Goal: Communication & Community: Answer question/provide support

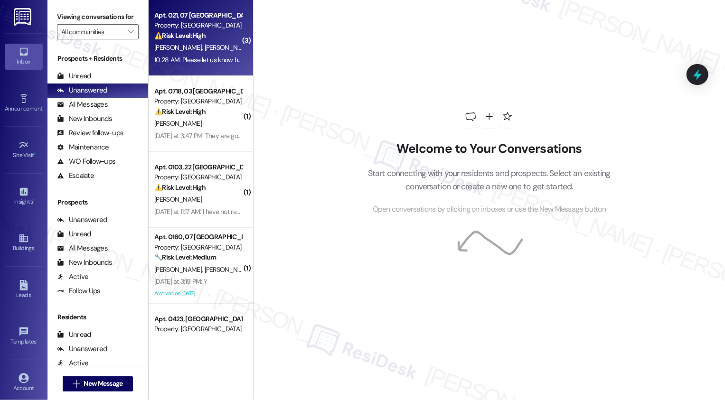
click at [224, 63] on div "10:28 AM: Please let us know how to properly address our concern. Thank you for…" at bounding box center [307, 60] width 306 height 9
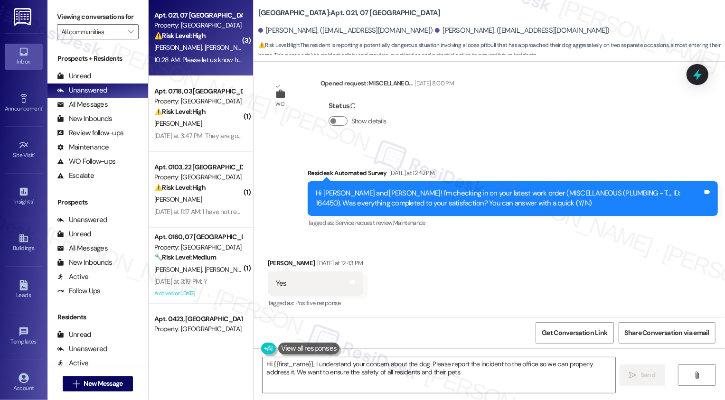
scroll to position [10750, 0]
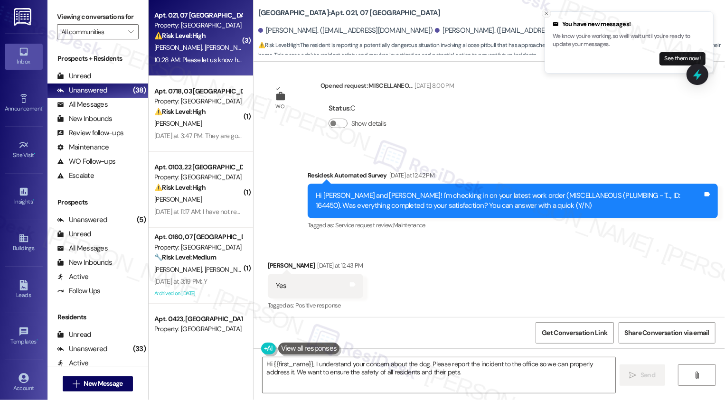
click at [548, 15] on icon "Close toast" at bounding box center [547, 13] width 6 height 6
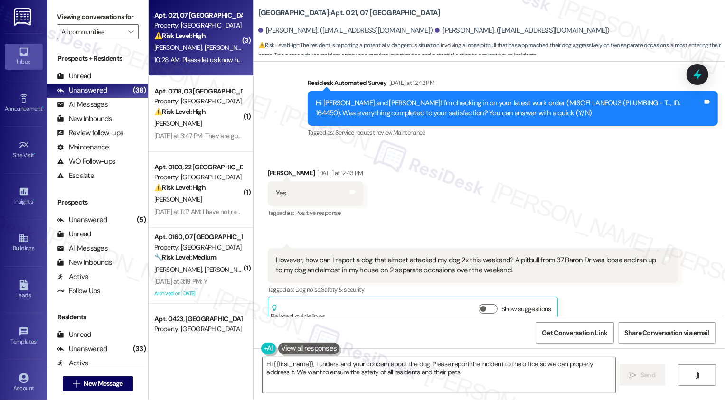
scroll to position [10841, 0]
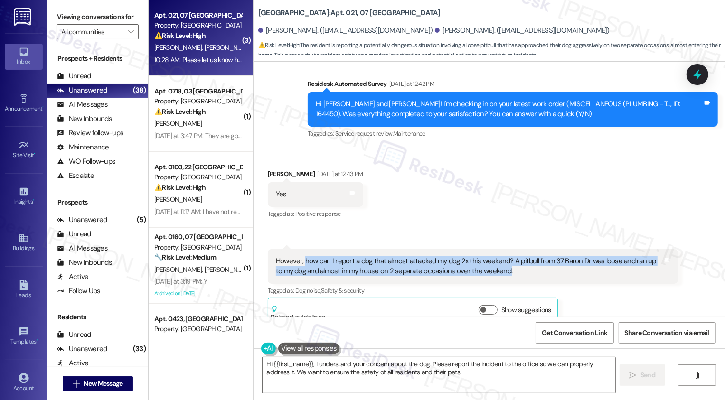
drag, startPoint x: 298, startPoint y: 122, endPoint x: 504, endPoint y: 138, distance: 206.7
click at [504, 256] on div "However, how can I report a dog that almost attacked my dog 2x this weekend? A …" at bounding box center [469, 266] width 387 height 20
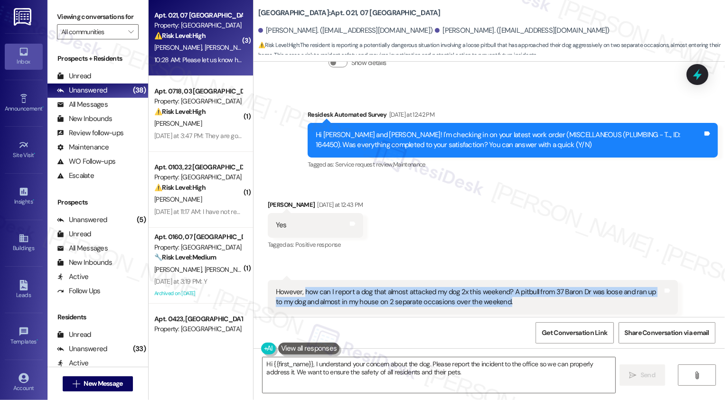
scroll to position [10777, 0]
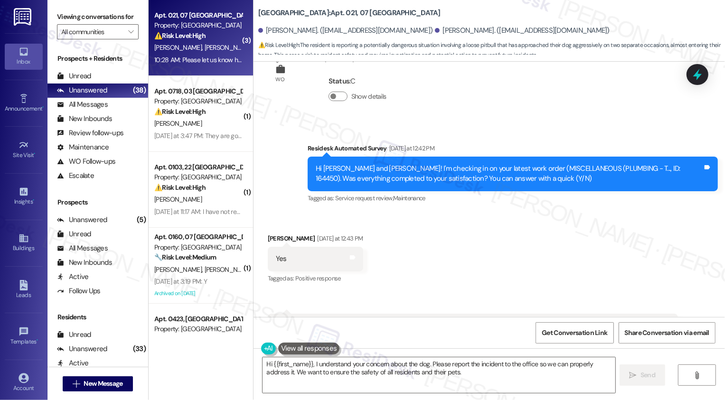
click at [272, 234] on div "Jocelyn Diaz Yesterday at 12:43 PM" at bounding box center [315, 240] width 95 height 13
copy div "Jocelyn"
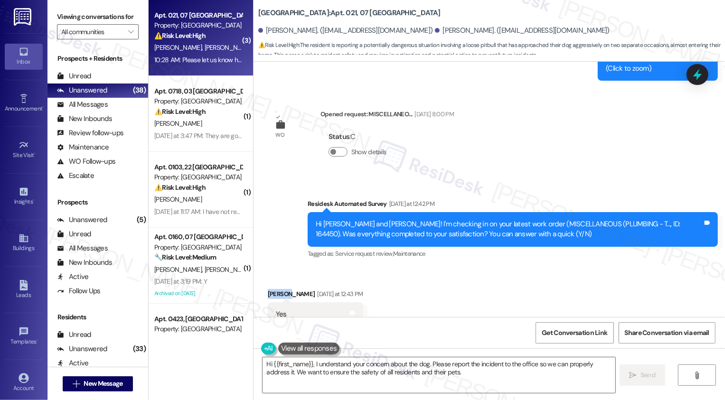
scroll to position [10718, 0]
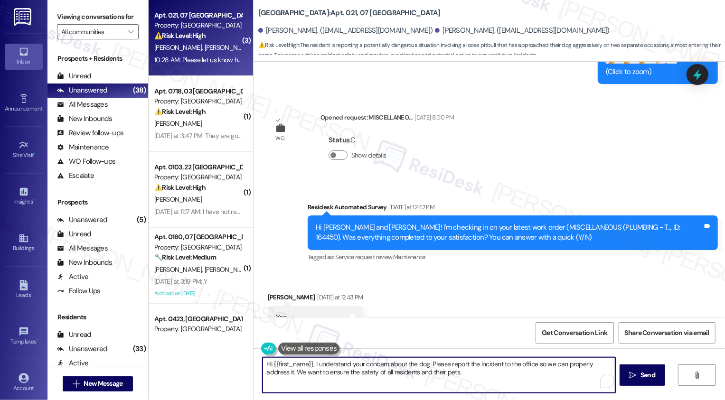
drag, startPoint x: 268, startPoint y: 363, endPoint x: 433, endPoint y: 384, distance: 166.0
click at [433, 384] on textarea "Hi {{first_name}}, I understand your concern about the dog. Please report the i…" at bounding box center [439, 375] width 353 height 36
paste textarea "Jocelyn"
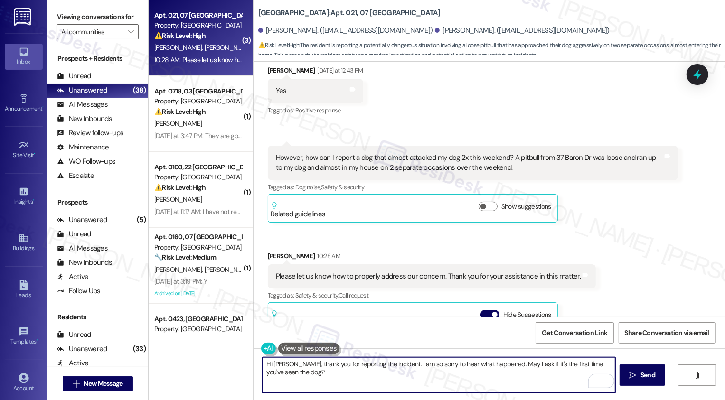
scroll to position [10988, 0]
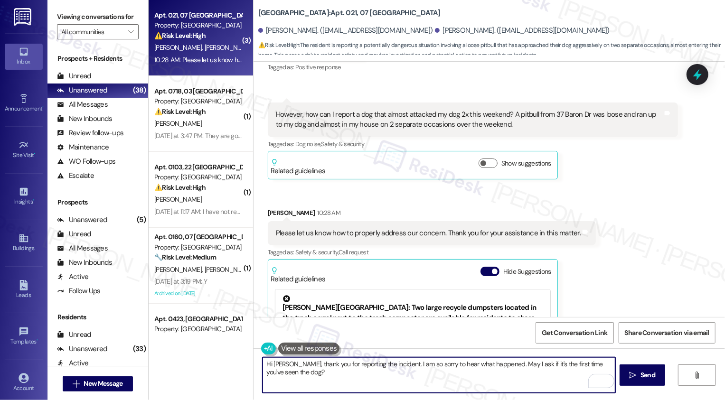
click at [357, 375] on textarea "Hi Jocelyn, thank you for reporting the incident. I am so sorry to hear what ha…" at bounding box center [439, 375] width 353 height 36
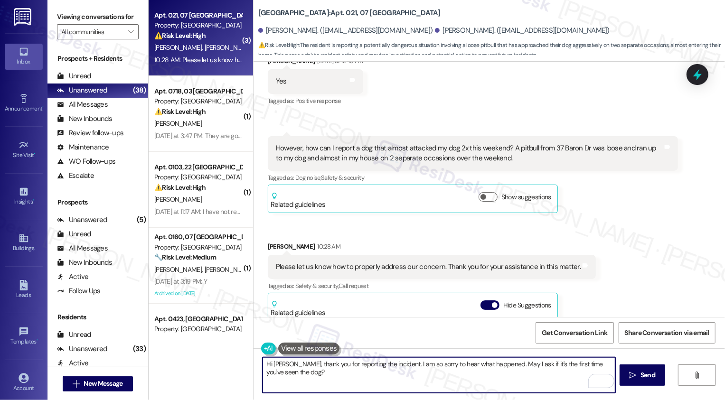
scroll to position [66, 0]
type textarea "Hi Jocelyn, thank you for reporting the incident. I am so sorry to hear what ha…"
click at [642, 374] on span "Send" at bounding box center [647, 375] width 15 height 10
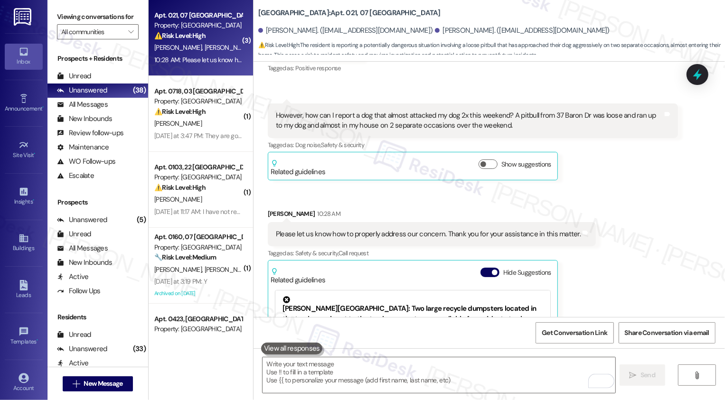
scroll to position [11064, 0]
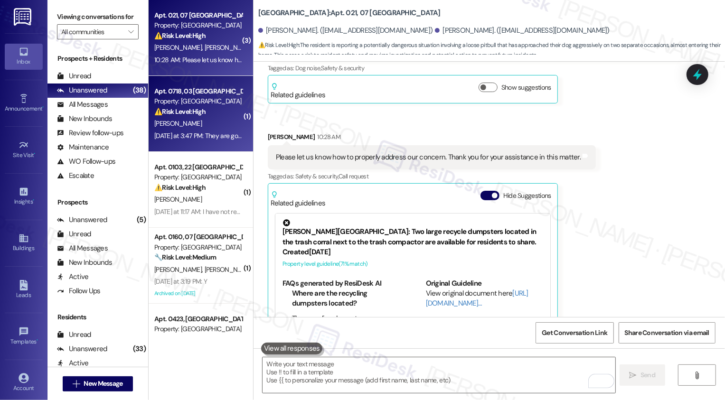
click at [212, 113] on div "⚠️ Risk Level: High The resident reports that bees are still present after an e…" at bounding box center [198, 112] width 88 height 10
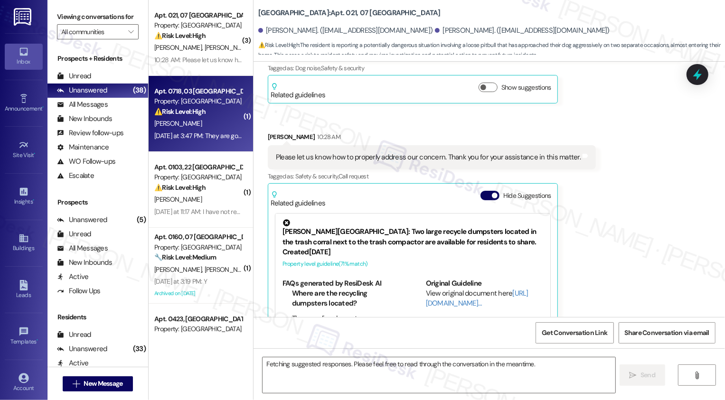
click at [212, 113] on div "⚠️ Risk Level: High The resident reports that bees are still present after an e…" at bounding box center [198, 112] width 88 height 10
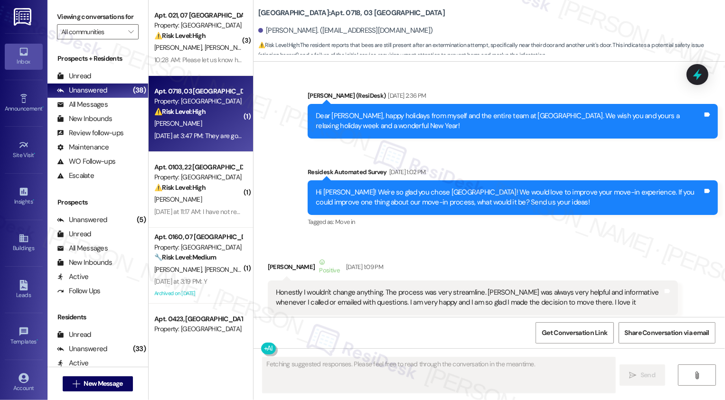
scroll to position [10573, 0]
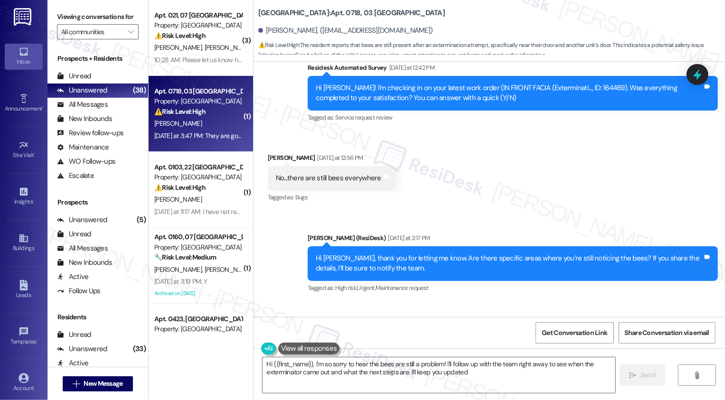
type textarea "Hi {{first_name}}, I'm so sorry to hear the bees are still a problem! I'll foll…"
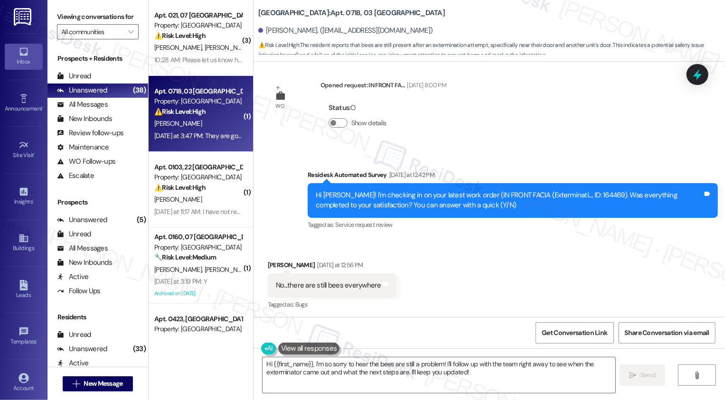
scroll to position [10472, 0]
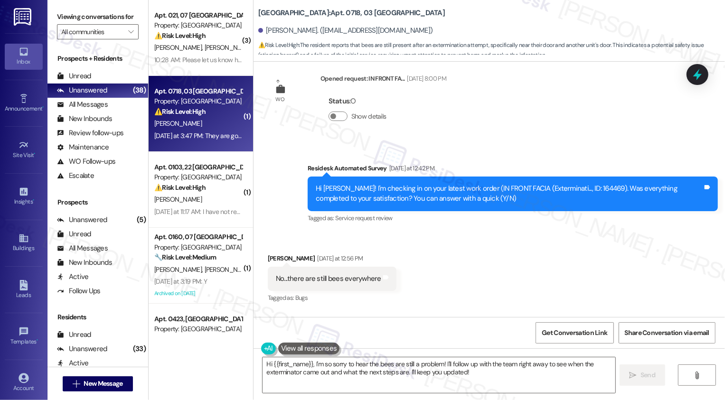
click at [577, 184] on div "Hi Heather! I'm checking in on your latest work order (IN FRONT FACIA (Extermin…" at bounding box center [509, 194] width 387 height 20
copy div "164469"
click at [557, 232] on div "Received via SMS Heather Dohner Yesterday at 12:56 PM No...there are still bees…" at bounding box center [488, 272] width 471 height 80
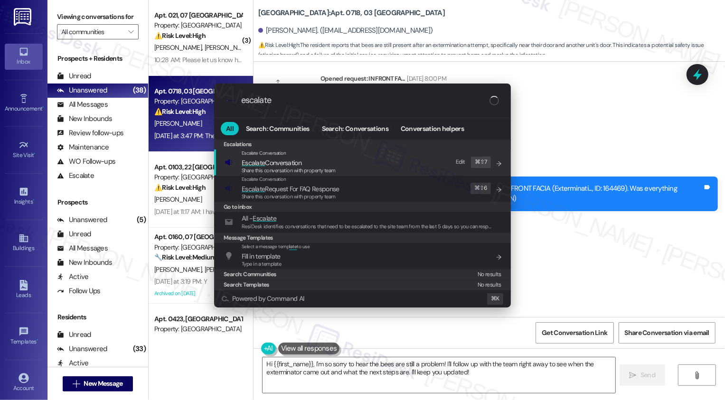
type input "escalate"
click at [356, 162] on div "Escalate Conversation Escalate Conversation Share this conversation with proper…" at bounding box center [364, 163] width 278 height 26
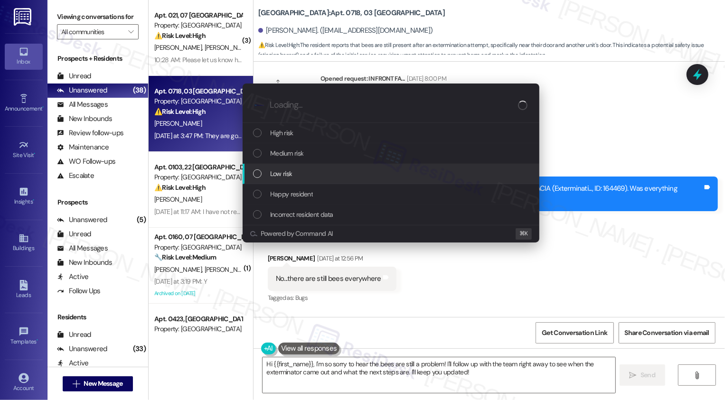
click at [310, 175] on div "Low risk" at bounding box center [392, 174] width 278 height 10
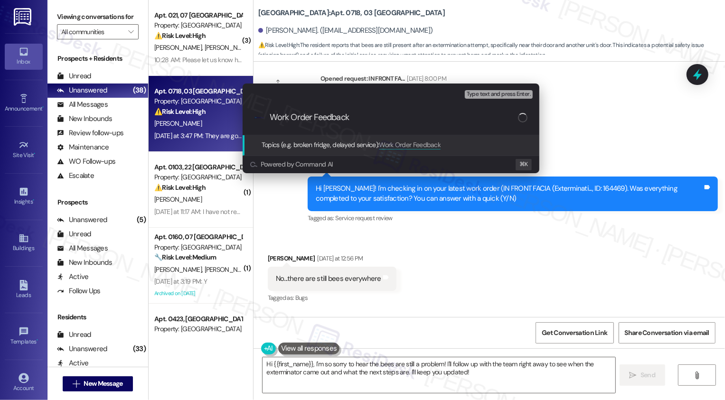
click at [310, 114] on input "Work Order Feedback" at bounding box center [394, 118] width 248 height 10
paste input "164469"
click at [394, 121] on input "Work Order 164469 Feedback" at bounding box center [394, 118] width 248 height 10
type input "Work Order 164469 Feedback: exterminator"
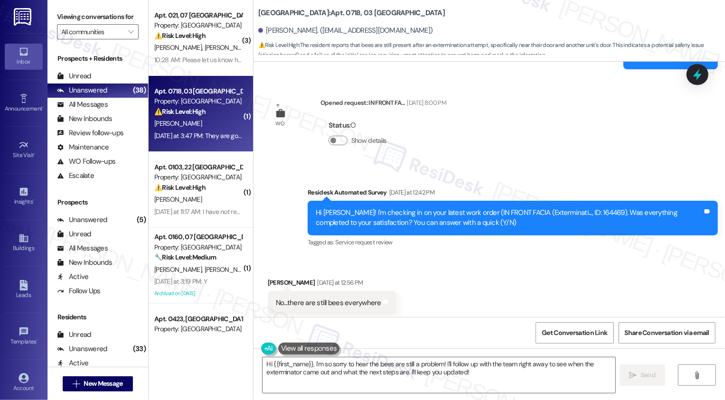
scroll to position [10573, 0]
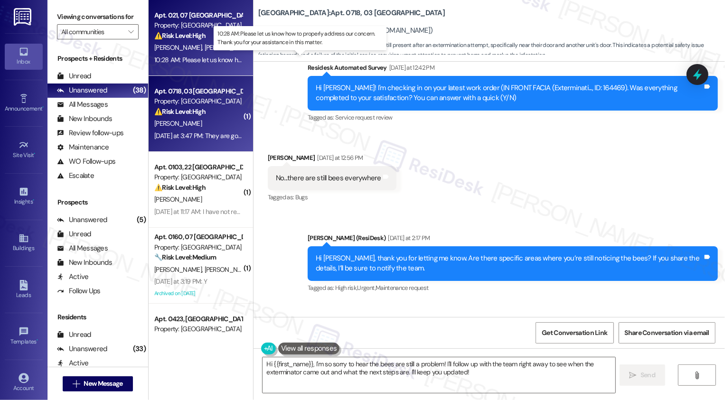
click at [220, 57] on div "10:28 AM: Please let us know how to properly address our concern. Thank you for…" at bounding box center [307, 60] width 306 height 9
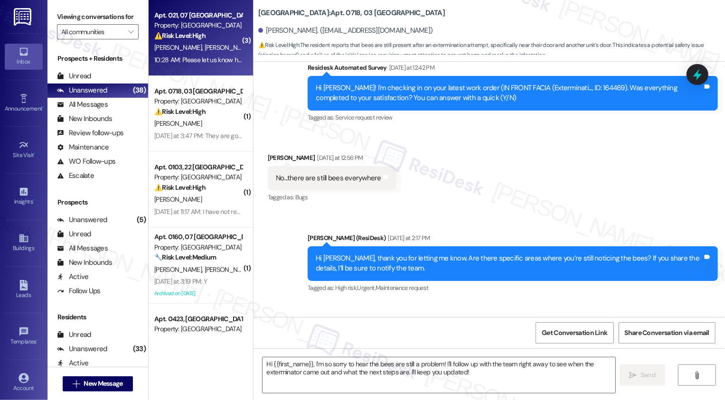
click at [210, 102] on div "Property: [GEOGRAPHIC_DATA]" at bounding box center [198, 101] width 88 height 10
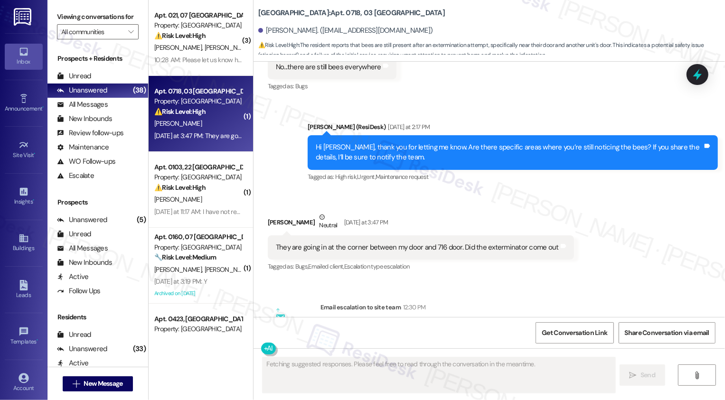
scroll to position [10690, 0]
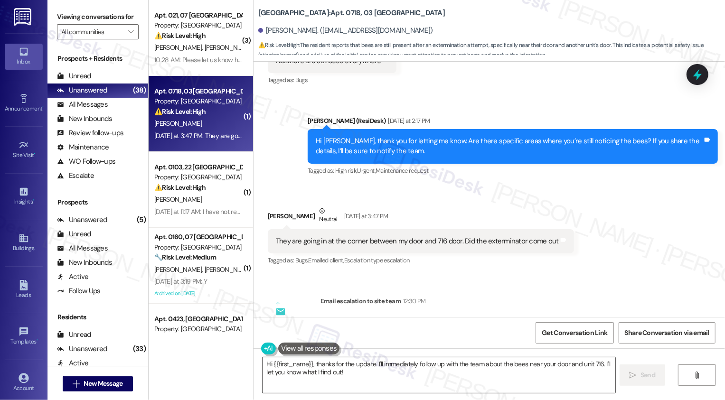
click at [354, 381] on textarea "Hi {{first_name}}, thanks for the update. I'll immediately follow up with the t…" at bounding box center [439, 375] width 353 height 36
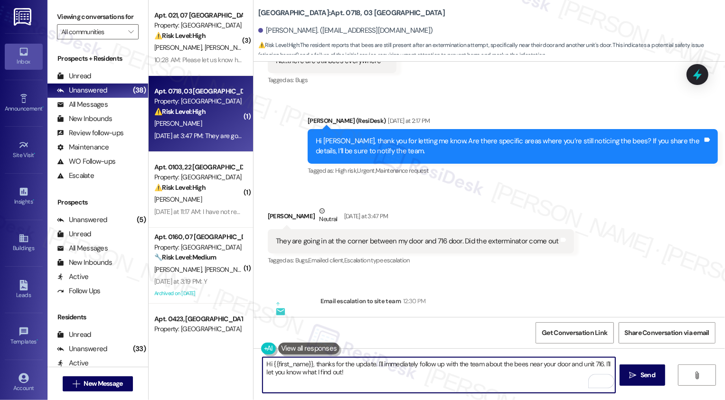
drag, startPoint x: 313, startPoint y: 365, endPoint x: 249, endPoint y: 363, distance: 63.6
click at [253, 364] on div "Hi {{first_name}}, thanks for the update. I'll immediately follow up with the t…" at bounding box center [488, 383] width 471 height 71
click at [343, 363] on textarea "Hi {{first_name}}, thanks for the update. I'll immediately follow up with the t…" at bounding box center [439, 375] width 353 height 36
click at [257, 361] on div "Hi {{first_name}}, thanks for the update. I'll immediately follow up with the t…" at bounding box center [488, 383] width 471 height 71
click at [304, 364] on textarea "Got it! I've follow up with the team about the bees near your door and unit 716…" at bounding box center [439, 375] width 353 height 36
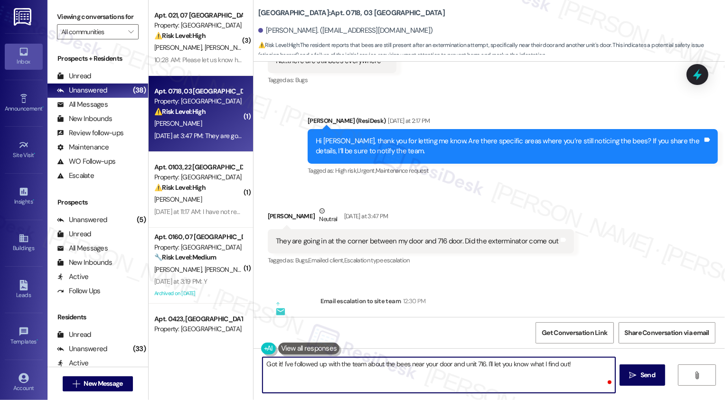
click at [406, 370] on textarea "Got it! I've followed up with the team about the bees near your door and unit 7…" at bounding box center [439, 375] width 353 height 36
type textarea "Got it! I've followed up with the team about the bees near your door and unit 7…"
click at [655, 381] on button " Send" at bounding box center [642, 375] width 46 height 21
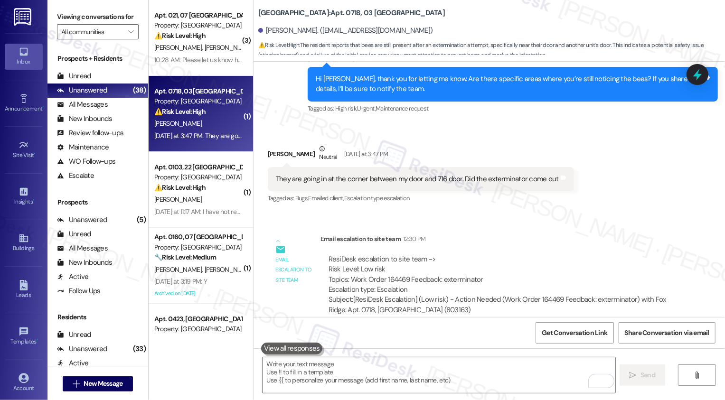
scroll to position [10756, 0]
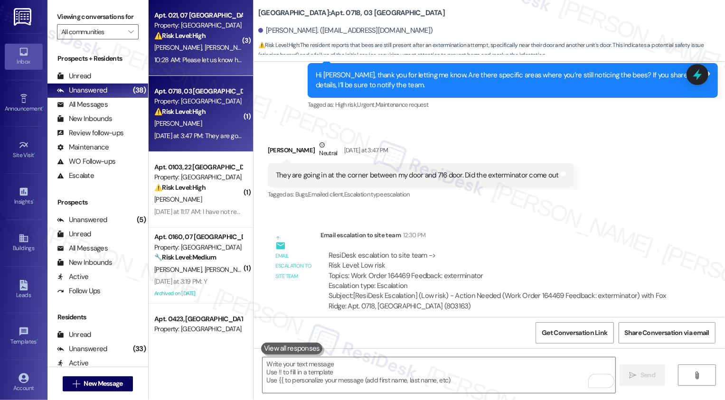
click at [194, 52] on div "J. Diaz T. Golder" at bounding box center [198, 48] width 90 height 12
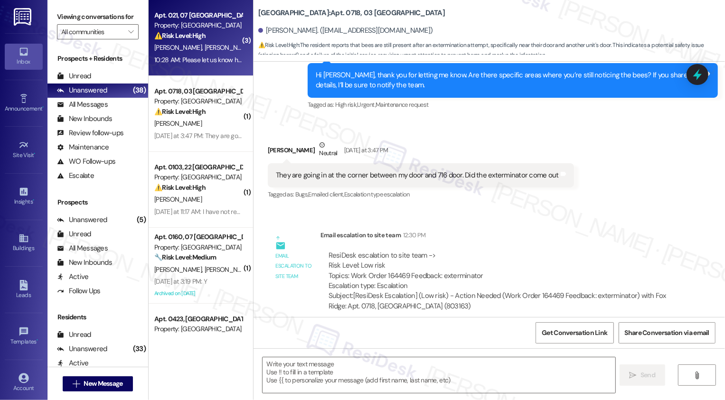
type textarea "Fetching suggested responses. Please feel free to read through the conversation…"
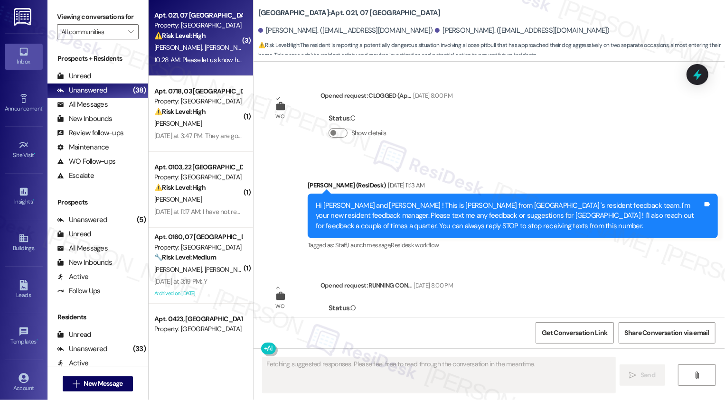
type textarea "Fetching suggested responses. Please feel free to read through the conversation…"
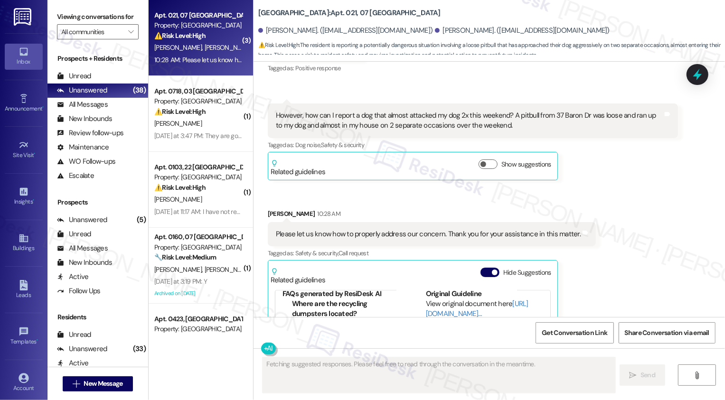
scroll to position [11078, 0]
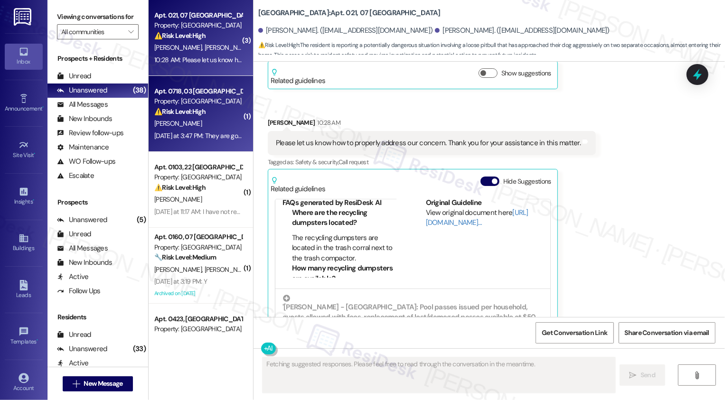
click at [189, 117] on div "Apt. 0718, 03 Fox Ridge Property: Fox Ridge ⚠️ Risk Level: High The resident re…" at bounding box center [198, 101] width 90 height 32
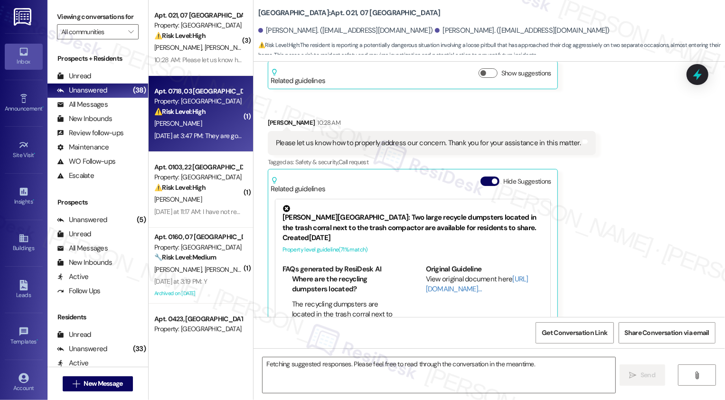
click at [189, 117] on div "Apt. 0718, 03 Fox Ridge Property: Fox Ridge ⚠️ Risk Level: High The resident re…" at bounding box center [198, 101] width 90 height 32
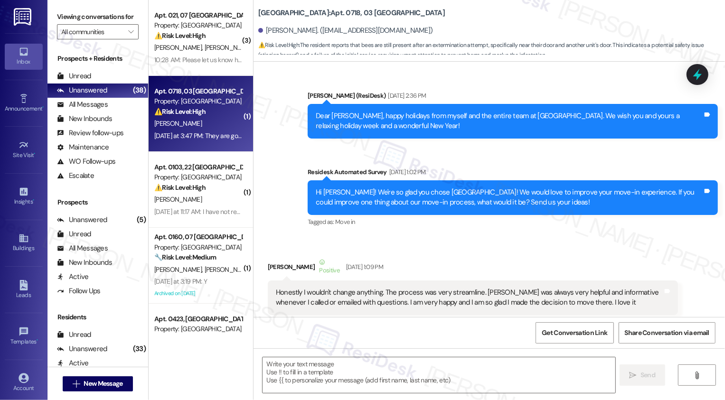
type textarea "Fetching suggested responses. Please feel free to read through the conversation…"
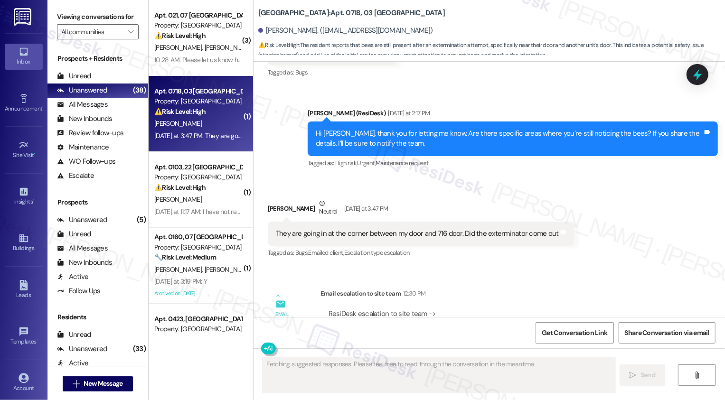
scroll to position [10770, 0]
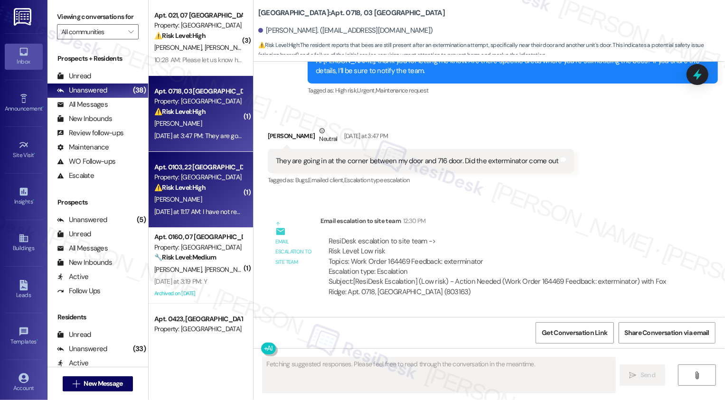
click at [165, 159] on div "Apt. 0103, 22 Rosedale Apartments Property: Rosedale ⚠️ Risk Level: High The re…" at bounding box center [201, 190] width 104 height 76
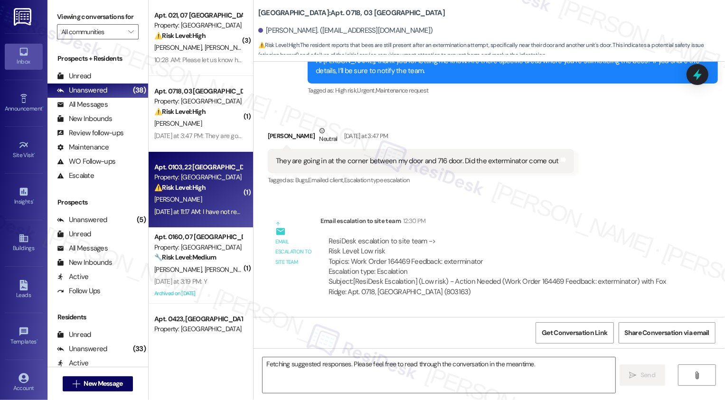
click at [165, 159] on div "Apt. 0103, 22 Rosedale Apartments Property: Rosedale ⚠️ Risk Level: High The re…" at bounding box center [201, 190] width 104 height 76
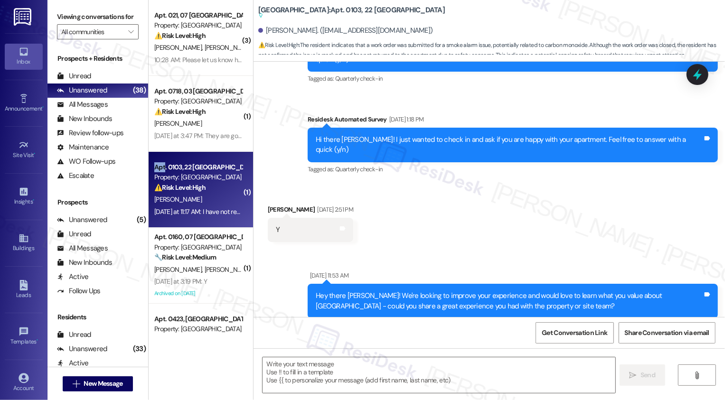
scroll to position [4447, 0]
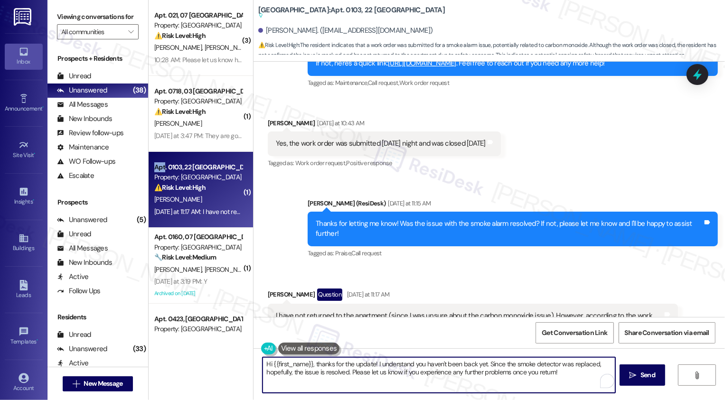
click at [225, 362] on div "( 3 ) Apt. 021, 07 Mill Creek Manor Property: Mill Creek Manor ⚠️ Risk Level: H…" at bounding box center [437, 200] width 576 height 400
drag, startPoint x: 320, startPoint y: 364, endPoint x: 285, endPoint y: 375, distance: 37.2
click at [285, 375] on textarea "Thanks for the update! I understand you haven't been back yet. Since the smoke …" at bounding box center [439, 375] width 353 height 36
click at [540, 377] on textarea "Thanks for the update! Please let us know if you experience any further problem…" at bounding box center [439, 375] width 353 height 36
click at [545, 371] on textarea "Thanks for the update! Please let us know if you experience any further problem…" at bounding box center [439, 375] width 353 height 36
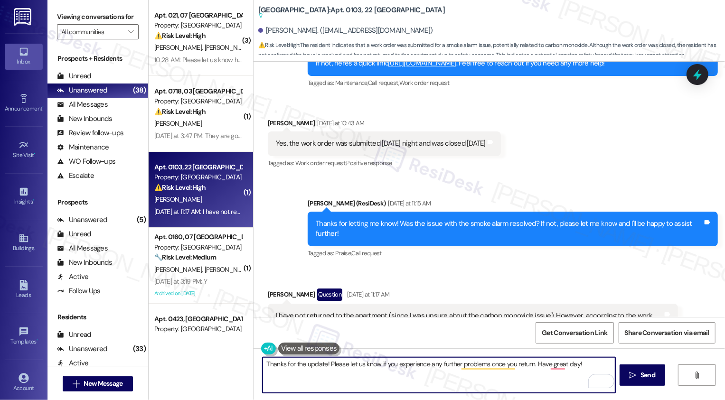
click at [544, 365] on textarea "Thanks for the update! Please let us know if you experience any further problem…" at bounding box center [439, 375] width 353 height 36
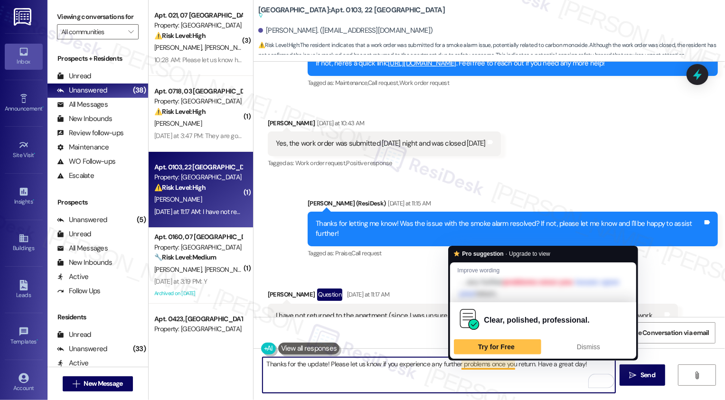
click at [441, 366] on textarea "Thanks for the update! Please let us know if you experience any further problem…" at bounding box center [439, 375] width 353 height 36
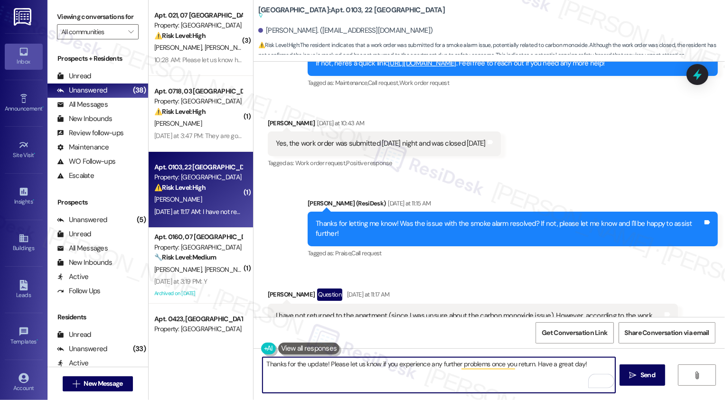
click at [441, 366] on textarea "Thanks for the update! Please let us know if you experience any further problem…" at bounding box center [439, 375] width 353 height 36
click at [408, 369] on textarea "Thanks for the update! Please let us know if you experience any further problem…" at bounding box center [439, 375] width 353 height 36
click at [392, 364] on textarea "Thanks for the update! Please let us know if you experience any further problem…" at bounding box center [439, 375] width 353 height 36
drag, startPoint x: 344, startPoint y: 364, endPoint x: 525, endPoint y: 365, distance: 180.9
click at [525, 365] on textarea "Thanks for the update! Please let us know if you experience any further problem…" at bounding box center [439, 375] width 353 height 36
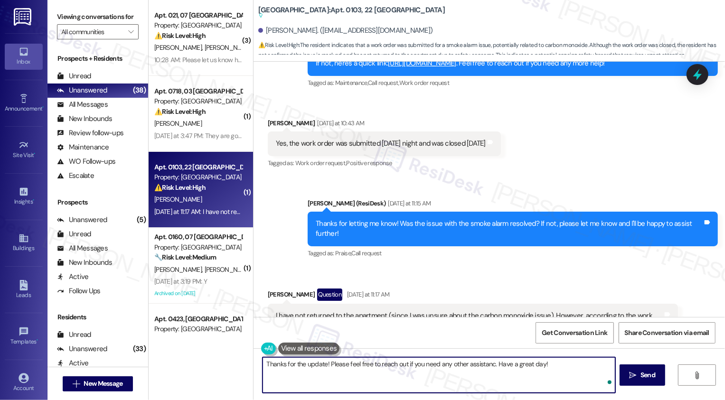
type textarea "Thanks for the update! Please feel free to reach out if you need any other assi…"
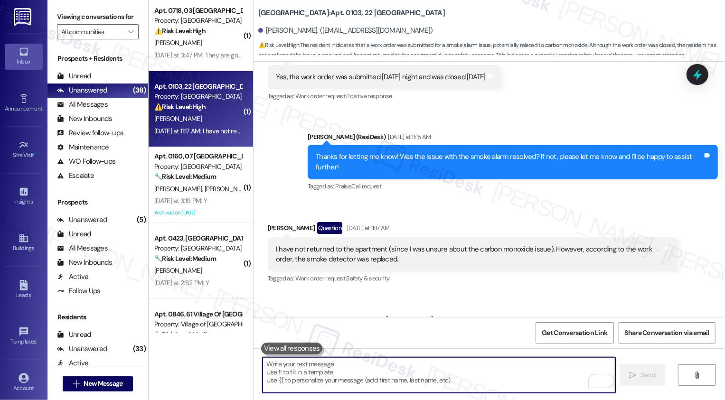
scroll to position [105, 0]
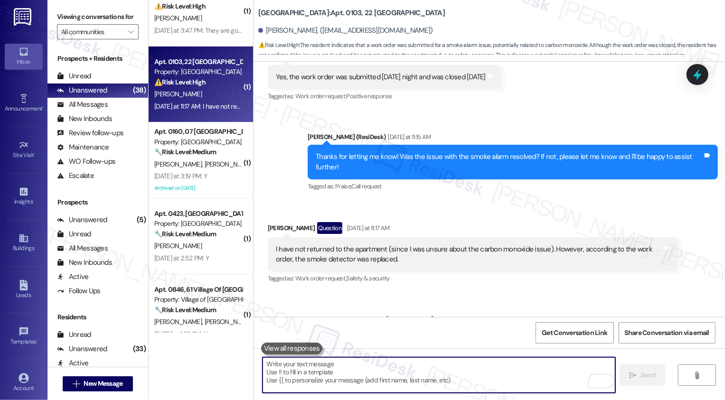
click at [206, 181] on div "Yesterday at 3:19 PM: Y Yesterday at 3:19 PM: Y" at bounding box center [198, 176] width 90 height 12
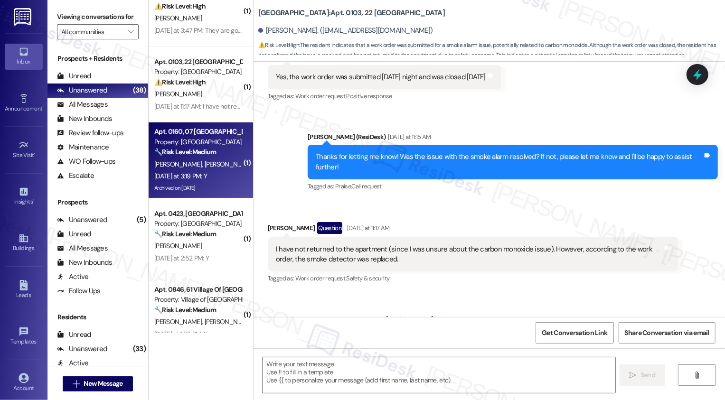
click at [206, 181] on div "Yesterday at 3:19 PM: Y Yesterday at 3:19 PM: Y" at bounding box center [198, 176] width 90 height 12
type textarea "Fetching suggested responses. Please feel free to read through the conversation…"
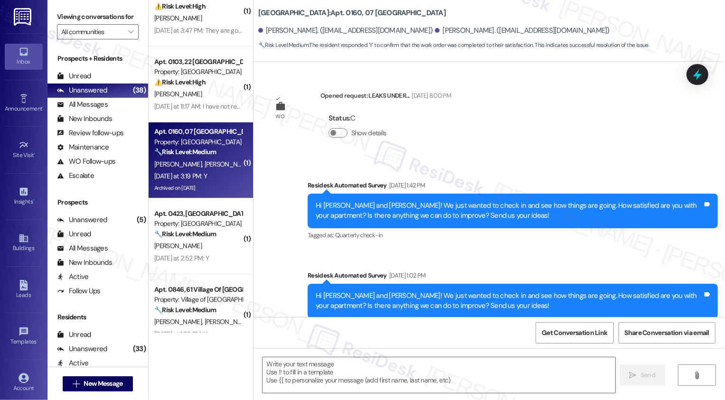
click at [206, 181] on div "Yesterday at 3:19 PM: Y Yesterday at 3:19 PM: Y" at bounding box center [198, 176] width 90 height 12
type textarea "Fetching suggested responses. Please feel free to read through the conversation…"
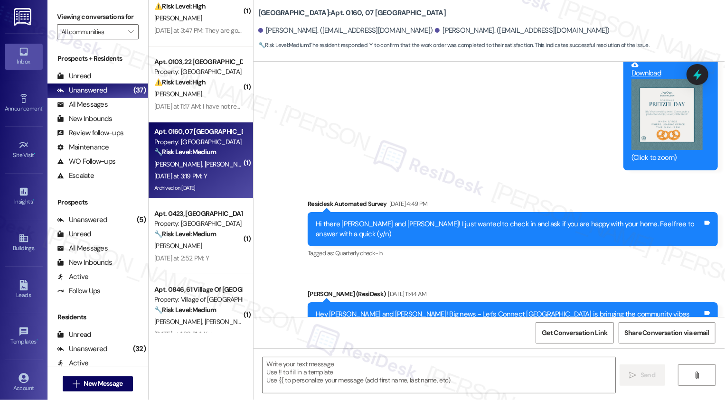
scroll to position [6602, 0]
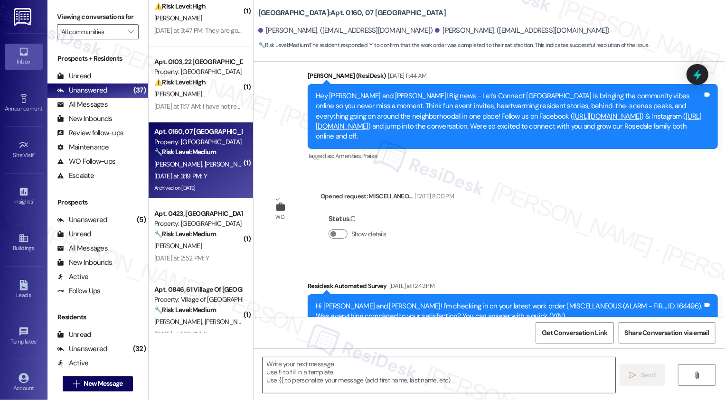
click at [317, 369] on textarea at bounding box center [439, 375] width 353 height 36
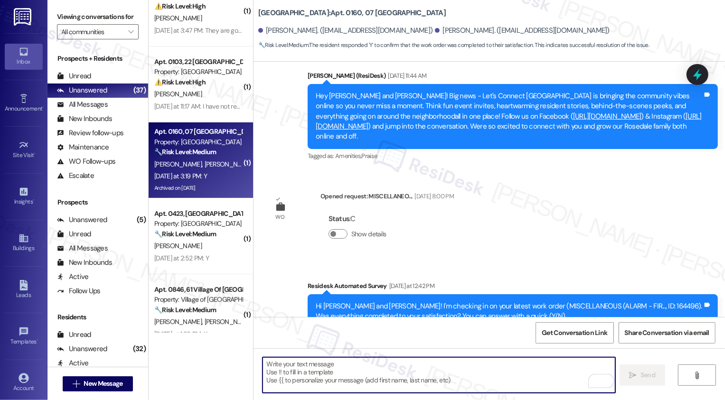
click at [349, 352] on div " Send " at bounding box center [488, 383] width 471 height 71
click at [349, 365] on textarea "To enrich screen reader interactions, please activate Accessibility in Grammarl…" at bounding box center [439, 375] width 353 height 36
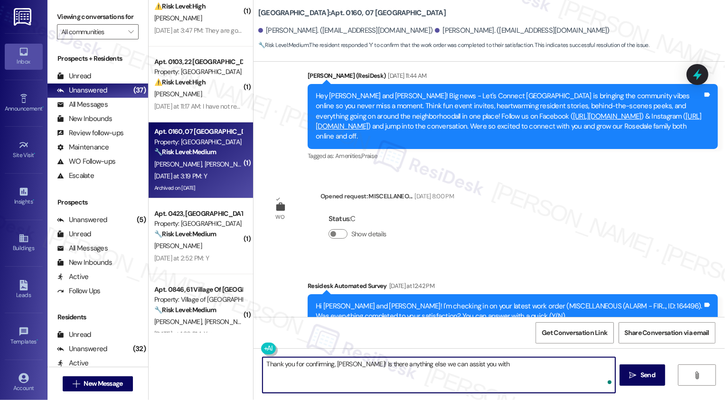
type textarea "Thank you for confirming, David! Is there anything else we can assist you with?"
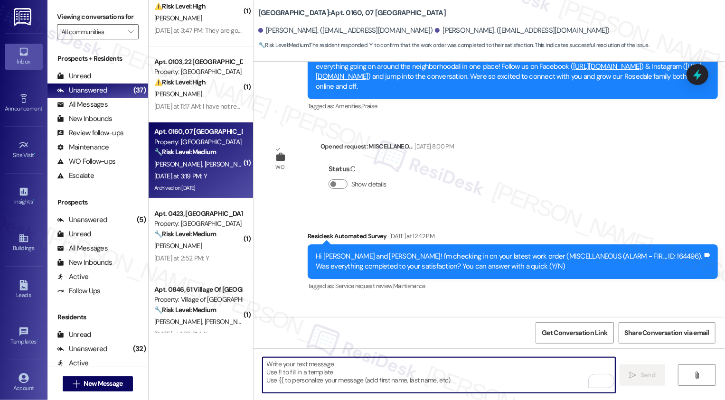
scroll to position [6668, 0]
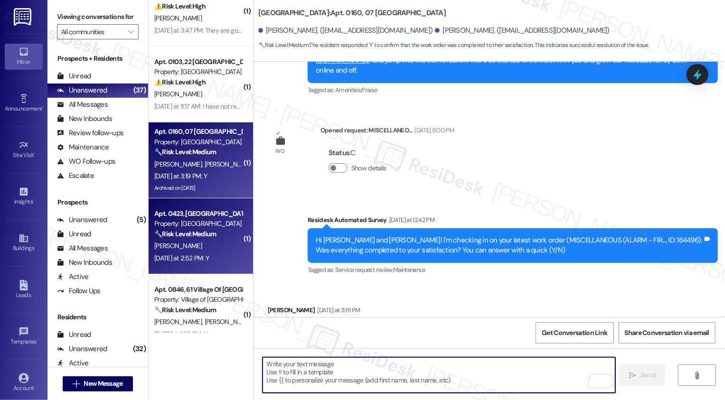
click at [211, 228] on div "Property: Newport Commons" at bounding box center [198, 224] width 88 height 10
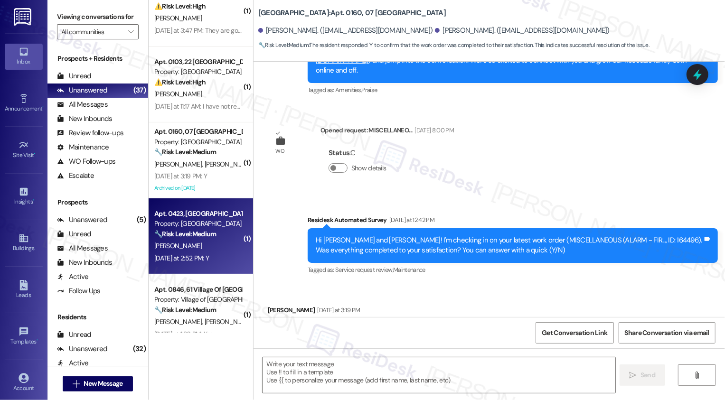
click at [211, 228] on div "Property: Newport Commons" at bounding box center [198, 224] width 88 height 10
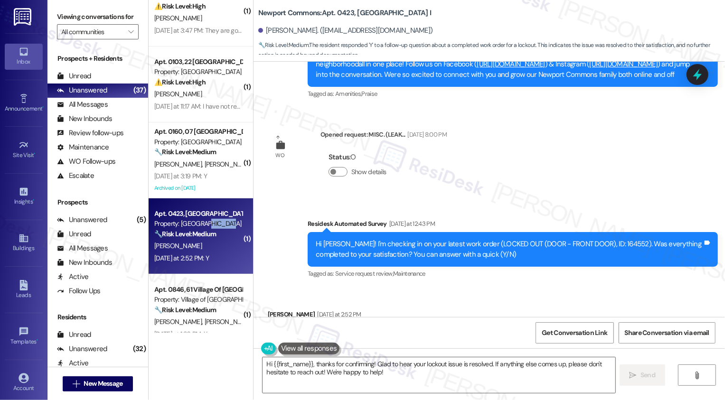
scroll to position [2721, 0]
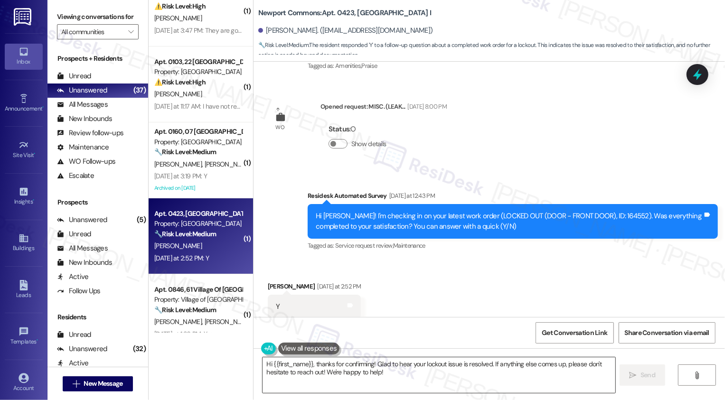
click at [487, 362] on textarea "Hi {{first_name}}, thanks for confirming! Glad to hear your lockout issue is re…" at bounding box center [439, 375] width 353 height 36
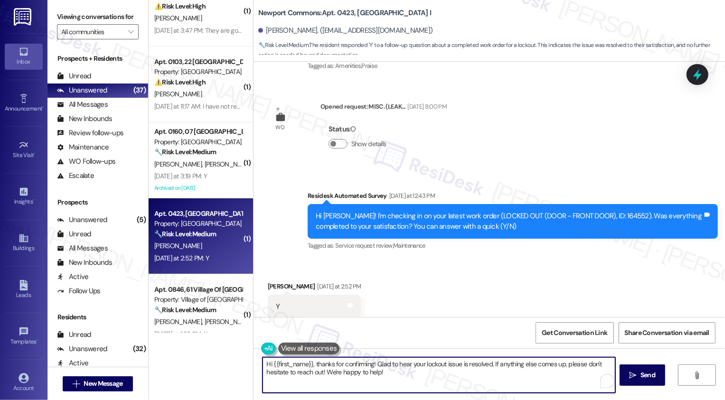
drag, startPoint x: 491, startPoint y: 364, endPoint x: 498, endPoint y: 384, distance: 21.3
click at [498, 381] on textarea "Hi {{first_name}}, thanks for confirming! Glad to hear your lockout issue is re…" at bounding box center [439, 375] width 353 height 36
type textarea "Hi {{first_name}}, thanks for confirming! Glad to hear your lockout issue is re…"
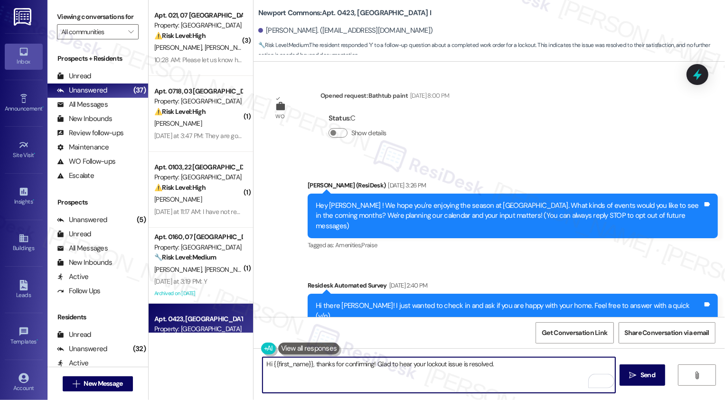
scroll to position [2721, 0]
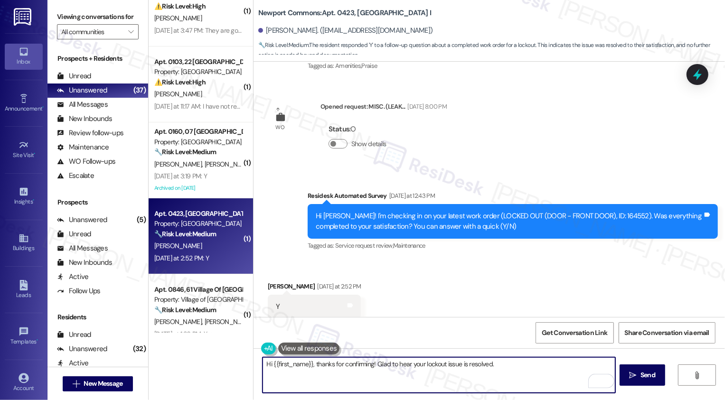
paste textarea "If you don't mind me asking, how has your experience been so far? Has the prope…"
type textarea "Hi {{first_name}}, thanks for confirming! Glad to hear your lockout issue is re…"
click at [653, 385] on button " Send" at bounding box center [642, 375] width 46 height 21
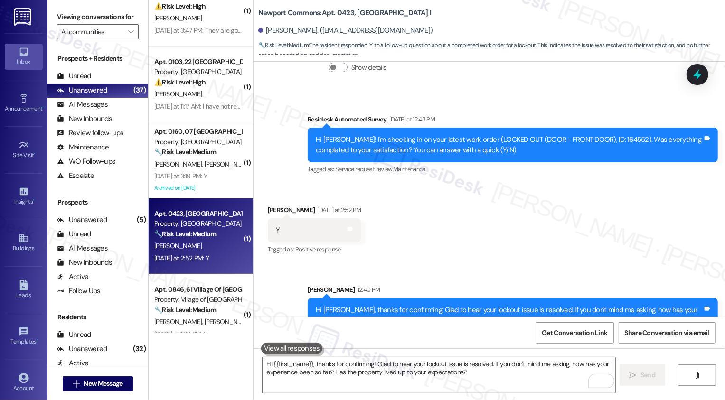
scroll to position [137, 0]
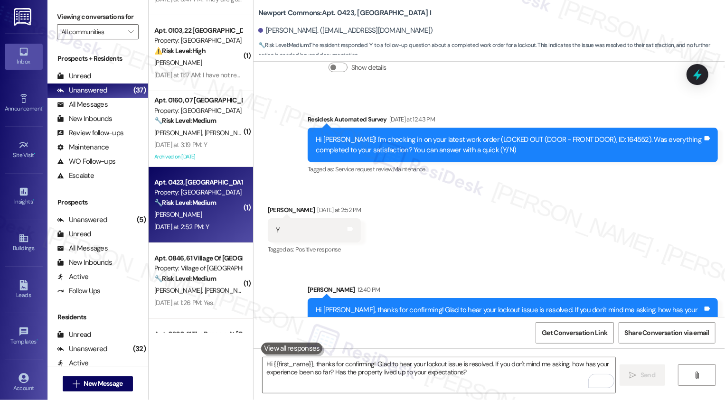
click at [201, 258] on div "Apt. 0846, 61 Village Of Olde Hickory" at bounding box center [198, 258] width 88 height 10
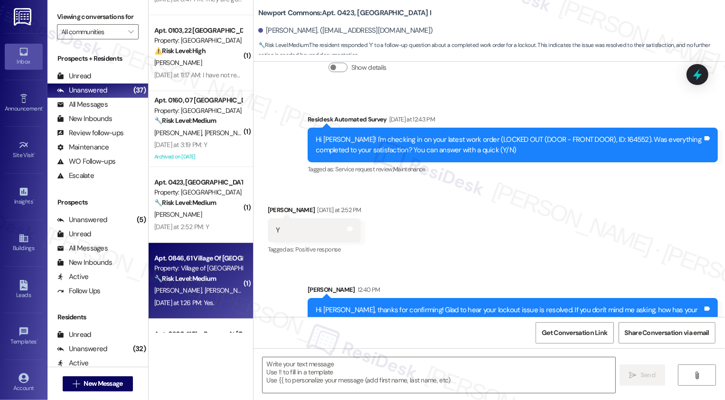
type textarea "Fetching suggested responses. Please feel free to read through the conversation…"
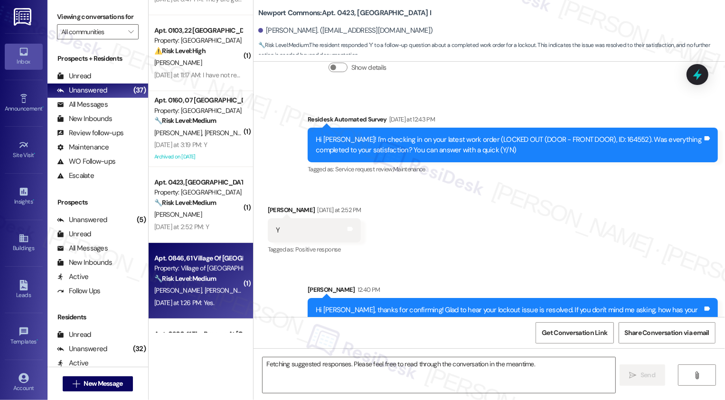
click at [201, 258] on div "Apt. 0846, 61 Village Of Olde Hickory" at bounding box center [198, 258] width 88 height 10
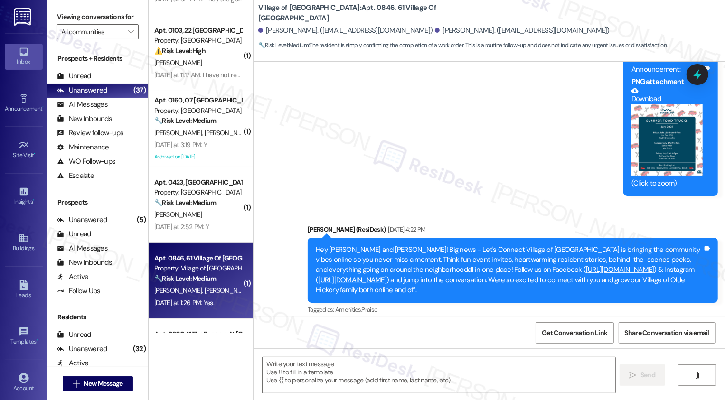
scroll to position [2675, 0]
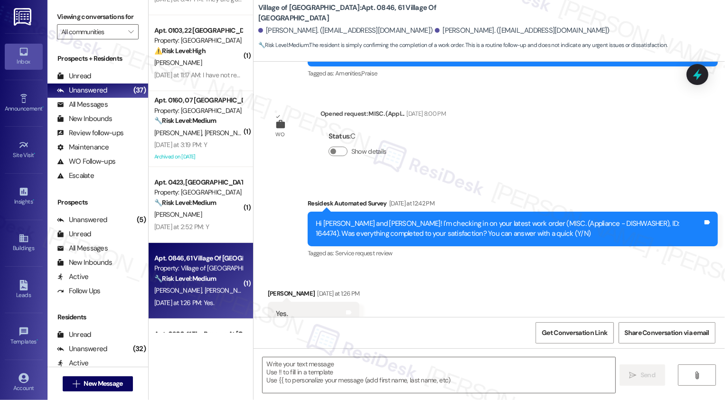
type textarea "Fetching suggested responses. Please feel free to read through the conversation…"
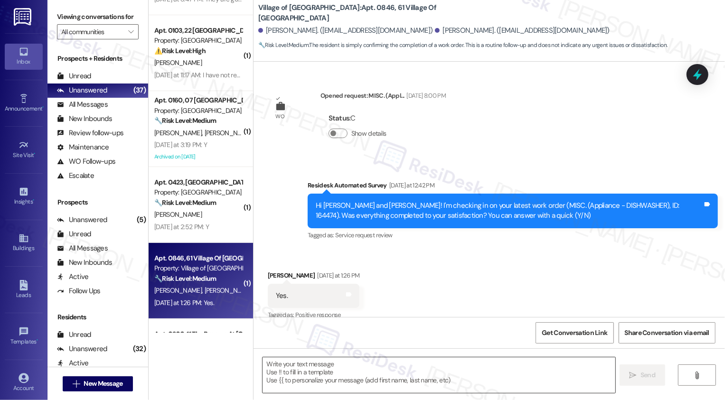
click at [284, 377] on textarea at bounding box center [439, 375] width 353 height 36
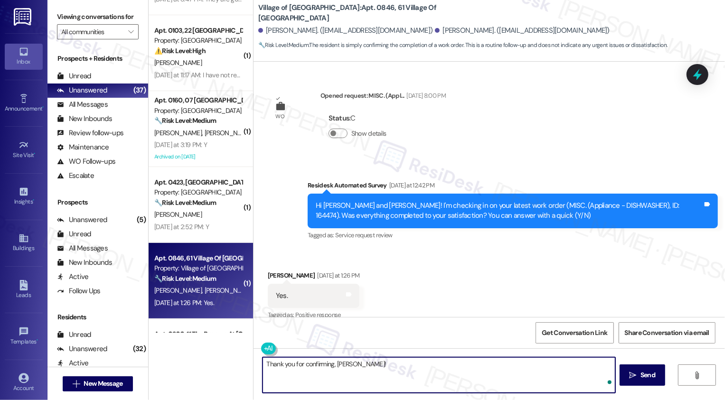
paste textarea "If you don't mind me asking, how has your experience been so far? Has the prope…"
type textarea "Thank you for confirming, Sarah! If you don't mind me asking, how has your expe…"
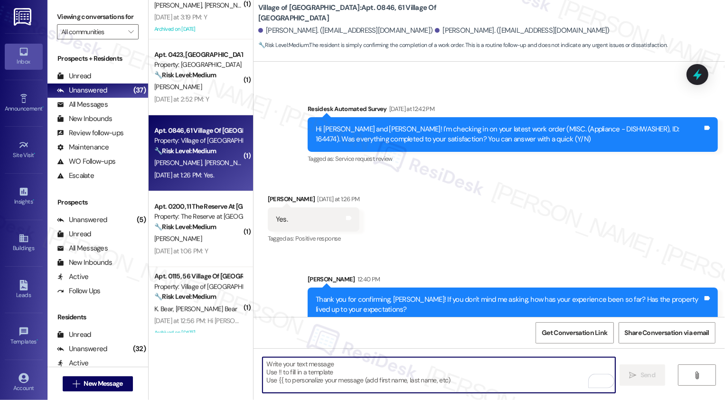
scroll to position [273, 0]
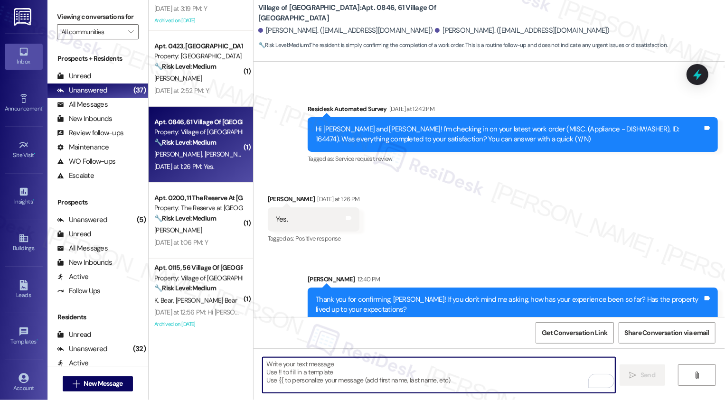
click at [205, 217] on strong "🔧 Risk Level: Medium" at bounding box center [185, 218] width 62 height 9
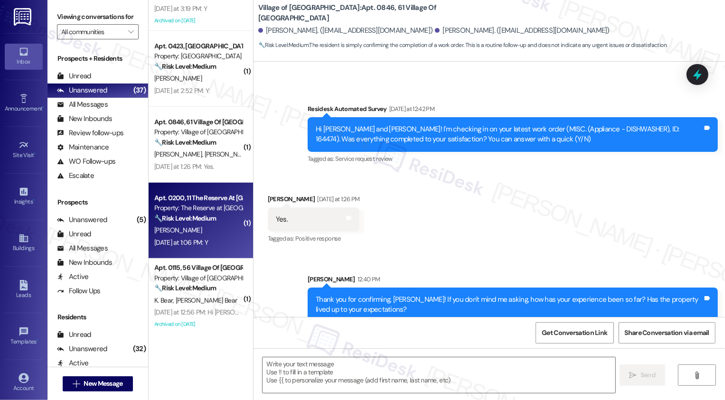
click at [205, 217] on strong "🔧 Risk Level: Medium" at bounding box center [185, 218] width 62 height 9
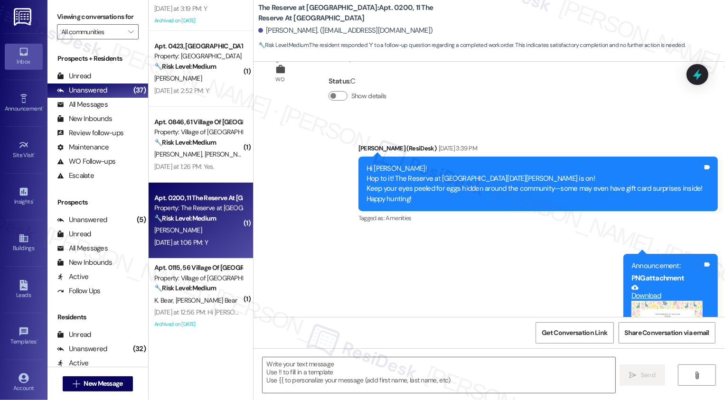
type textarea "Fetching suggested responses. Please feel free to read through the conversation…"
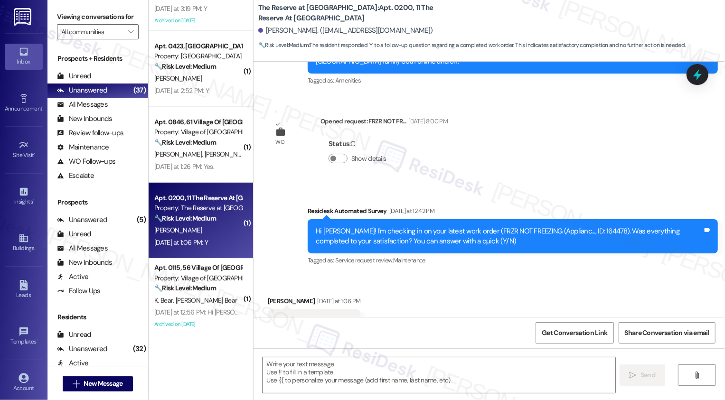
scroll to position [2224, 0]
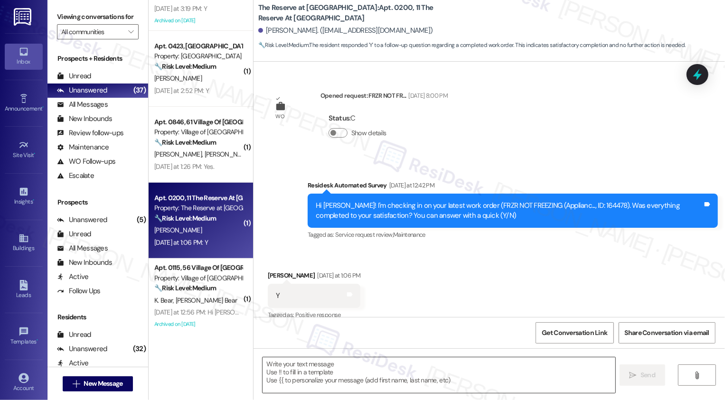
click at [309, 372] on textarea at bounding box center [439, 375] width 353 height 36
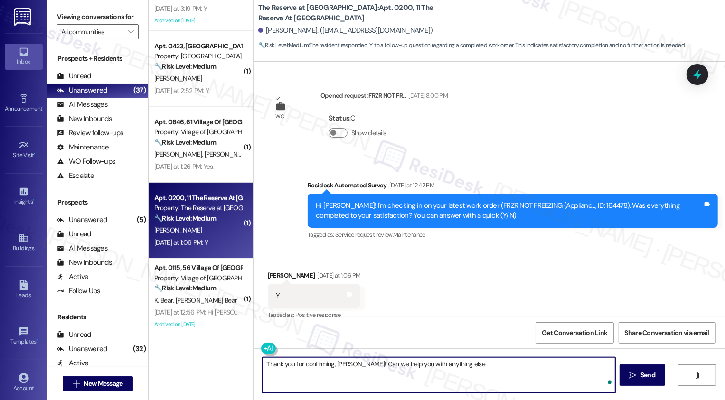
type textarea "Thank you for confirming, Madison! Can we help you with anything else?"
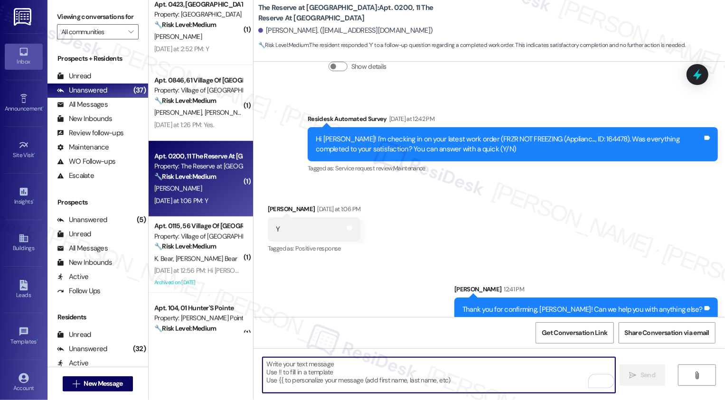
scroll to position [348, 0]
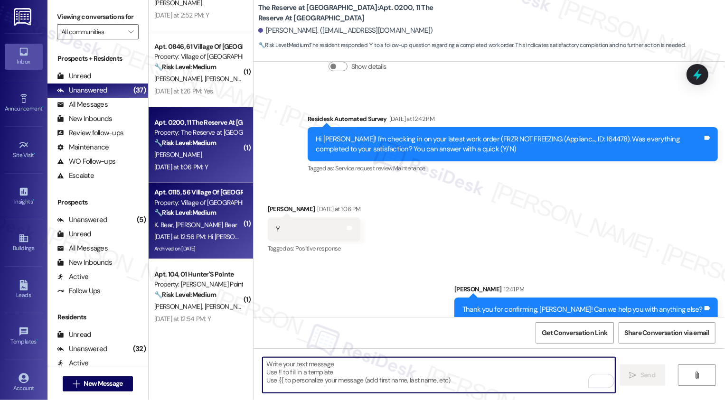
click at [190, 221] on div "K. Bear J. Bear" at bounding box center [198, 225] width 90 height 12
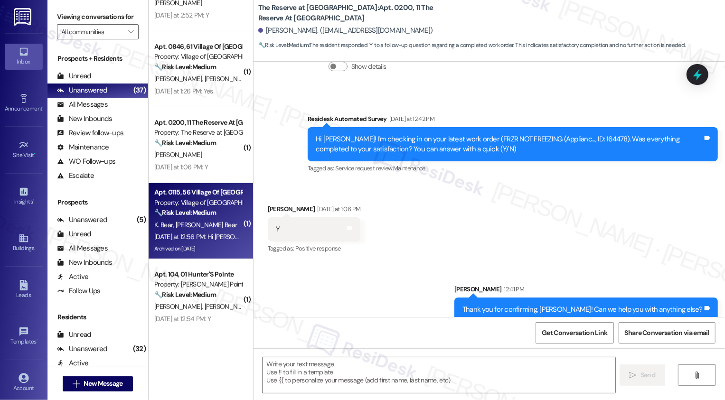
click at [190, 221] on div "K. Bear J. Bear" at bounding box center [198, 225] width 90 height 12
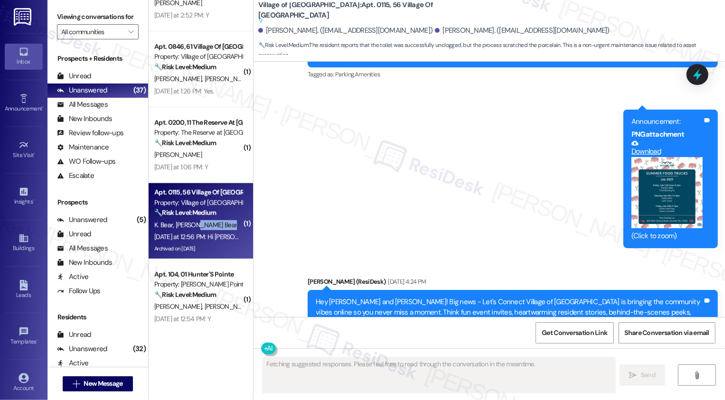
scroll to position [5866, 0]
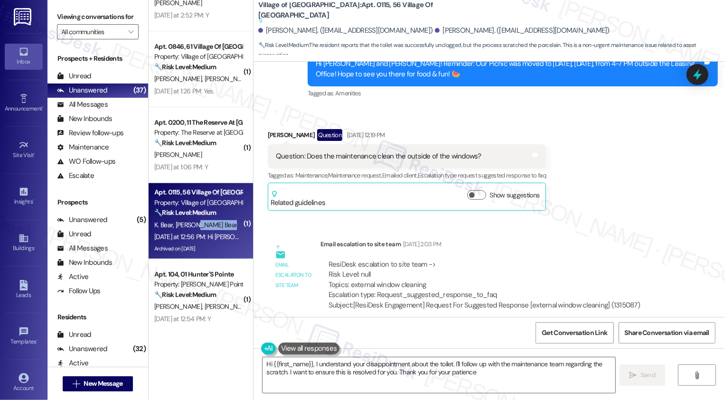
type textarea "Hi {{first_name}}, I understand your disappointment about the toilet. I'll foll…"
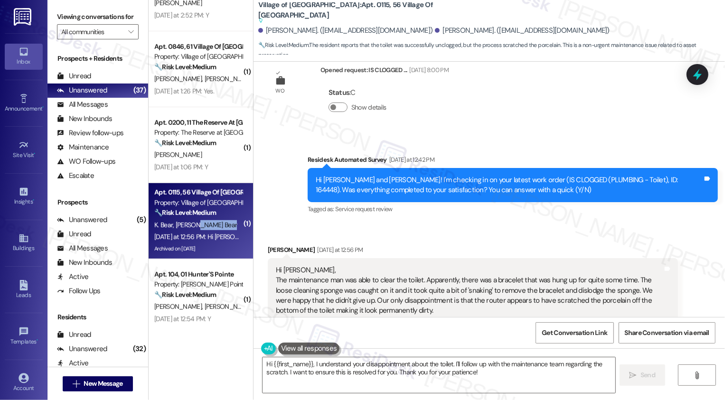
scroll to position [6211, 0]
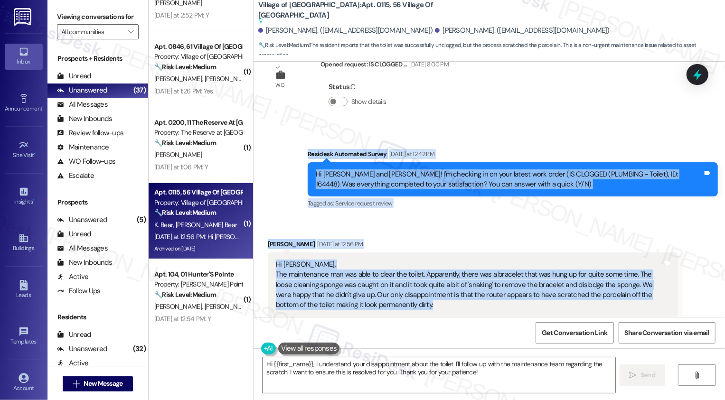
drag, startPoint x: 301, startPoint y: 87, endPoint x: 436, endPoint y: 238, distance: 202.7
click at [436, 238] on div "Lease started Dec 02, 2024 at 7:00 PM Survey, sent via SMS Residesk Automated S…" at bounding box center [488, 189] width 471 height 255
copy div "Residesk Automated Survey Yesterday at 12:42 PM Hi Keith and Joan! I'm checking…"
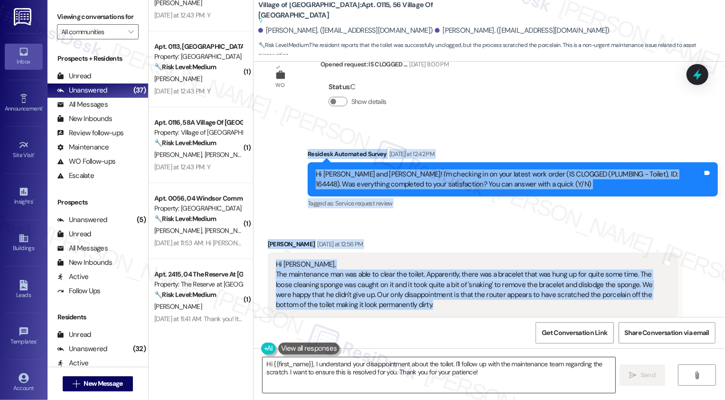
click at [313, 383] on textarea "Hi {{first_name}}, I understand your disappointment about the toilet. I'll foll…" at bounding box center [439, 375] width 353 height 36
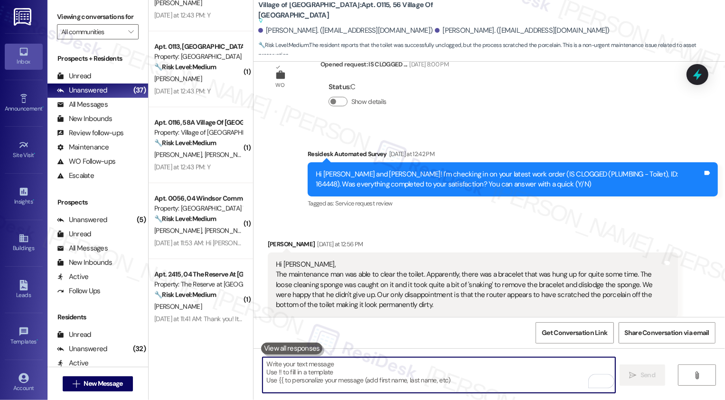
paste textarea "Hi Joan, thank you for the update. I’m glad to hear the toilet was cleared, and…"
type textarea "Hi Joan, thank you for the update. I’m glad to hear the toilet was cleared, and…"
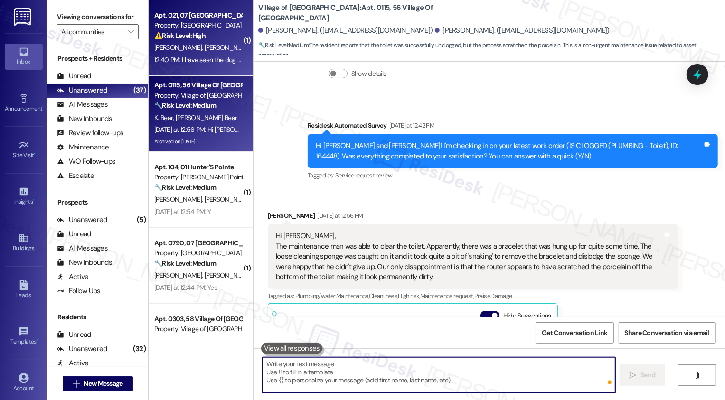
scroll to position [6329, 0]
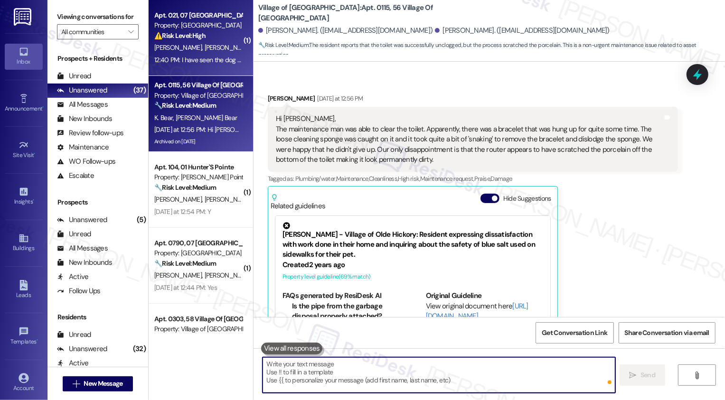
click at [183, 59] on div "12:40 PM: I have seen the dog before. He is normally walked by the kids in the …" at bounding box center [269, 60] width 230 height 9
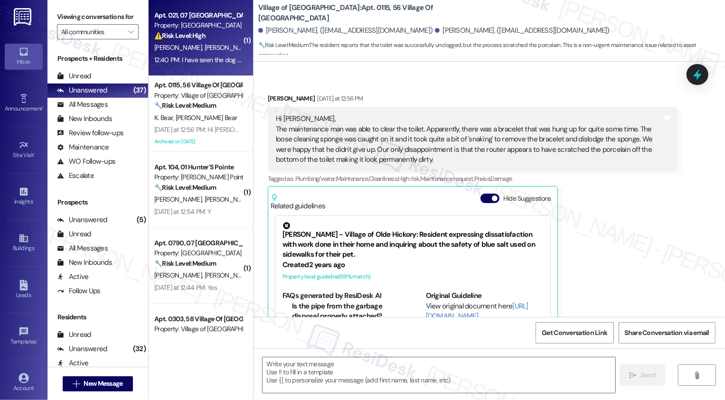
click at [183, 59] on div "12:40 PM: I have seen the dog before. He is normally walked by the kids in the …" at bounding box center [269, 60] width 230 height 9
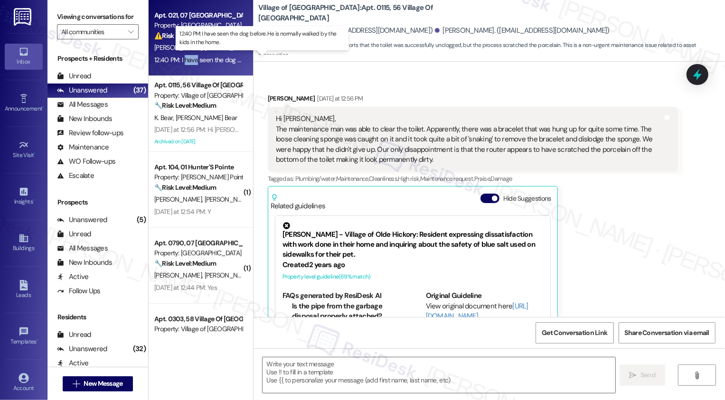
type textarea "Fetching suggested responses. Please feel free to read through the conversation…"
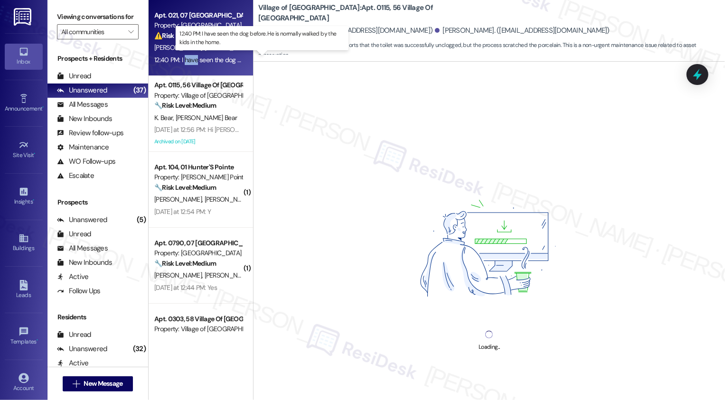
click at [183, 59] on div "12:40 PM: I have seen the dog before. He is normally walked by the kids in the …" at bounding box center [269, 60] width 230 height 9
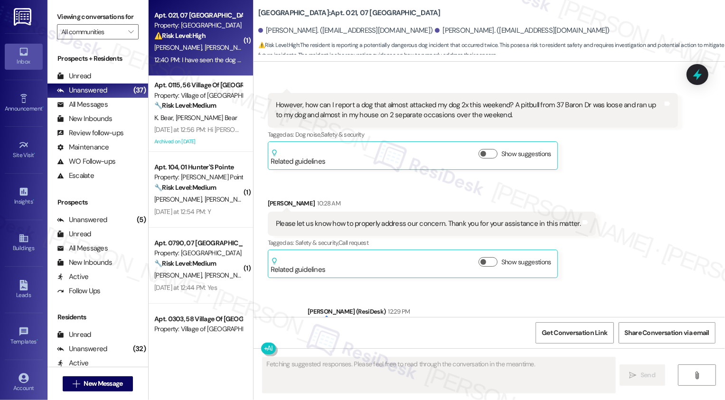
scroll to position [10998, 0]
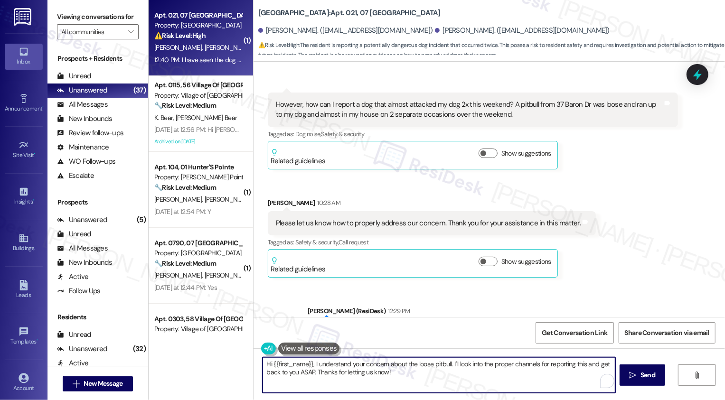
click at [454, 376] on textarea "Hi {{first_name}}, I understand your concern about the loose pitbull. I'll look…" at bounding box center [439, 375] width 353 height 36
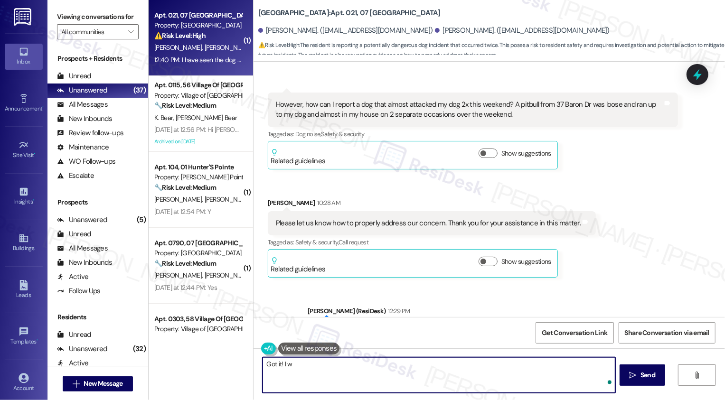
type textarea "Got it! I wi"
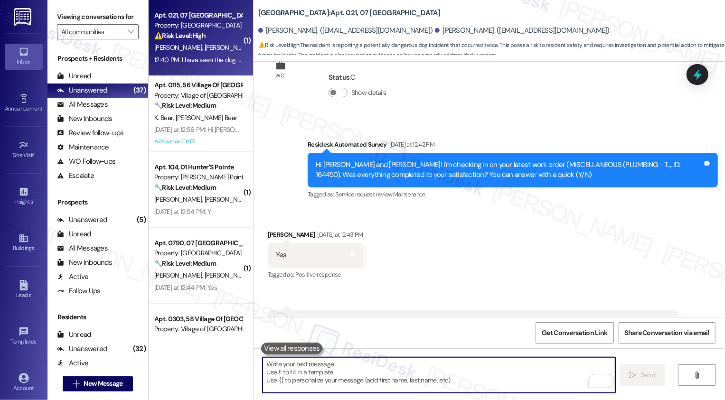
scroll to position [10779, 0]
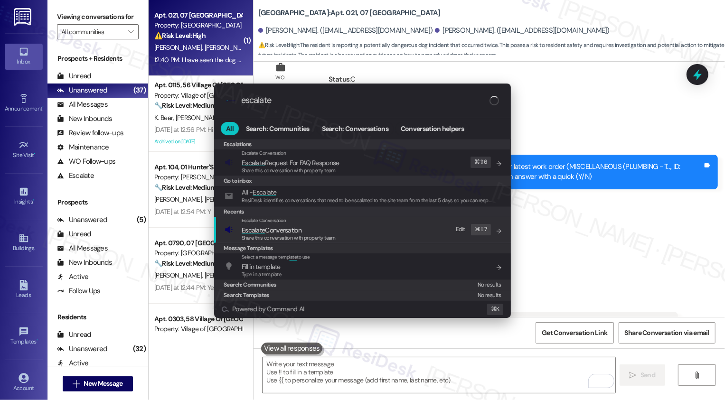
type input "escalate"
click at [288, 231] on span "Escalate Conversation" at bounding box center [272, 230] width 60 height 9
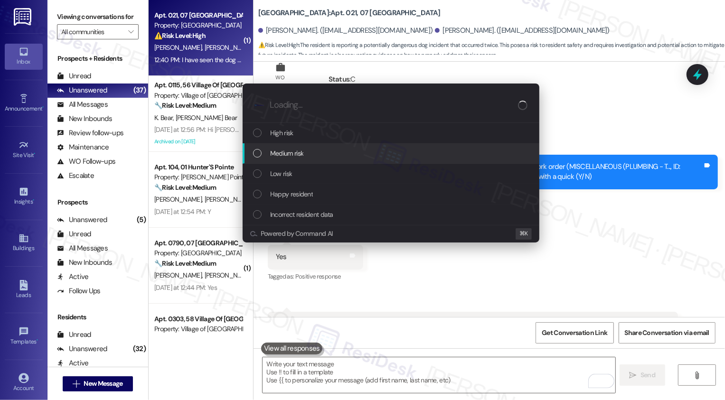
click at [292, 161] on div "Medium risk" at bounding box center [391, 153] width 297 height 20
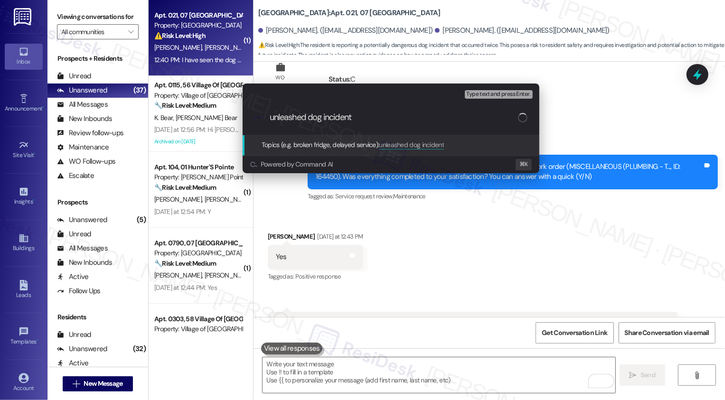
type input "unleashed dog incident"
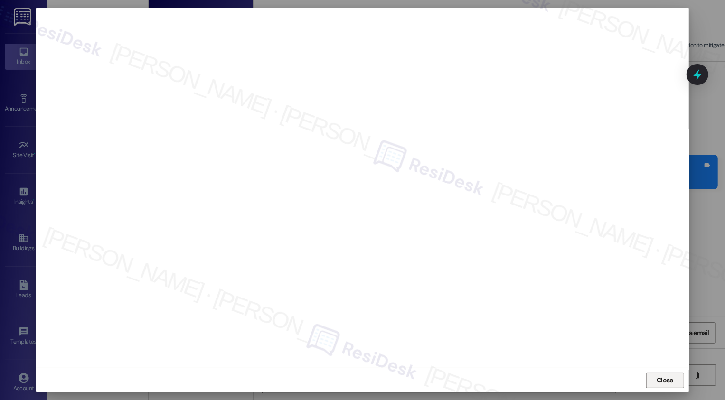
click at [668, 379] on button "Close" at bounding box center [665, 380] width 38 height 15
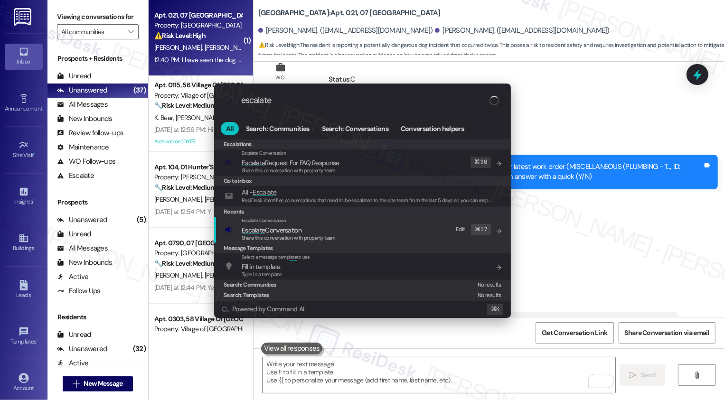
type input "escalate"
click at [314, 232] on span "Escalate Conversation" at bounding box center [289, 230] width 94 height 10
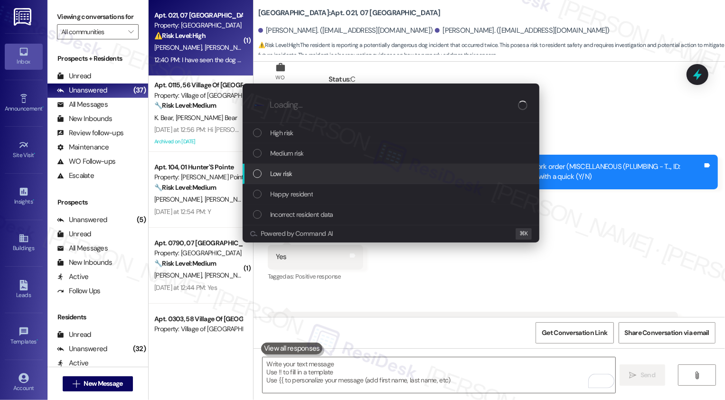
click at [283, 171] on span "Low risk" at bounding box center [281, 174] width 22 height 10
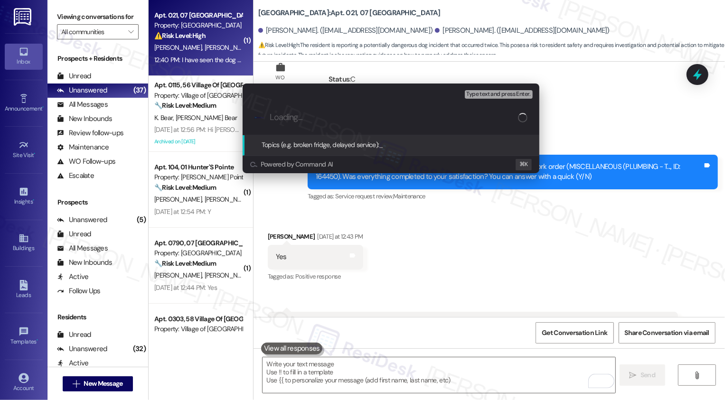
paste input "unleashed dog incident"
type input "unleashed dog incident"
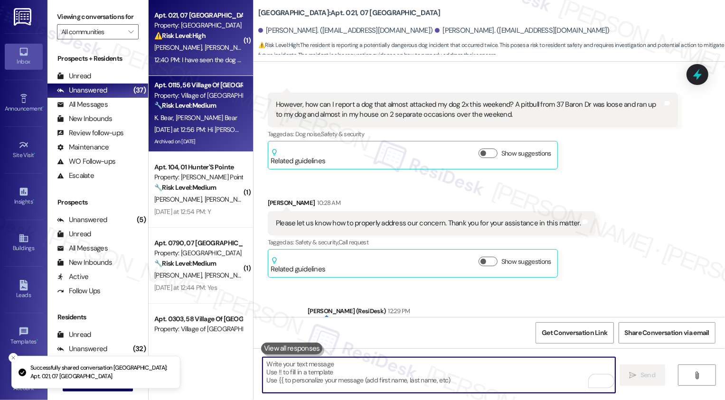
scroll to position [10997, 0]
click at [195, 120] on div "K. Bear J. Bear" at bounding box center [198, 118] width 90 height 12
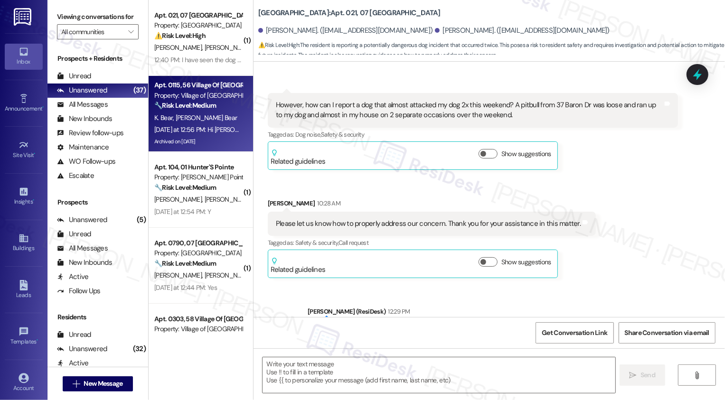
click at [195, 120] on div "K. Bear J. Bear" at bounding box center [198, 118] width 90 height 12
type textarea "Fetching suggested responses. Please feel free to read through the conversation…"
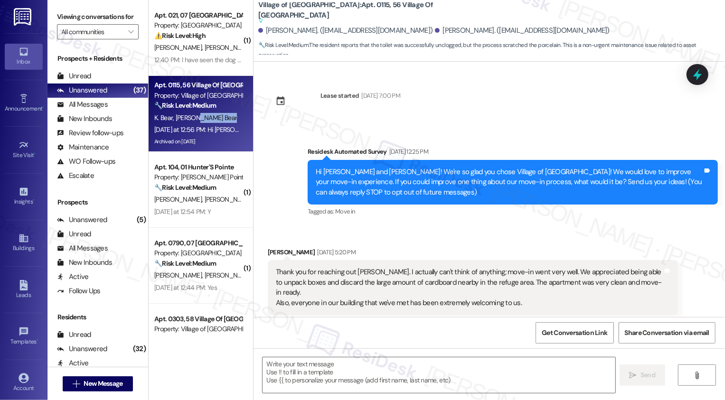
type textarea "Fetching suggested responses. Please feel free to read through the conversation…"
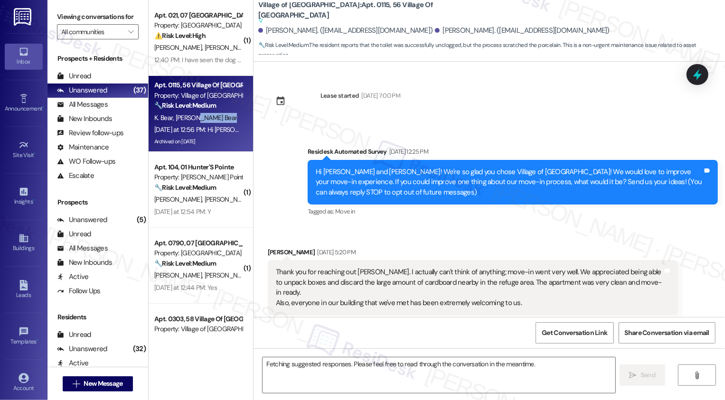
scroll to position [6608, 0]
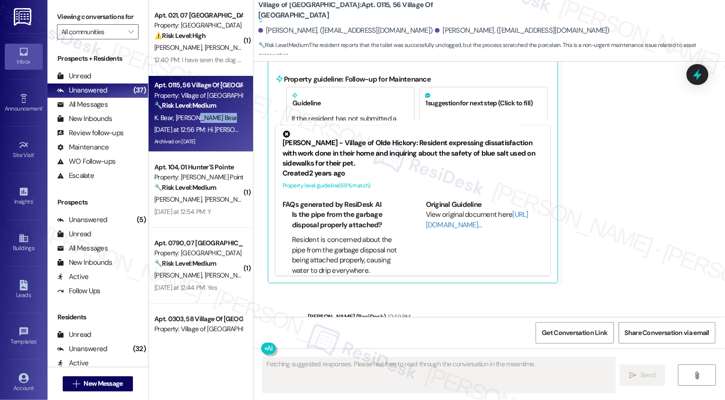
click at [206, 151] on div "Apt. 0115, 56 Village Of Olde Hickory Property: Village of Olde Hickory 🔧 Risk …" at bounding box center [201, 114] width 104 height 76
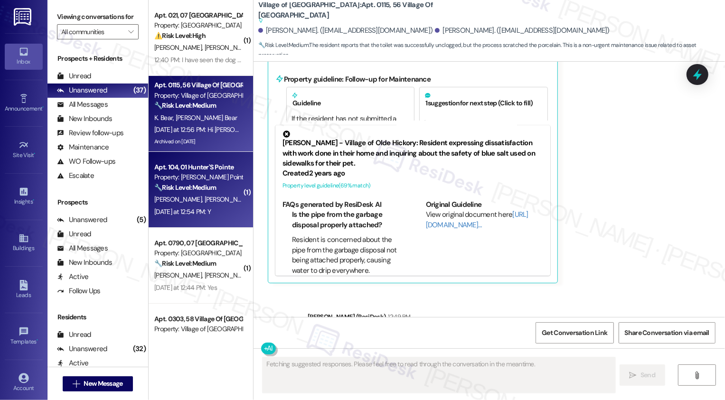
click at [209, 184] on strong "🔧 Risk Level: Medium" at bounding box center [185, 187] width 62 height 9
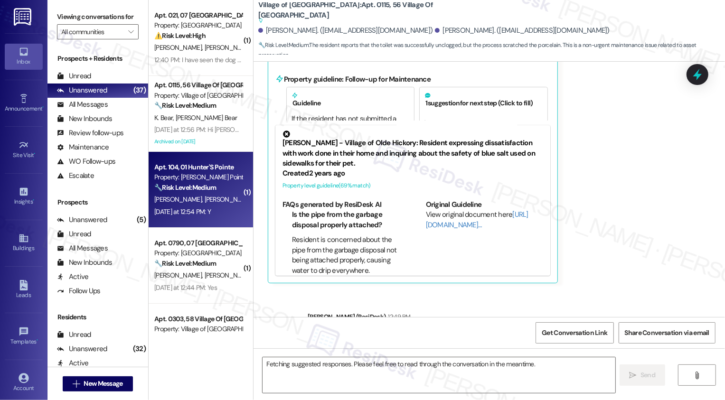
click at [209, 184] on strong "🔧 Risk Level: Medium" at bounding box center [185, 187] width 62 height 9
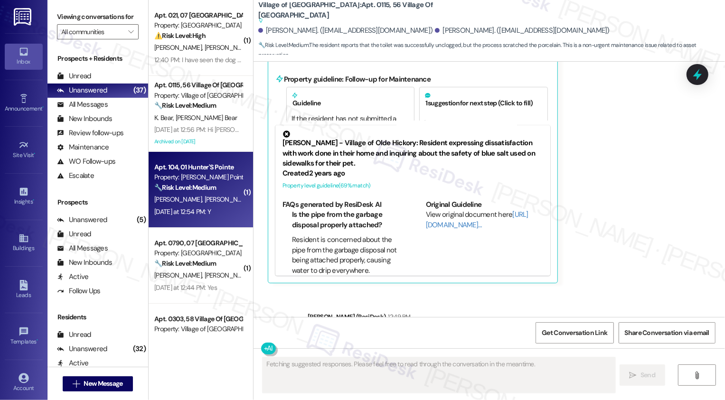
click at [209, 184] on strong "🔧 Risk Level: Medium" at bounding box center [185, 187] width 62 height 9
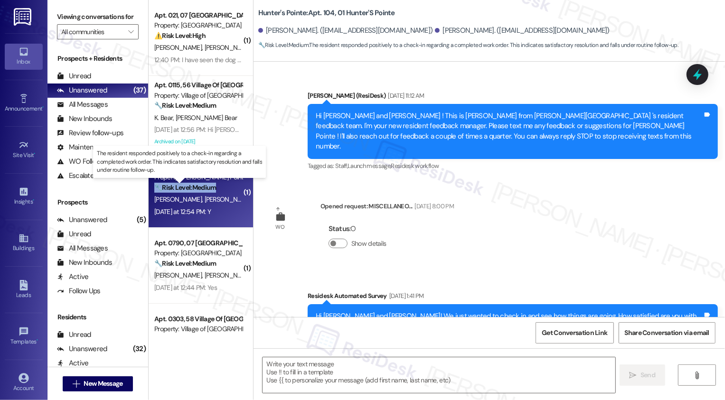
type textarea "Fetching suggested responses. Please feel free to read through the conversation…"
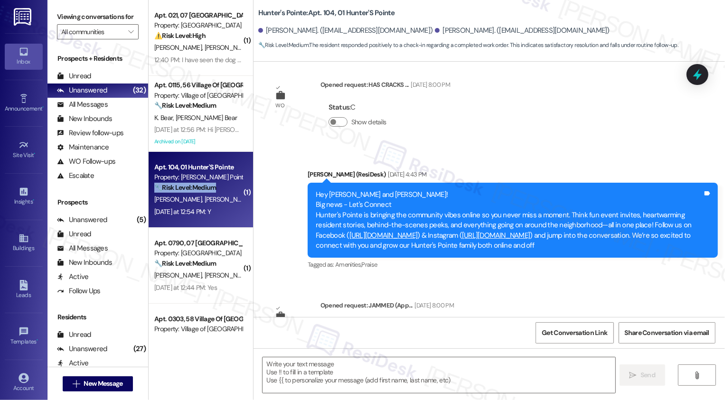
scroll to position [7098, 0]
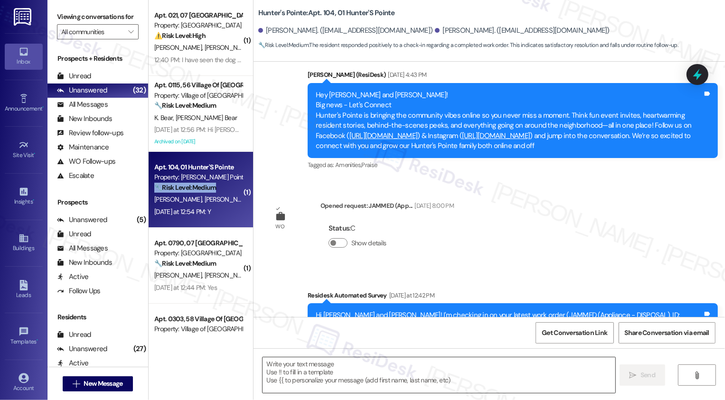
click at [306, 373] on textarea at bounding box center [439, 375] width 353 height 36
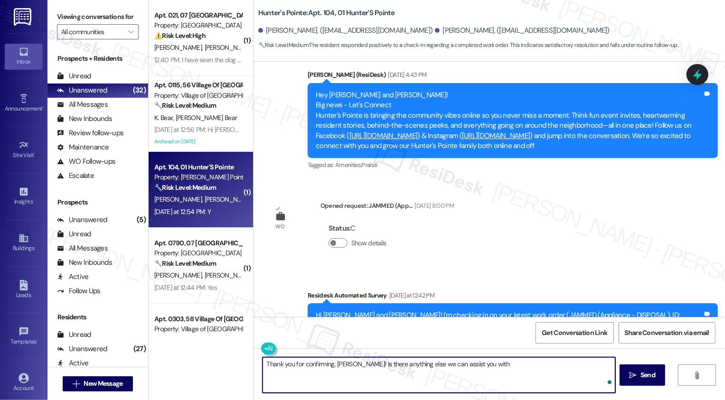
type textarea "Thank you for confirming, Brandon! Is there anything else we can assist you wit…"
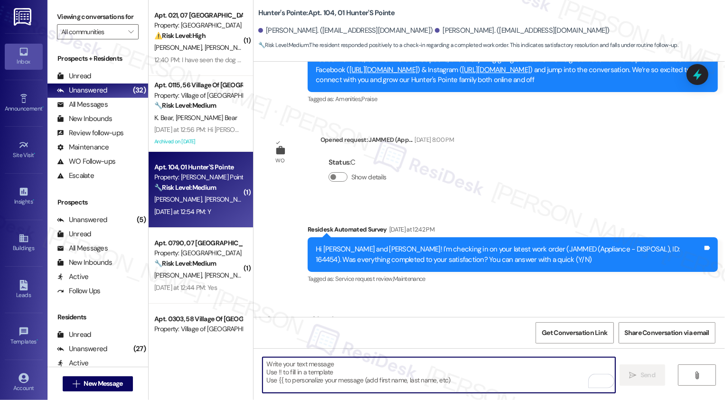
scroll to position [49, 0]
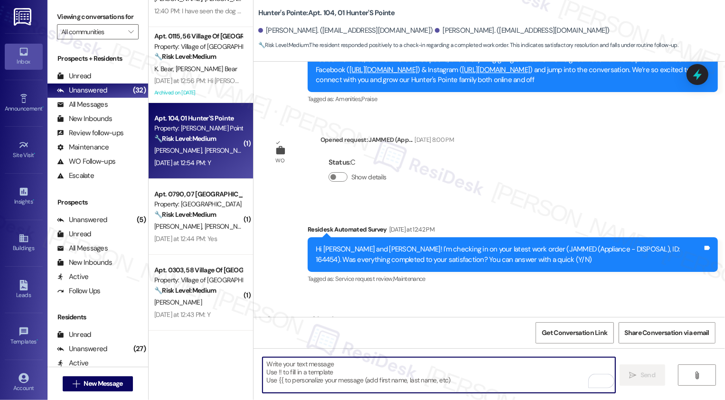
click at [204, 225] on span "[PERSON_NAME]/[PERSON_NAME]" at bounding box center [252, 226] width 97 height 9
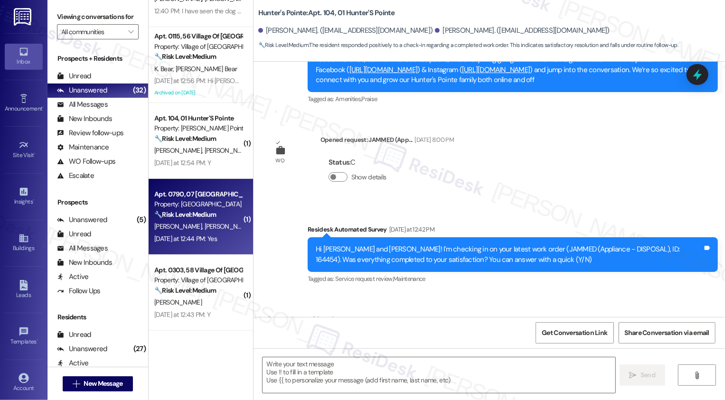
click at [204, 225] on span "[PERSON_NAME]/[PERSON_NAME]" at bounding box center [252, 226] width 97 height 9
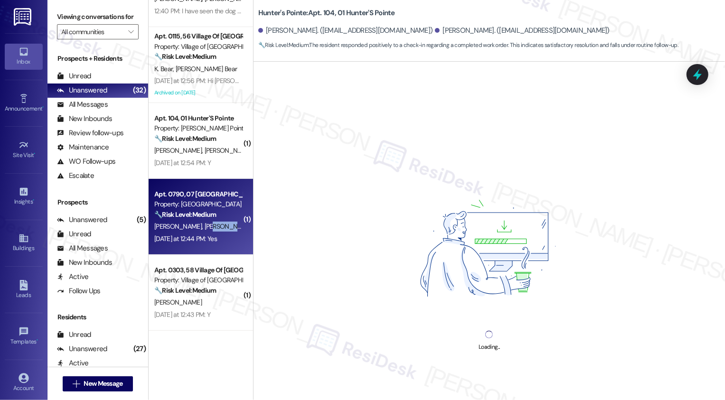
click at [204, 225] on span "[PERSON_NAME]/[PERSON_NAME]" at bounding box center [252, 226] width 97 height 9
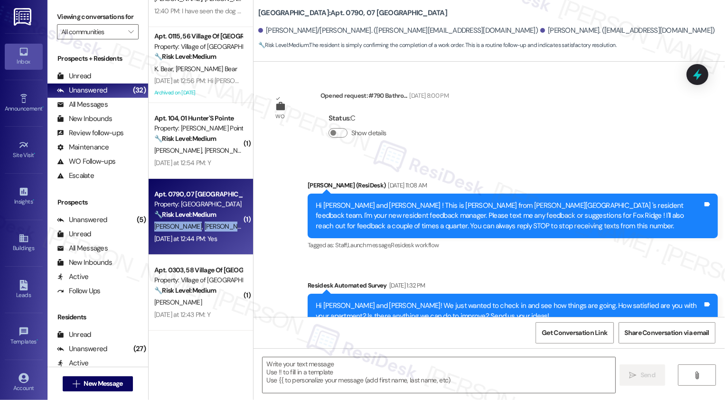
click at [204, 225] on span "[PERSON_NAME]/[PERSON_NAME]" at bounding box center [252, 226] width 97 height 9
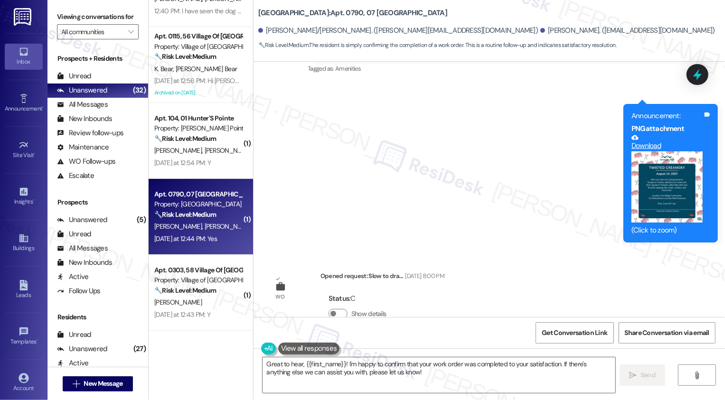
scroll to position [11804, 0]
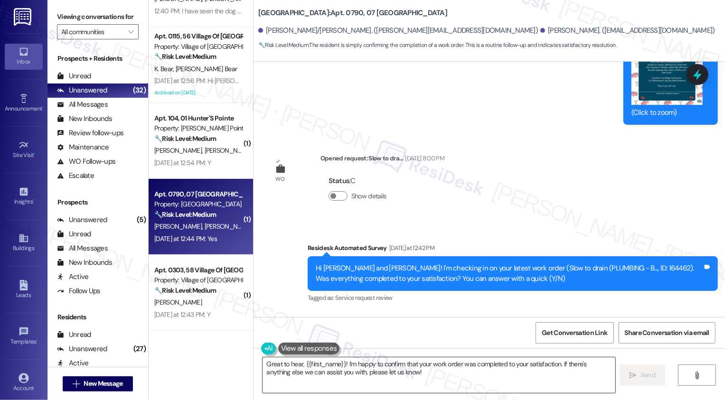
click at [301, 375] on textarea "Great to hear, {{first_name}}! I'm happy to confirm that your work order was co…" at bounding box center [439, 375] width 353 height 36
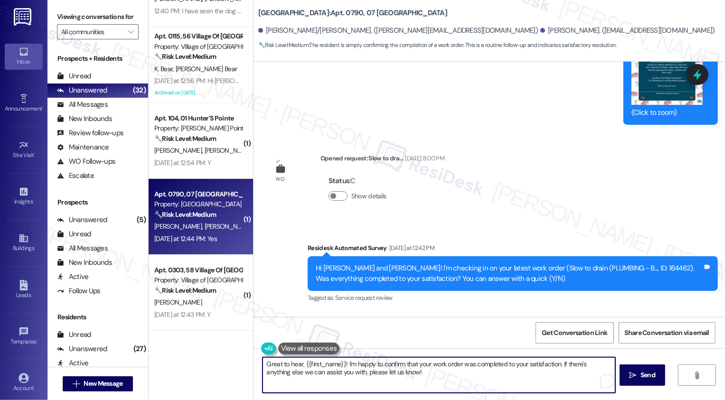
click at [271, 333] on div "James Chambless Yesterday at 12:44 PM" at bounding box center [315, 339] width 95 height 13
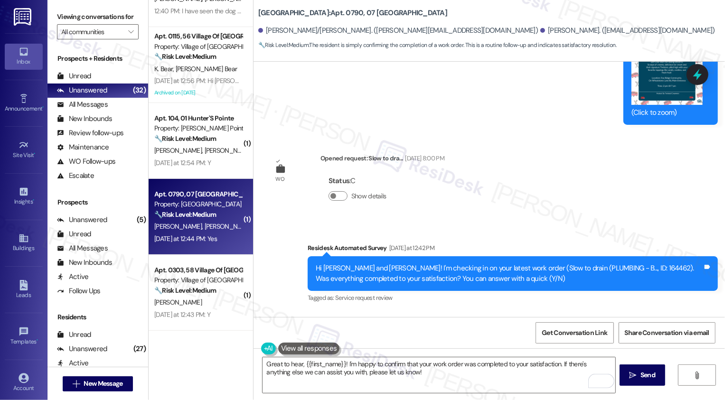
click at [271, 333] on div "James Chambless Yesterday at 12:44 PM" at bounding box center [315, 339] width 95 height 13
click at [323, 362] on textarea "Great to hear, {{first_name}}! I'm happy to confirm that your work order was co…" at bounding box center [439, 375] width 353 height 36
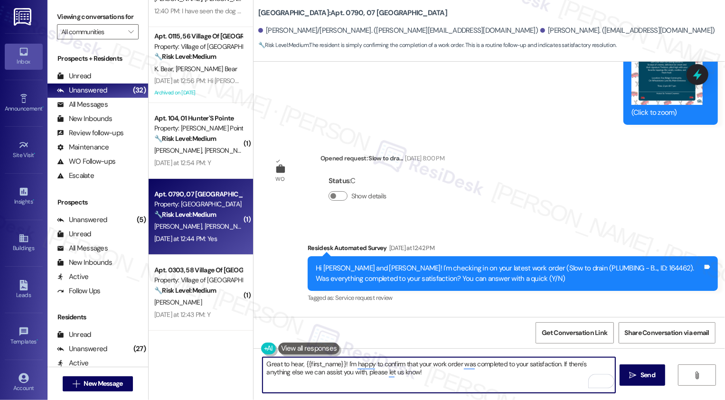
click at [323, 362] on textarea "Great to hear, {{first_name}}! I'm happy to confirm that your work order was co…" at bounding box center [439, 375] width 353 height 36
paste textarea "James"
click at [443, 371] on textarea "Great to hear, James! I'm happy to confirm that your work order was completed t…" at bounding box center [439, 375] width 353 height 36
click at [537, 381] on textarea "Great to hear, James! I'm happy to confirm that your work order was completed t…" at bounding box center [439, 375] width 353 height 36
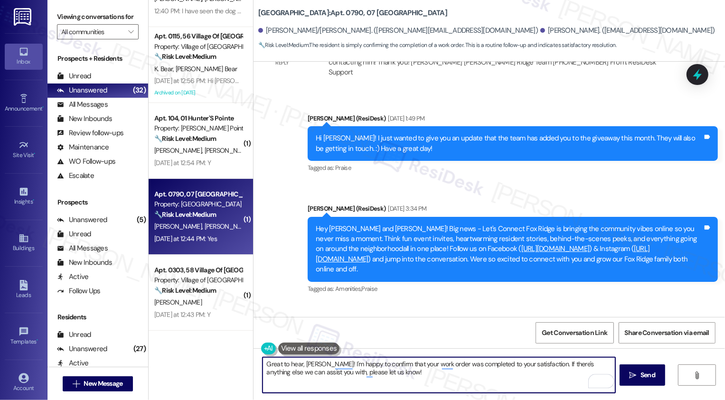
scroll to position [11351, 0]
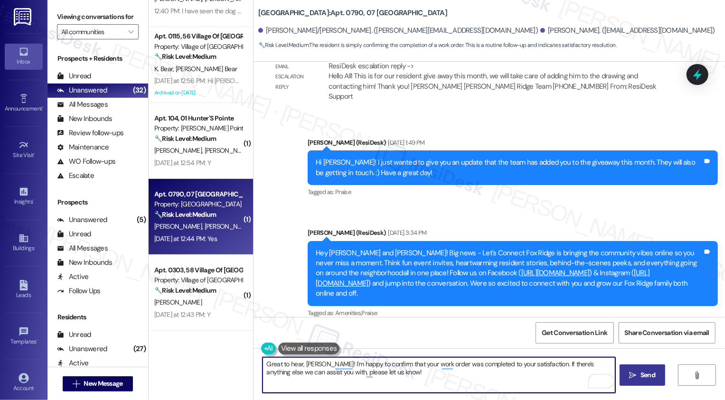
type textarea "Great to hear, James! I'm happy to confirm that your work order was completed t…"
click at [632, 371] on span " Send" at bounding box center [643, 375] width 30 height 10
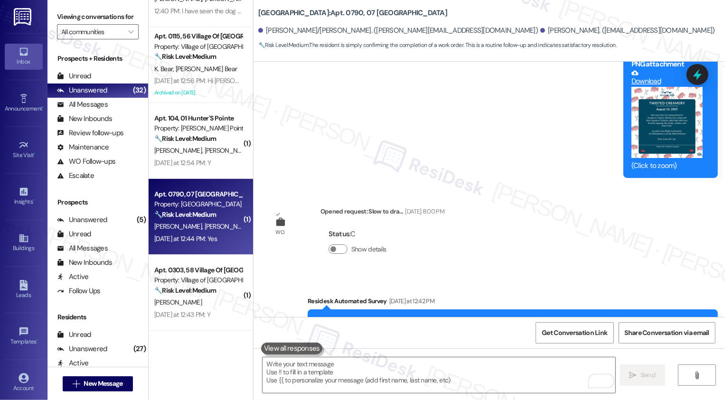
scroll to position [11803, 0]
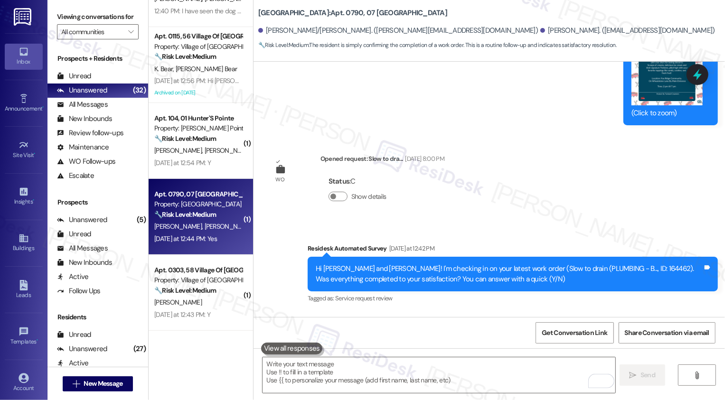
click at [456, 237] on div "Survey, sent via SMS Residesk Automated Survey Yesterday at 12:42 PM Hi Elisabe…" at bounding box center [512, 274] width 424 height 76
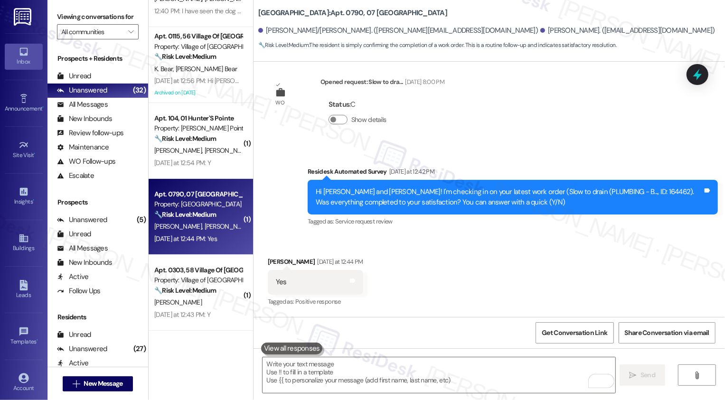
scroll to position [125, 0]
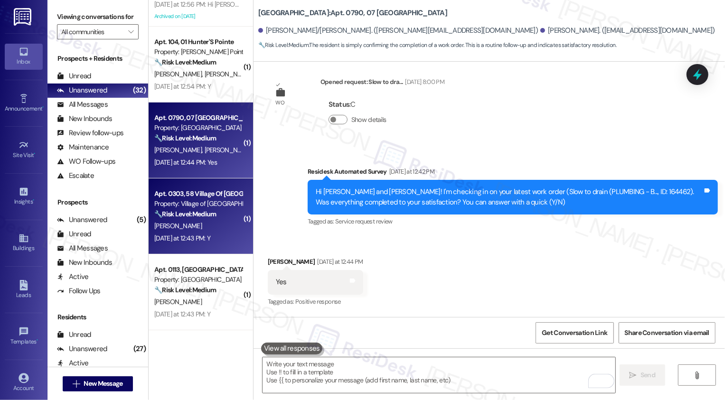
click at [179, 233] on div "[DATE] at 12:43 PM: Y [DATE] at 12:43 PM: Y" at bounding box center [198, 239] width 90 height 12
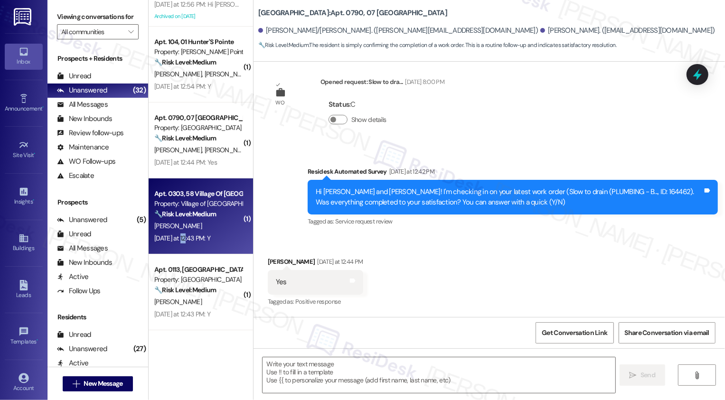
click at [179, 233] on div "[DATE] at 12:43 PM: Y [DATE] at 12:43 PM: Y" at bounding box center [198, 239] width 90 height 12
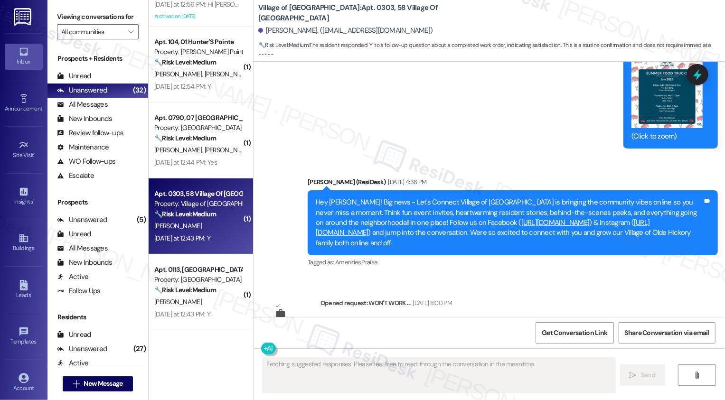
scroll to position [7407, 0]
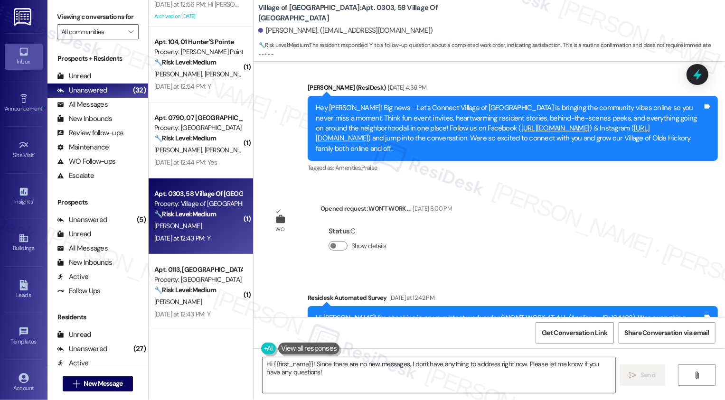
click at [269, 384] on div "Ryan Fischer Yesterday at 12:43 PM" at bounding box center [315, 390] width 95 height 13
copy div "Ryan"
click at [331, 375] on textarea "Hi {{first_name}}! Since there are no new messages, I don't have anything to ad…" at bounding box center [439, 375] width 353 height 36
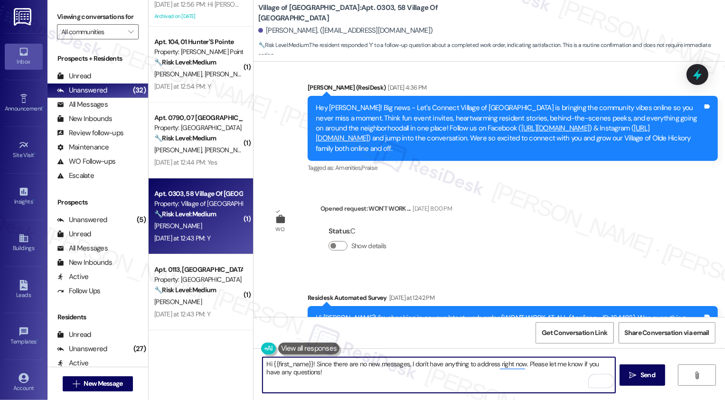
click at [307, 362] on textarea "Hi {{first_name}}! Since there are no new messages, I don't have anything to ad…" at bounding box center [439, 375] width 353 height 36
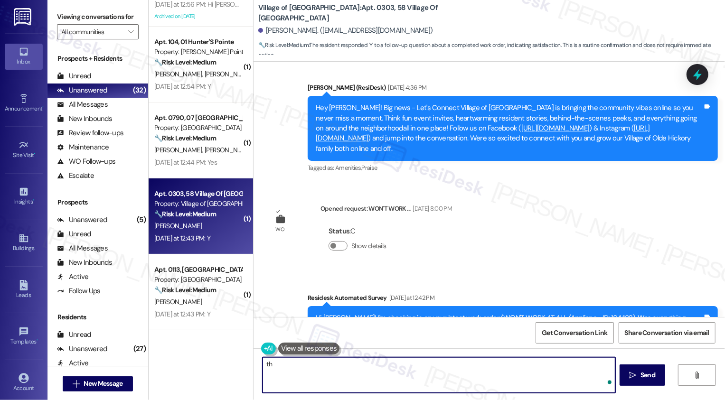
type textarea "t"
type textarea "Thaml"
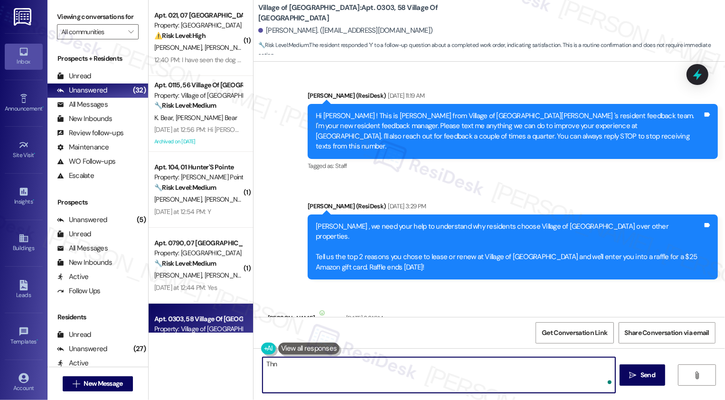
scroll to position [7407, 0]
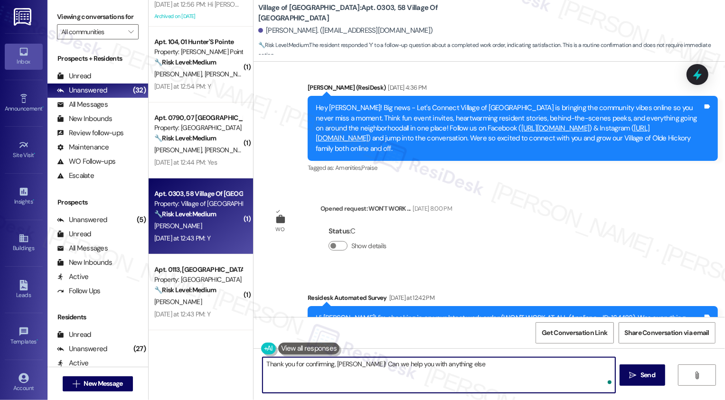
type textarea "Thank you for confirming, [PERSON_NAME]! Can we help you with anything else?"
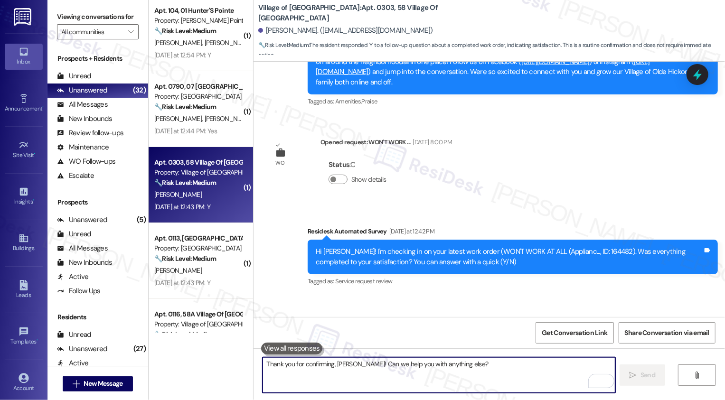
scroll to position [185, 0]
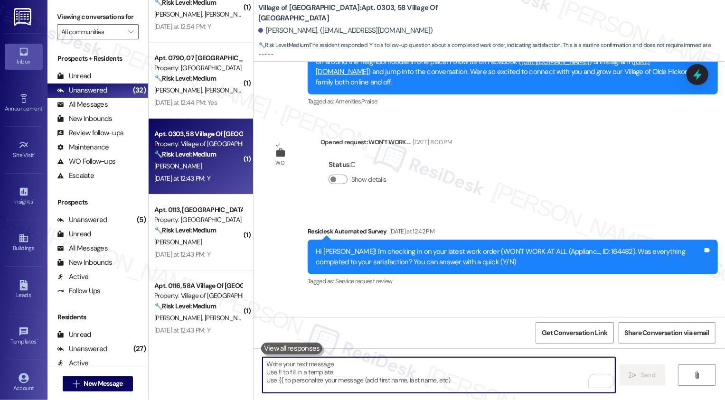
click at [202, 217] on div "Property: [GEOGRAPHIC_DATA]" at bounding box center [198, 220] width 88 height 10
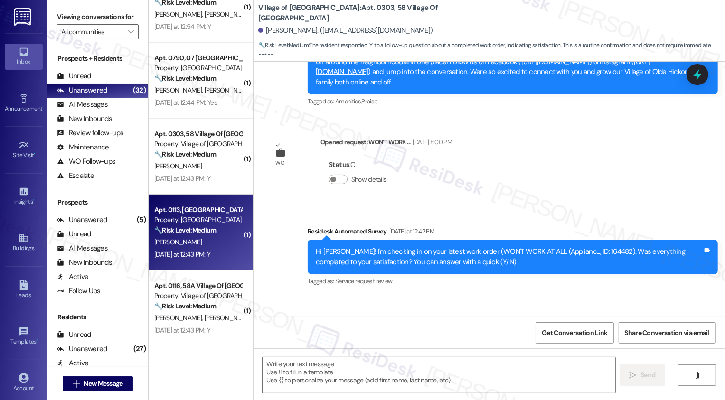
click at [202, 217] on div "Property: [GEOGRAPHIC_DATA]" at bounding box center [198, 220] width 88 height 10
type textarea "Fetching suggested responses. Please feel free to read through the conversation…"
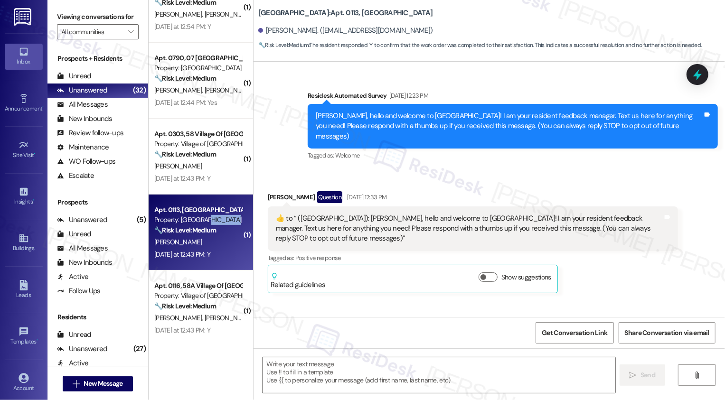
scroll to position [2374, 0]
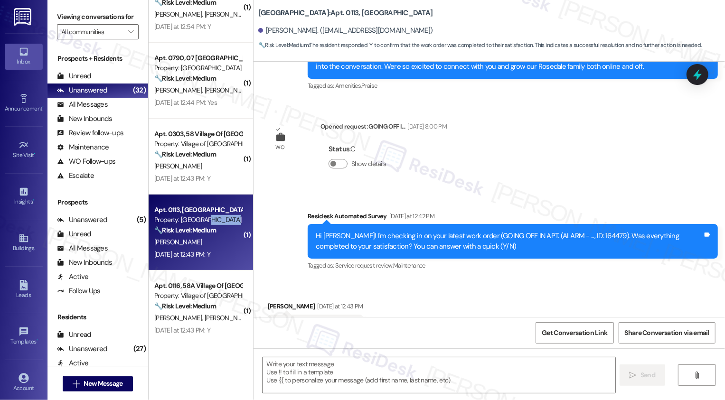
click at [202, 217] on div "Property: [GEOGRAPHIC_DATA]" at bounding box center [198, 220] width 88 height 10
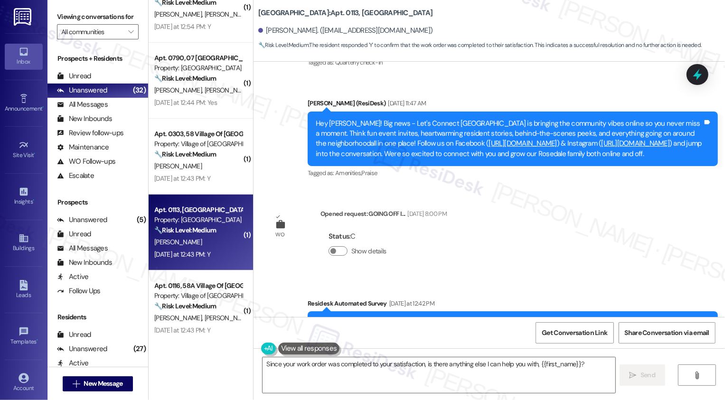
scroll to position [2374, 0]
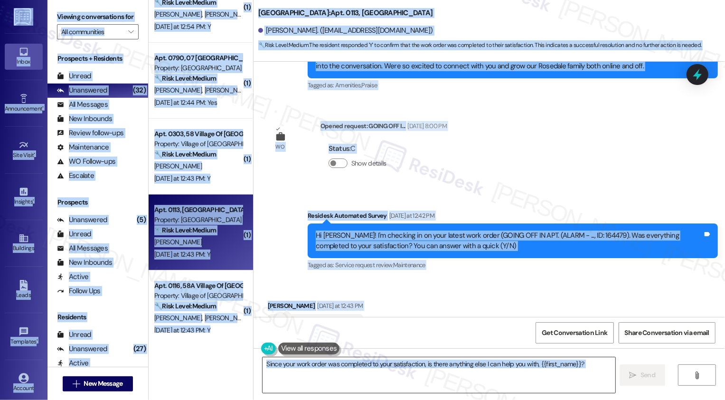
click at [303, 374] on textarea "Since your work order was completed to your satisfaction, is there anything els…" at bounding box center [439, 375] width 353 height 36
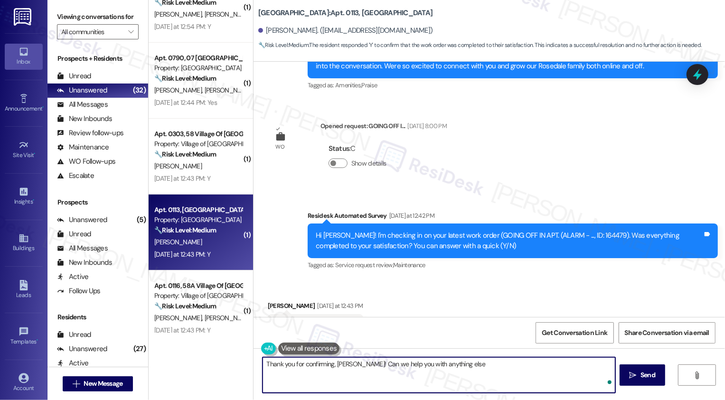
type textarea "Thank you for confirming, [PERSON_NAME]! Can we help you with anything else?"
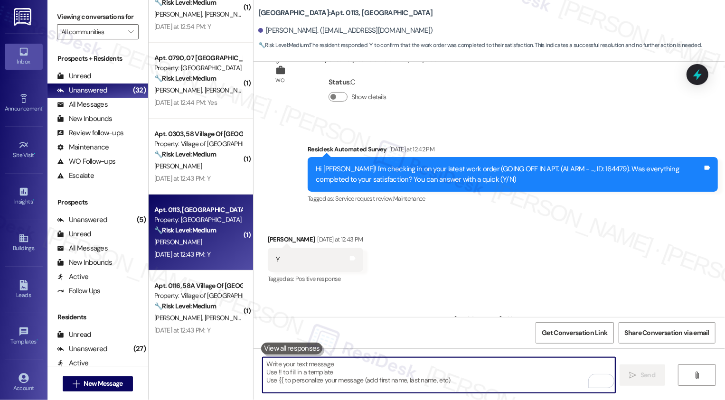
scroll to position [259, 0]
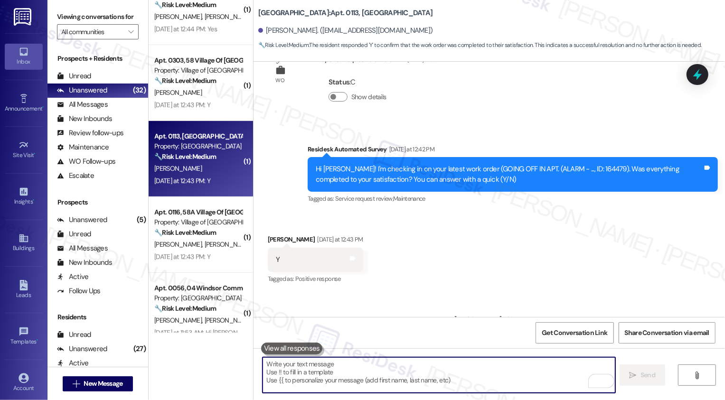
click at [210, 253] on div "[DATE] at 12:43 PM: Y [DATE] at 12:43 PM: Y" at bounding box center [182, 257] width 56 height 9
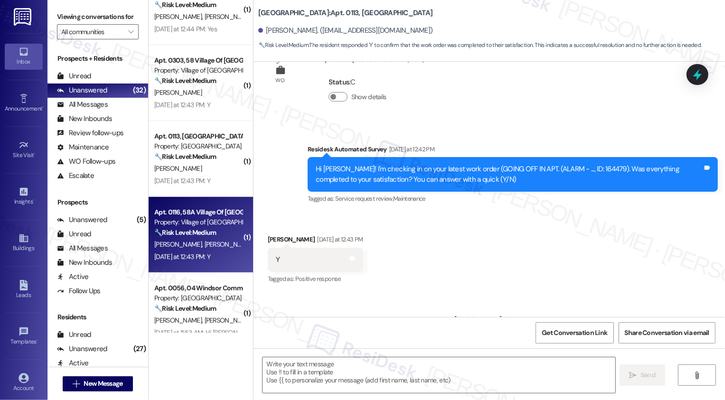
click at [210, 253] on div "[DATE] at 12:43 PM: Y [DATE] at 12:43 PM: Y" at bounding box center [182, 257] width 56 height 9
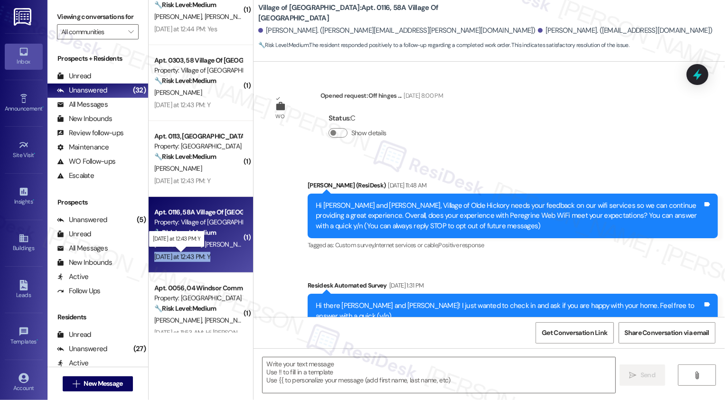
click at [210, 253] on div "[DATE] at 12:43 PM: Y [DATE] at 12:43 PM: Y" at bounding box center [182, 257] width 56 height 9
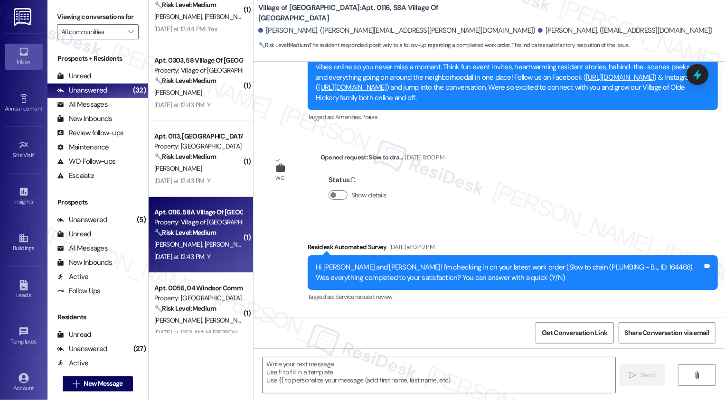
type textarea "Fetching suggested responses. Please feel free to read through the conversation…"
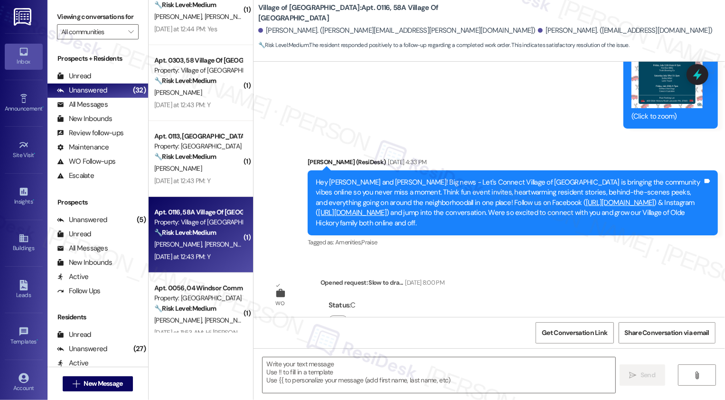
scroll to position [6597, 0]
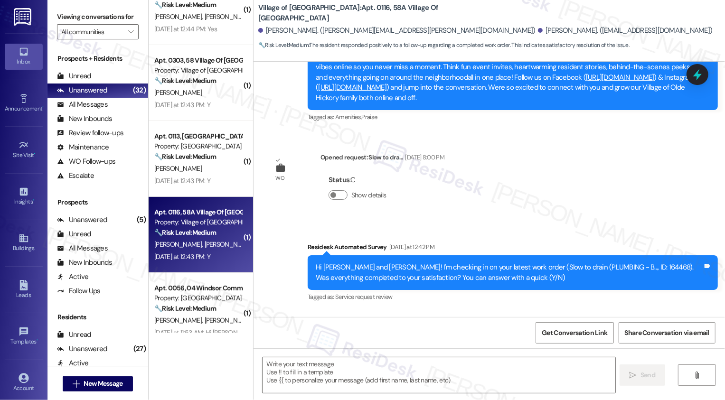
click at [273, 332] on div "[PERSON_NAME] [DATE] at 12:43 PM" at bounding box center [315, 338] width 95 height 13
copy div "[PERSON_NAME]"
click at [282, 369] on textarea at bounding box center [439, 375] width 353 height 36
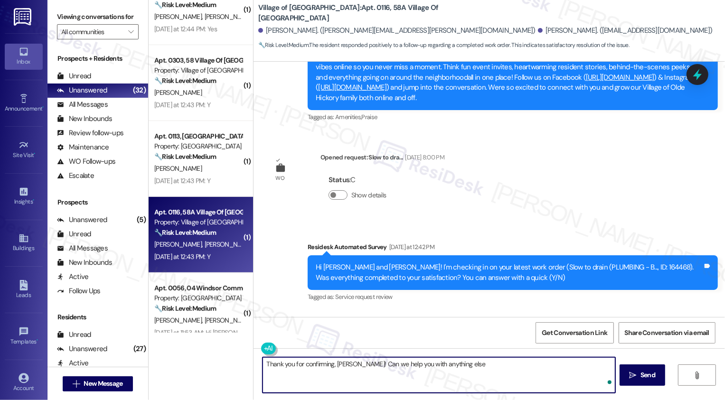
type textarea "Thank you for confirming, [PERSON_NAME]! Can we help you with anything else?"
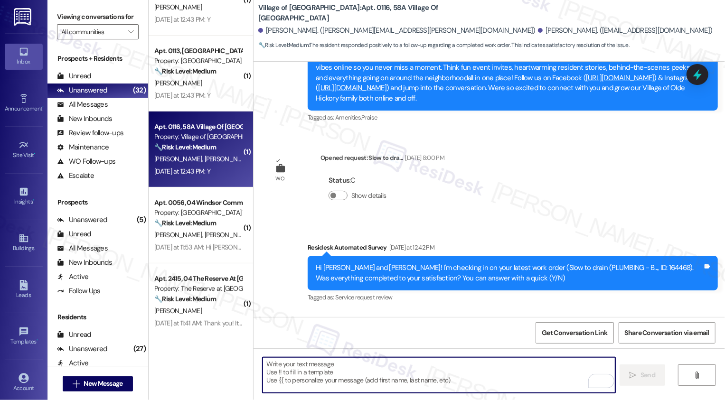
scroll to position [6663, 0]
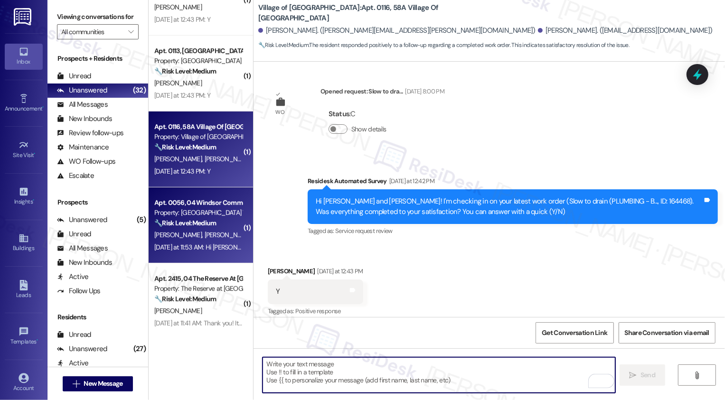
click at [183, 217] on div "Property: [GEOGRAPHIC_DATA] Townhomes" at bounding box center [198, 213] width 88 height 10
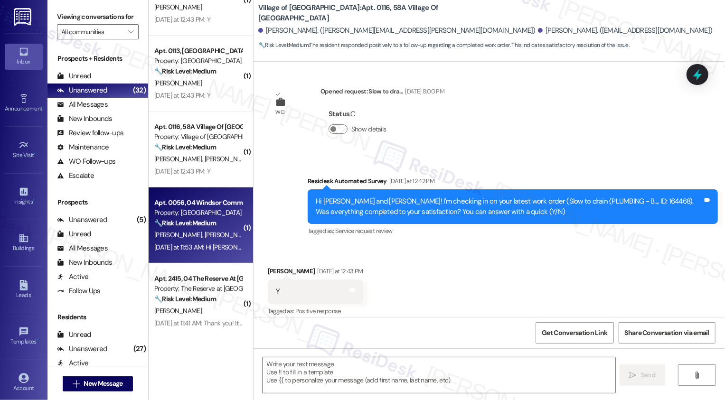
type textarea "Fetching suggested responses. Please feel free to read through the conversation…"
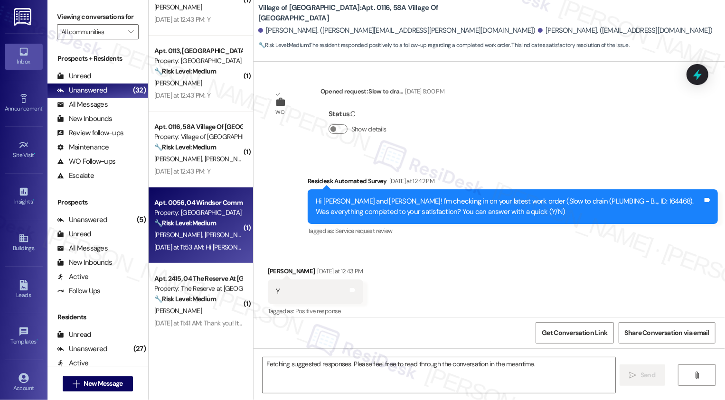
click at [183, 217] on div "Property: [GEOGRAPHIC_DATA] Townhomes" at bounding box center [198, 213] width 88 height 10
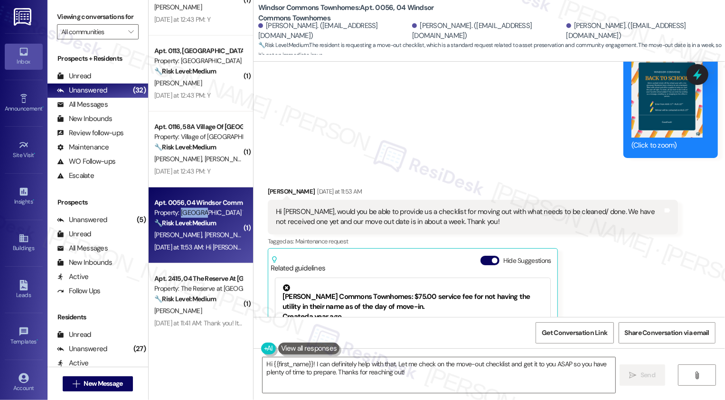
scroll to position [2817, 0]
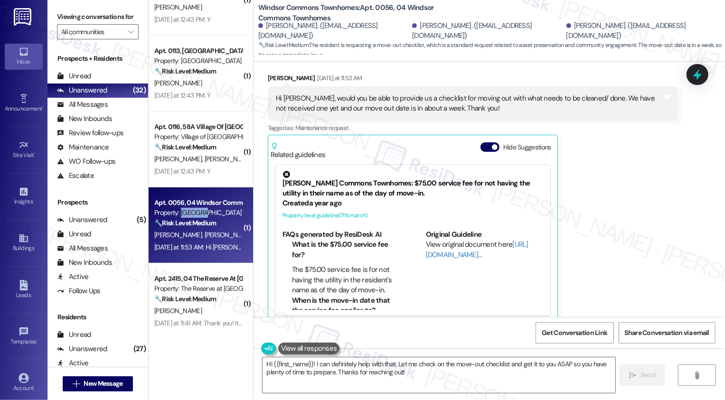
click at [272, 73] on div "[PERSON_NAME] [DATE] at 11:53 AM" at bounding box center [473, 79] width 410 height 13
copy div "Alyssa"
click at [291, 363] on textarea "Hi {{first_name}}! I can definitely help with that. Let me check on the move-ou…" at bounding box center [439, 375] width 353 height 36
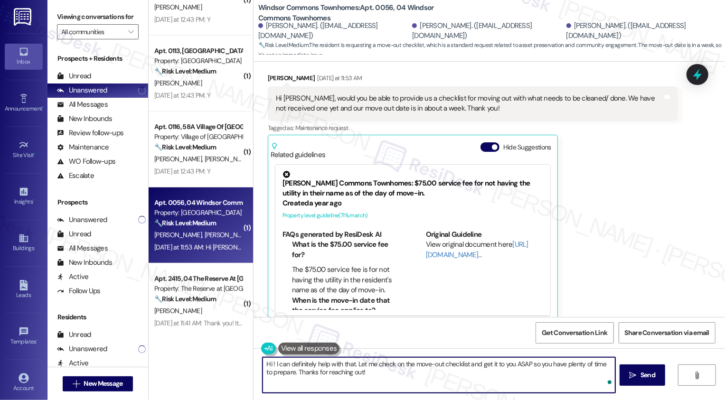
paste textarea "Alyssa"
drag, startPoint x: 290, startPoint y: 363, endPoint x: 368, endPoint y: 365, distance: 77.9
click at [368, 365] on textarea "Hi [PERSON_NAME]! I can definitely help with that. Let me check on the move-out…" at bounding box center [439, 375] width 353 height 36
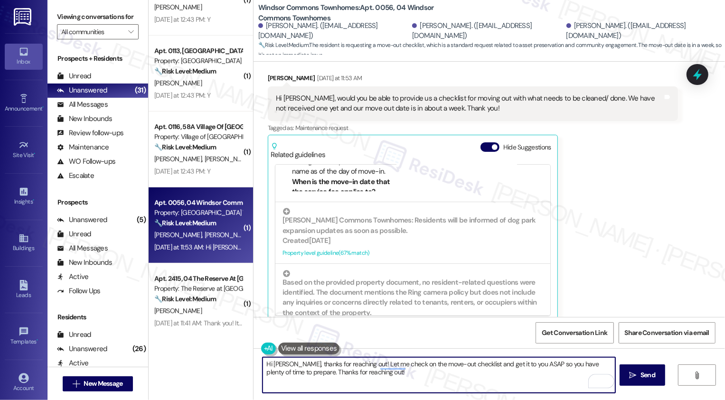
scroll to position [149, 0]
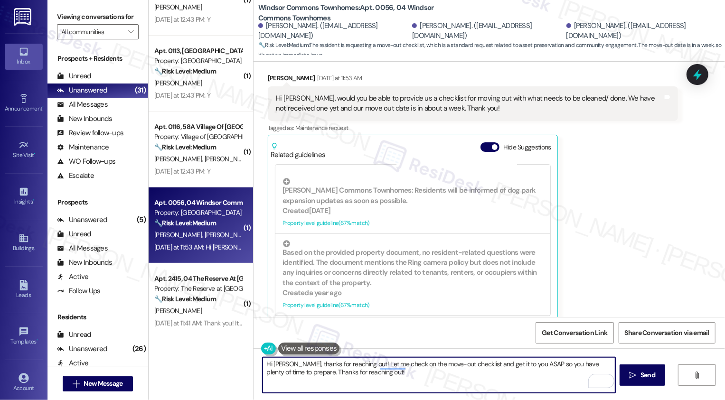
click at [431, 365] on textarea "Hi [PERSON_NAME], thanks for reaching out! Let me check on the move-out checkli…" at bounding box center [439, 375] width 353 height 36
drag, startPoint x: 467, startPoint y: 364, endPoint x: 522, endPoint y: 379, distance: 57.0
click at [522, 379] on textarea "Hi [PERSON_NAME], thanks for reaching out! Let me check on the move-out checkli…" at bounding box center [439, 375] width 353 height 36
type textarea "Hi [PERSON_NAME], thanks for reaching out! Let me check on the move-out checkli…"
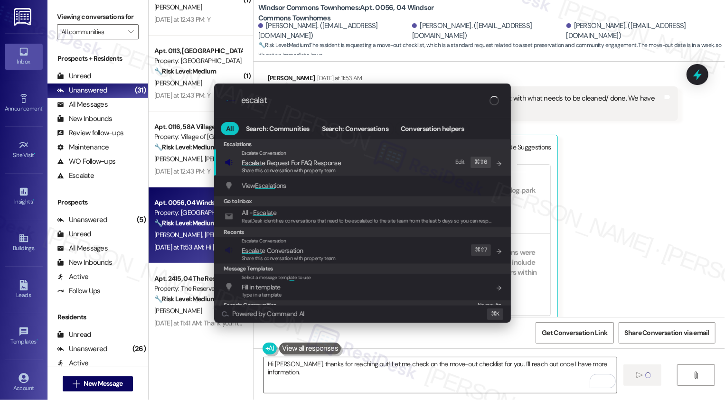
type input "escalate"
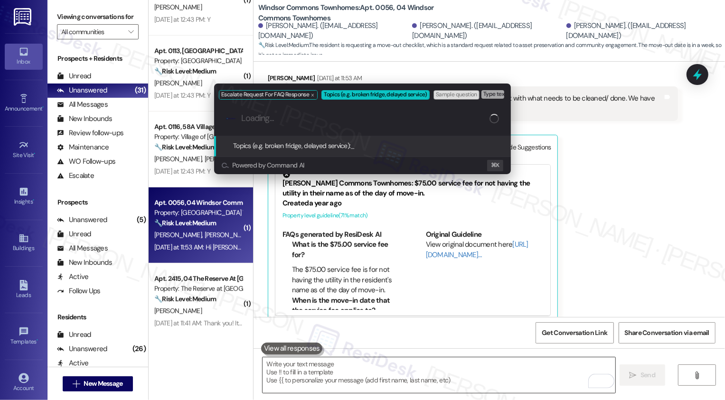
scroll to position [2816, 0]
click at [569, 274] on div "Escalate Request For FAQ Response Topics (e.g. broken fridge, delayed service) …" at bounding box center [362, 200] width 725 height 400
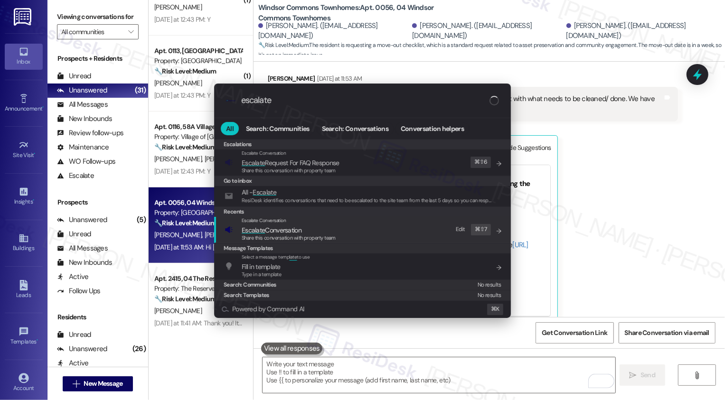
type input "escalate"
click at [335, 239] on span "Share this conversation with property team" at bounding box center [289, 238] width 94 height 7
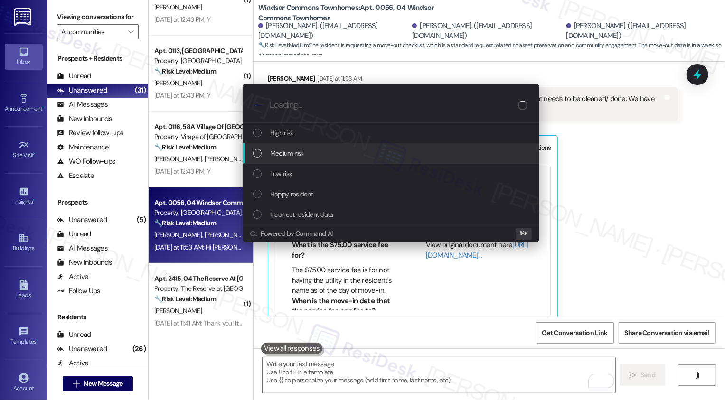
click at [290, 155] on span "Medium risk" at bounding box center [286, 153] width 33 height 10
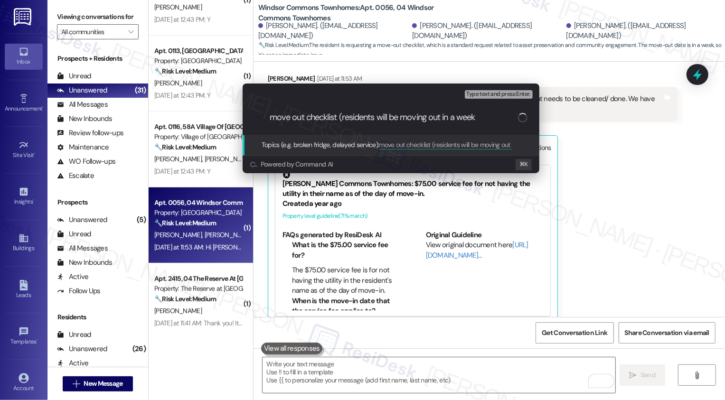
type input "move out checklist (residents will be moving out in a week)"
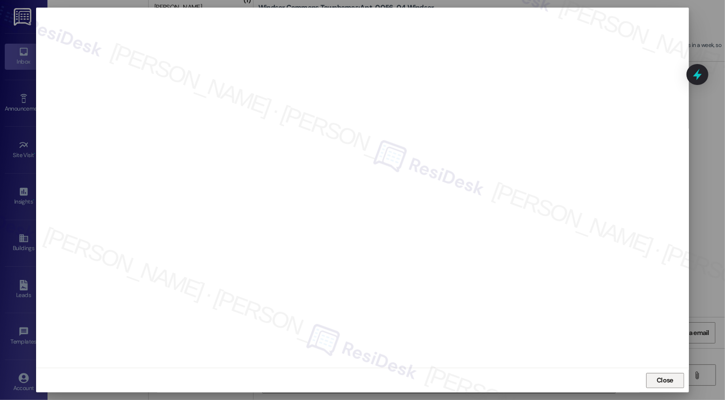
click at [658, 380] on button "Close" at bounding box center [665, 380] width 38 height 15
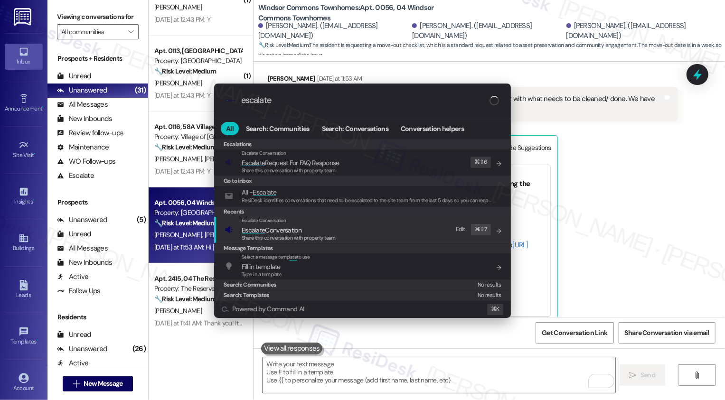
type input "escalate"
click at [310, 230] on span "Escalate Conversation" at bounding box center [289, 230] width 94 height 10
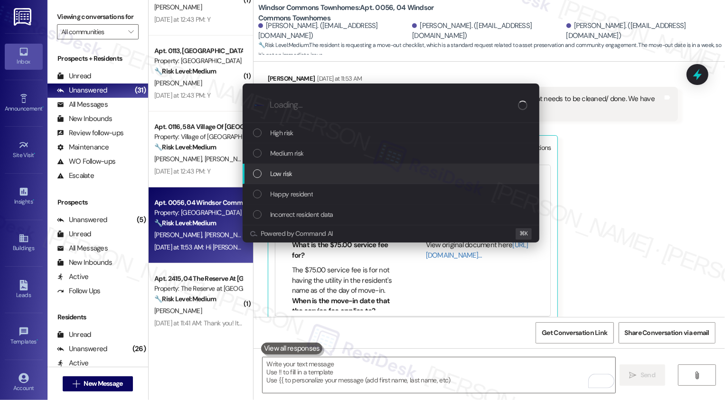
click at [292, 172] on div "Low risk" at bounding box center [392, 174] width 278 height 10
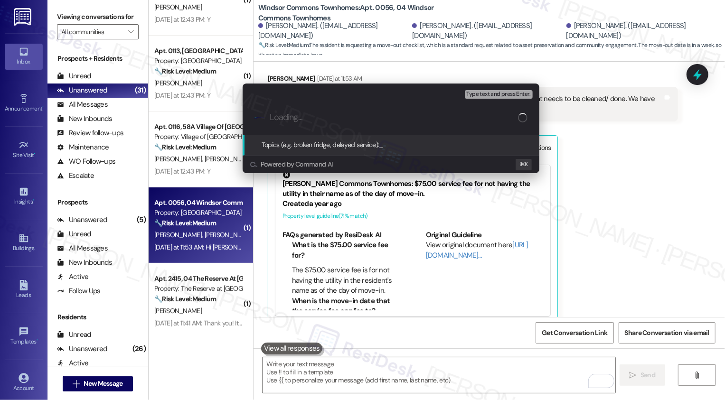
paste input "move out checklist (residents will be moving out in a week)"
type input "move out checklist (residents will be moving out in a week)"
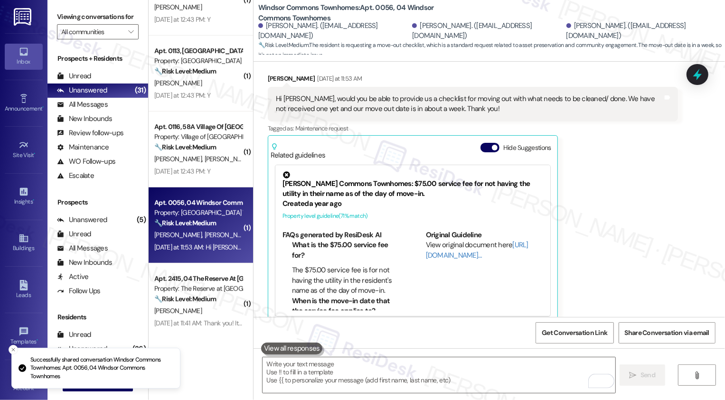
click at [202, 244] on div "( 1 ) Apt. 104, 01 Hunter'S Pointe Property: [PERSON_NAME] Pointe 🔧 Risk Level:…" at bounding box center [201, 166] width 104 height 333
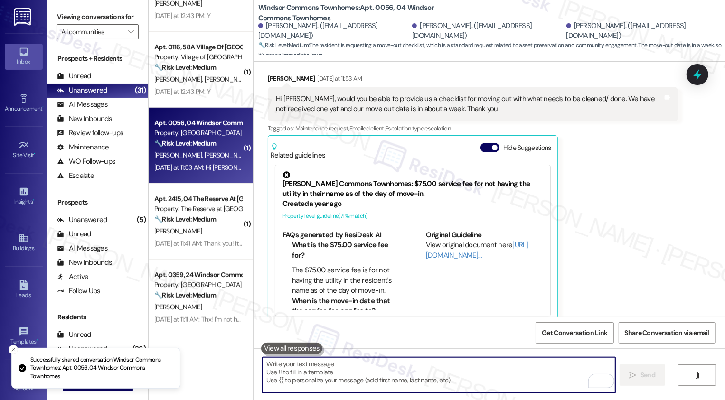
click at [202, 244] on div "[DATE] at 11:41 AM: Thank you! It isn't any damage to the wall I just had them …" at bounding box center [445, 243] width 582 height 9
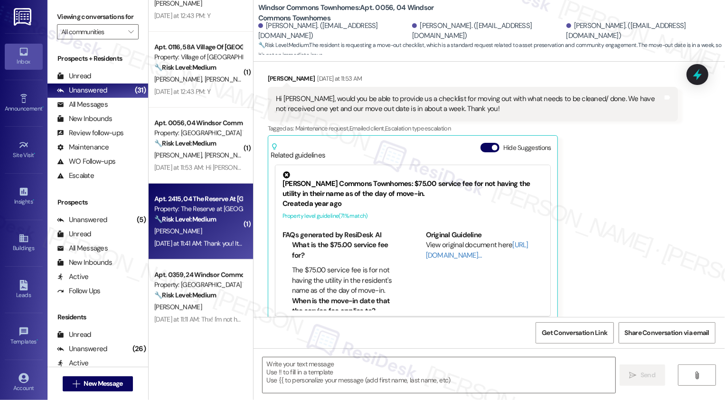
click at [202, 244] on div "[DATE] at 11:41 AM: Thank you! It isn't any damage to the wall I just had them …" at bounding box center [445, 243] width 582 height 9
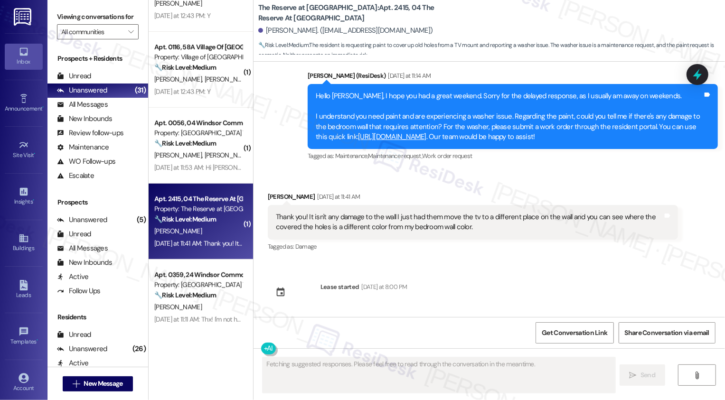
click at [202, 244] on div "[DATE] at 11:41 AM: Thank you! It isn't any damage to the wall I just had them …" at bounding box center [445, 243] width 582 height 9
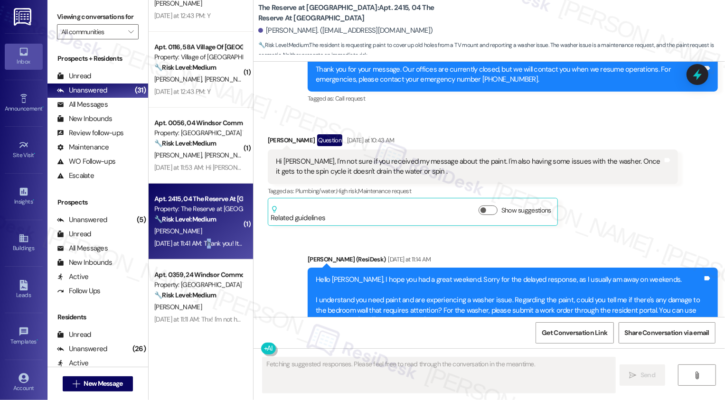
scroll to position [1089, 0]
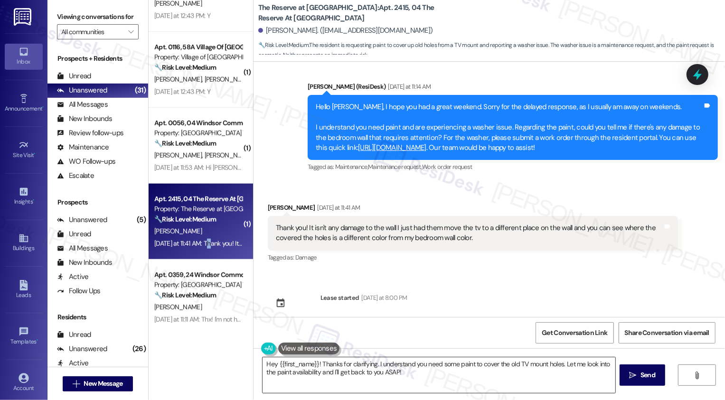
click at [309, 378] on textarea "Hey {{first_name}}! Thanks for clarifying. I understand you need some paint to …" at bounding box center [439, 375] width 353 height 36
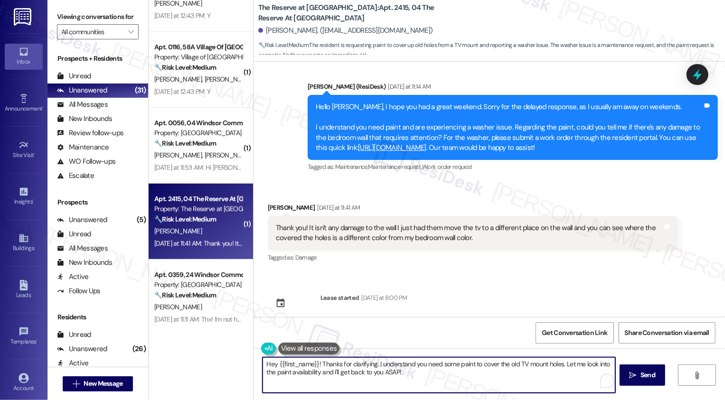
drag, startPoint x: 316, startPoint y: 363, endPoint x: 210, endPoint y: 366, distance: 105.9
click at [210, 367] on div "( 1 ) Apt. 0790, 07 [GEOGRAPHIC_DATA] Property: Fox Ridge 🔧 Risk Level: Medium …" at bounding box center [437, 200] width 576 height 400
drag, startPoint x: 316, startPoint y: 362, endPoint x: 394, endPoint y: 389, distance: 82.7
click at [394, 391] on textarea "Thanks for clarifying. I understand you need some paint to cover the old TV mou…" at bounding box center [439, 375] width 353 height 36
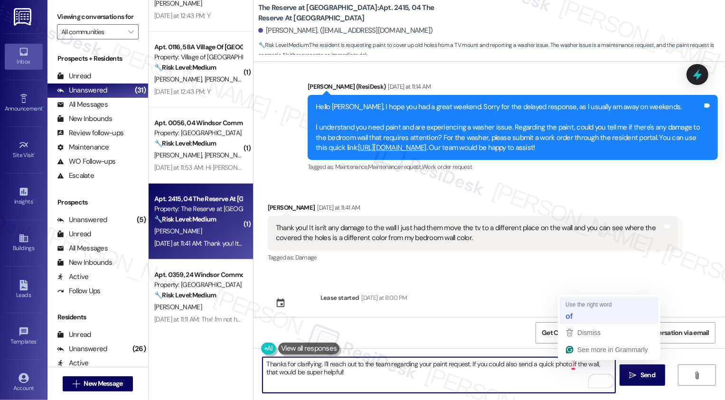
type textarea "Thanks for clarifying. I'll reach out to the team regarding your paint request.…"
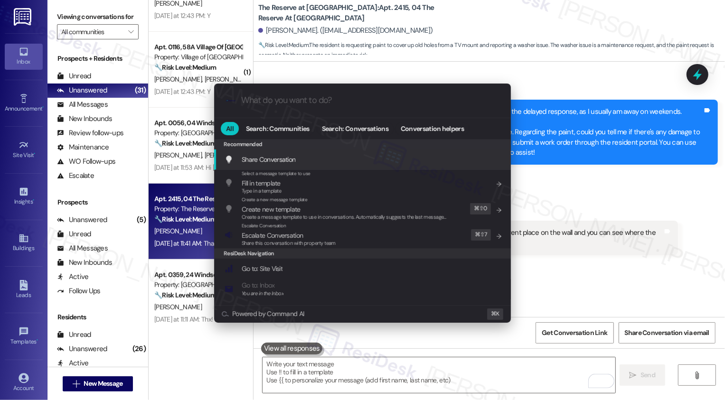
scroll to position [1092, 0]
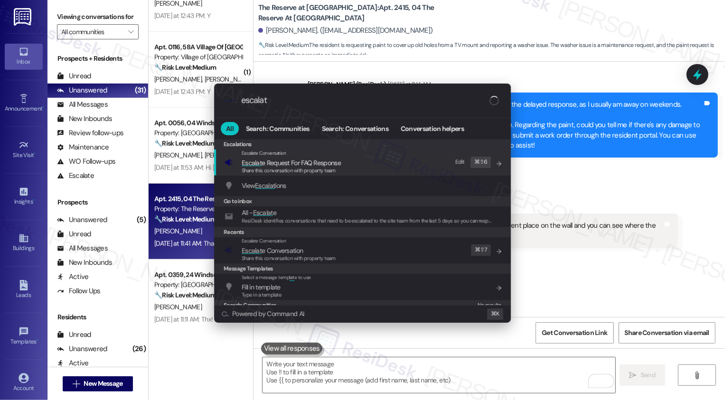
type input "escalate"
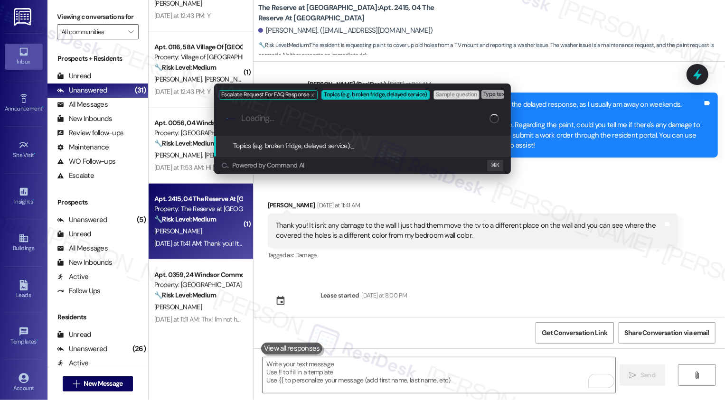
click at [479, 281] on div "Escalate Request For FAQ Response Topics (e.g. broken fridge, delayed service) …" at bounding box center [362, 200] width 725 height 400
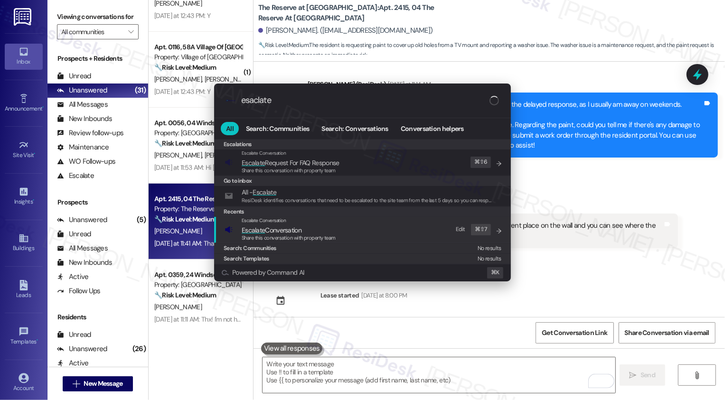
type input "esaclate"
click at [279, 229] on span "Escalate Conversation" at bounding box center [272, 230] width 60 height 9
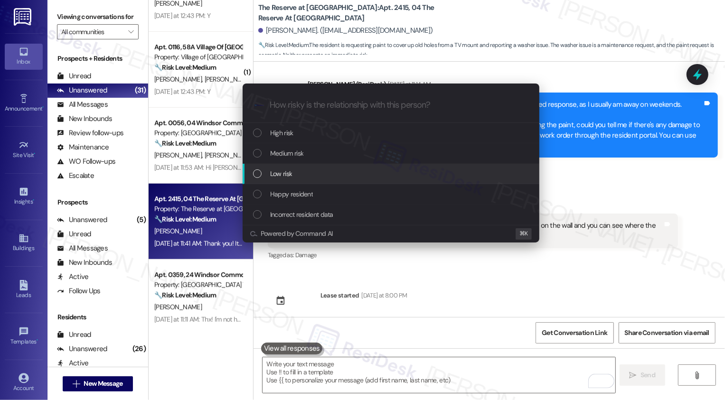
click at [285, 175] on span "Low risk" at bounding box center [281, 174] width 22 height 10
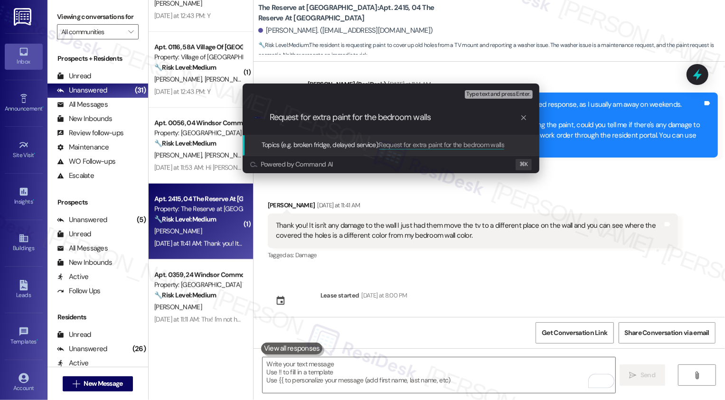
type input "Request for extra paint for the bedroom wall"
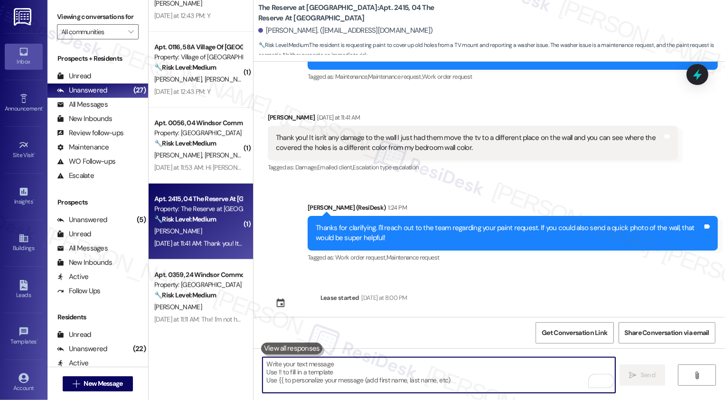
scroll to position [470, 0]
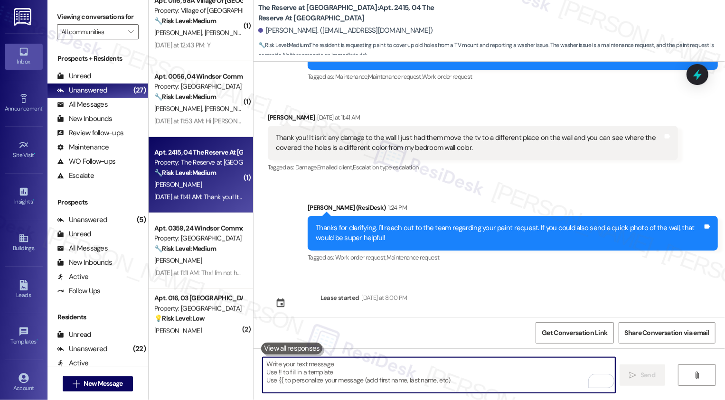
click at [203, 252] on strong "🔧 Risk Level: Medium" at bounding box center [185, 248] width 62 height 9
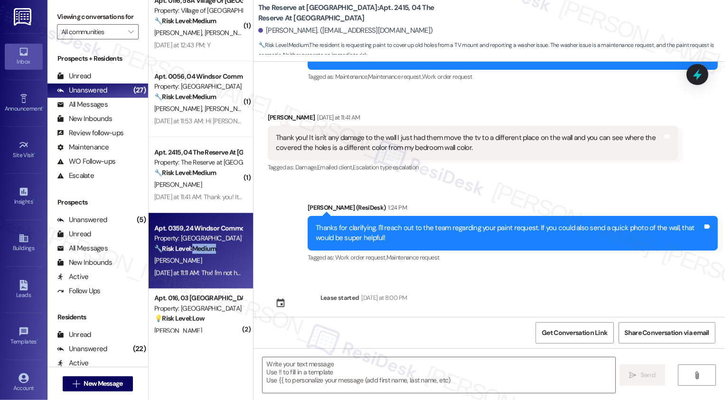
click at [203, 252] on strong "🔧 Risk Level: Medium" at bounding box center [185, 248] width 62 height 9
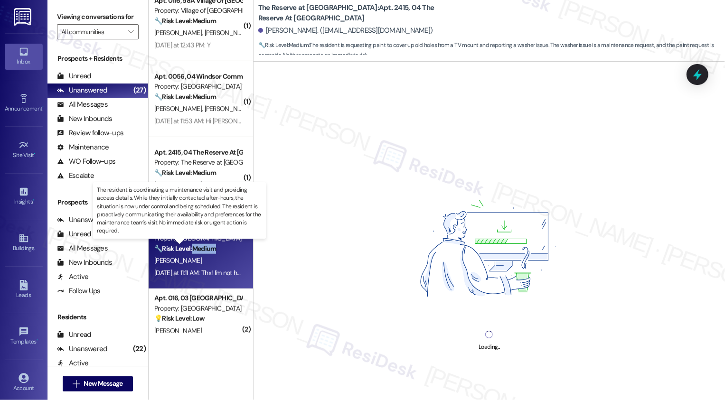
click at [203, 252] on strong "🔧 Risk Level: Medium" at bounding box center [185, 248] width 62 height 9
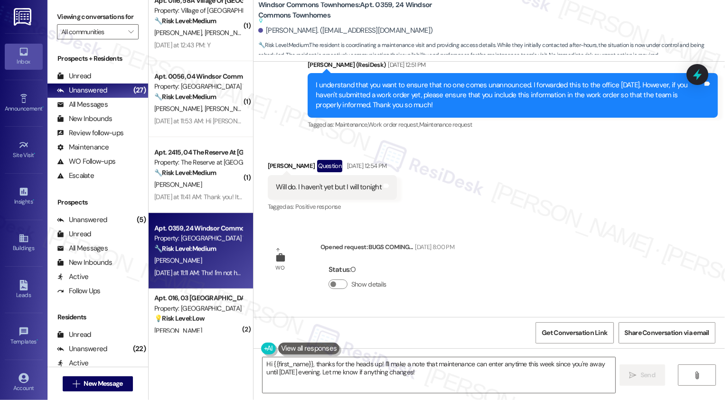
scroll to position [12104, 0]
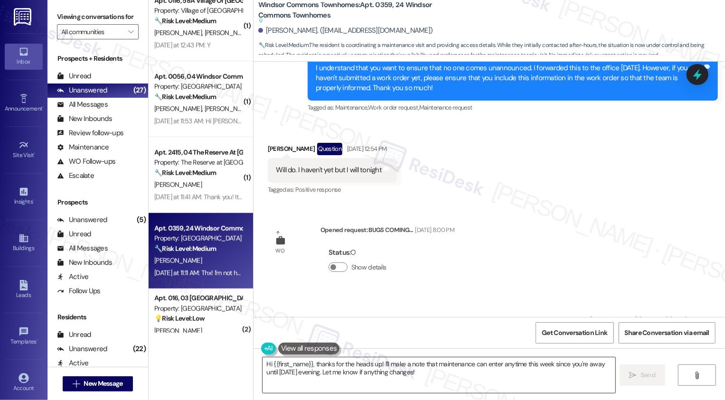
click at [314, 369] on textarea "Hi {{first_name}}, thanks for the heads up! I'll make a note that maintenance c…" at bounding box center [439, 375] width 353 height 36
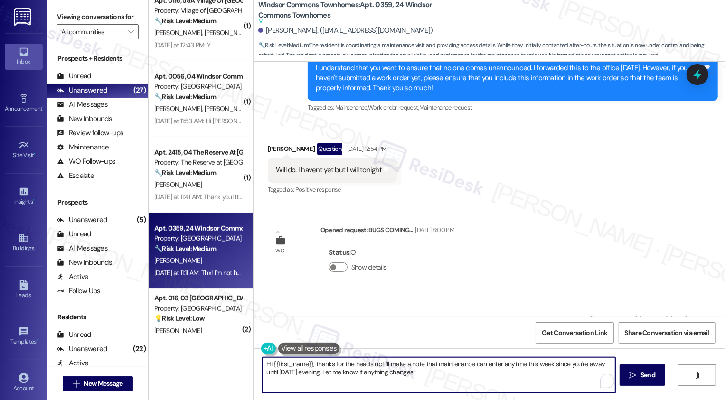
drag, startPoint x: 313, startPoint y: 362, endPoint x: 247, endPoint y: 361, distance: 65.5
click at [253, 361] on div "Hi {{first_name}}, thanks for the heads up! I'll make a note that maintenance c…" at bounding box center [488, 383] width 471 height 71
drag, startPoint x: 328, startPoint y: 362, endPoint x: 403, endPoint y: 380, distance: 76.2
click at [403, 380] on textarea "Thanks for the heads up! I'll make a note that maintenance can enter anytime th…" at bounding box center [439, 375] width 353 height 36
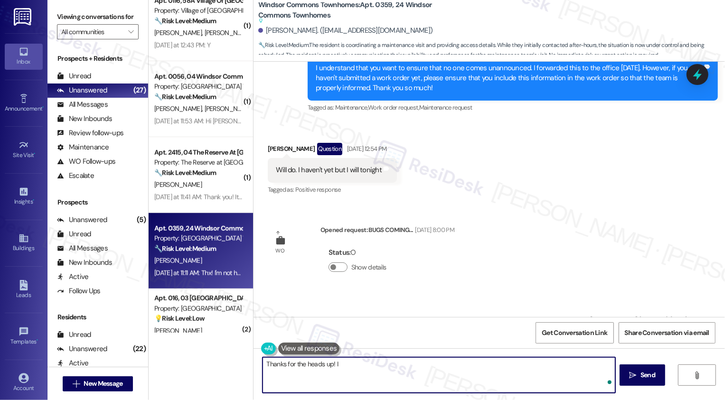
type textarea "Thanks for the heads up! I'"
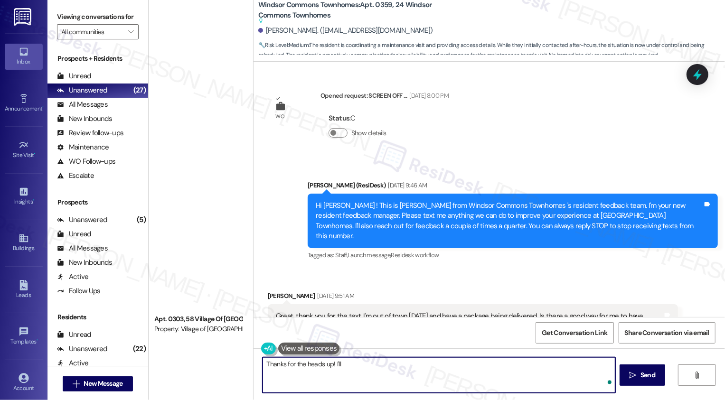
scroll to position [12104, 0]
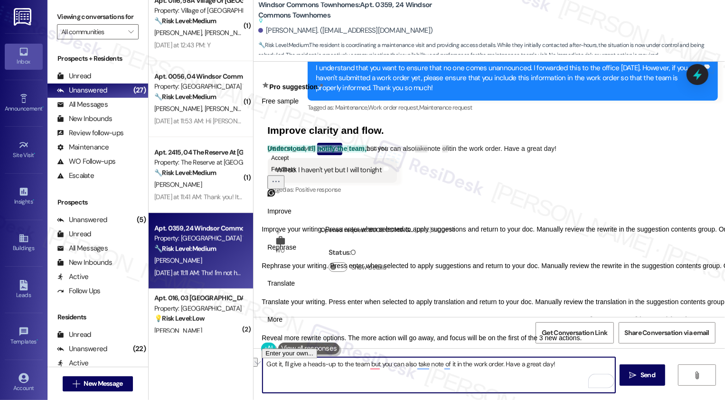
click at [296, 253] on span "Rephrase" at bounding box center [281, 248] width 29 height 10
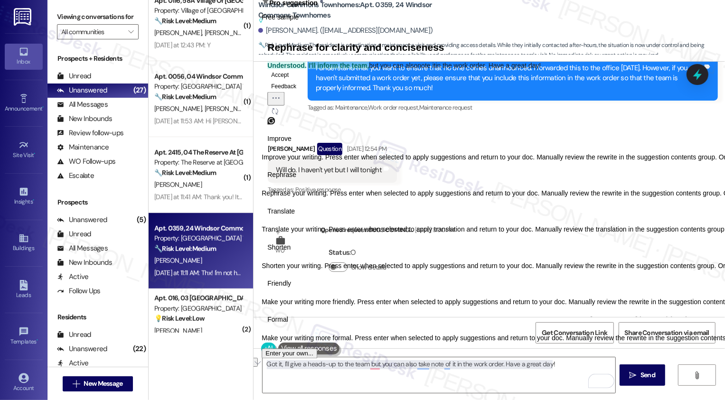
click at [297, 291] on button "Friendly" at bounding box center [279, 283] width 35 height 15
click at [290, 80] on button "Accept" at bounding box center [279, 74] width 25 height 11
type textarea "Understood! I'll inform the team, but feel free to note it in the work order to…"
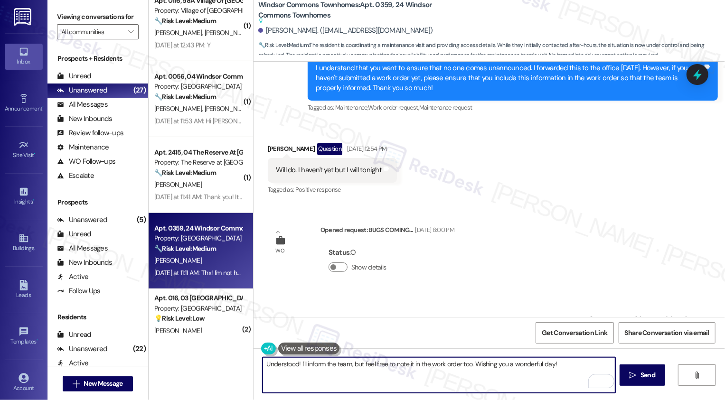
click at [290, 367] on textarea "Understood! I'll inform the team, but feel free to note it in the work order to…" at bounding box center [439, 375] width 353 height 36
click at [349, 376] on textarea "Understood! I'll inform the team, but feel free to note it in the work order to…" at bounding box center [439, 375] width 353 height 36
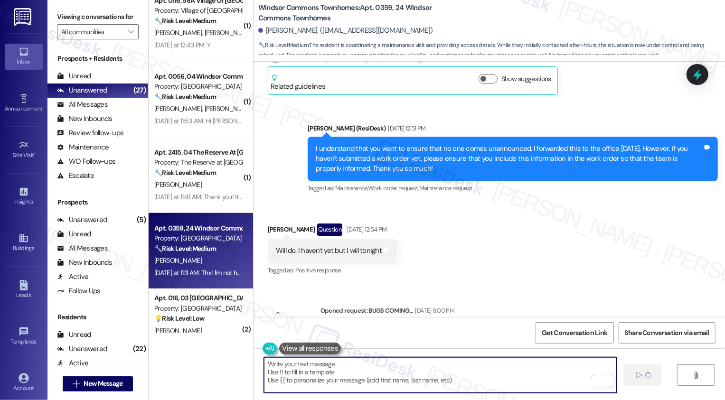
click at [331, 343] on button "Show details" at bounding box center [337, 347] width 19 height 9
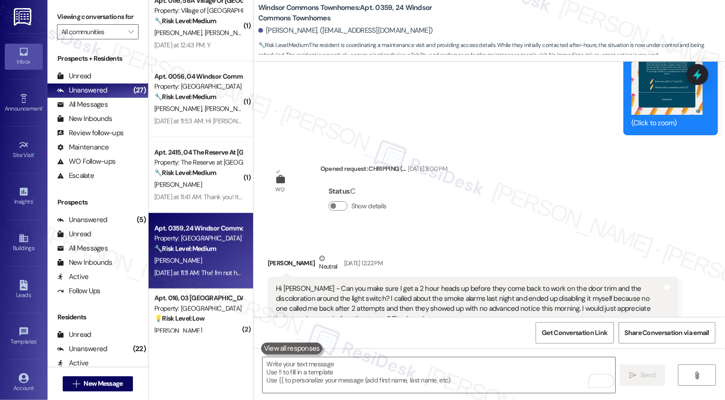
scroll to position [11200, 0]
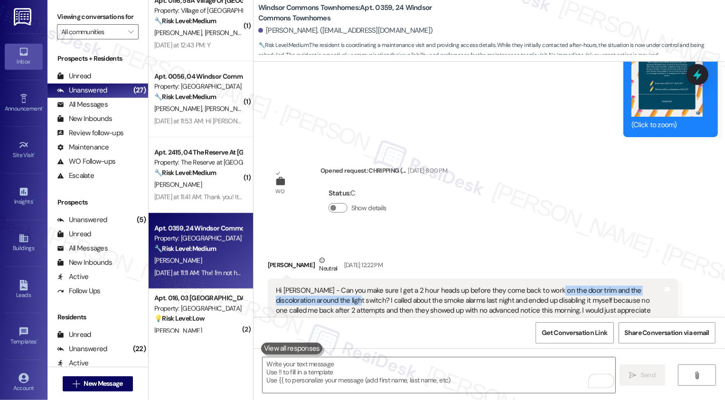
drag, startPoint x: 542, startPoint y: 153, endPoint x: 314, endPoint y: 165, distance: 228.2
click at [314, 286] on div "Hi [PERSON_NAME] - Can you make sure I get a 2 hour heads up before they come b…" at bounding box center [469, 306] width 387 height 41
copy div "door trim and the discoloration around the light switch"
click at [369, 286] on div "Hi [PERSON_NAME] - Can you make sure I get a 2 hour heads up before they come b…" at bounding box center [469, 306] width 387 height 41
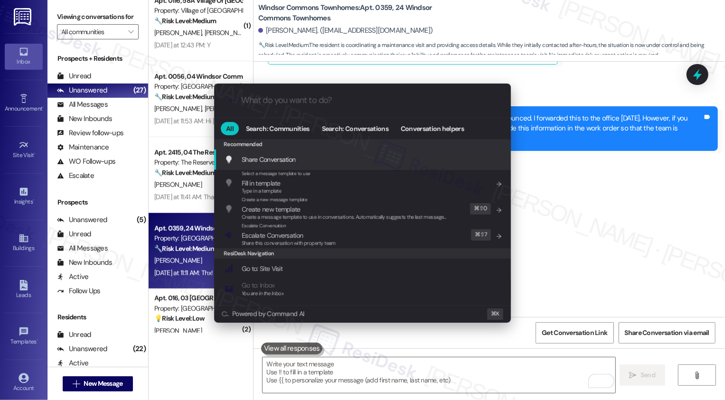
scroll to position [12055, 0]
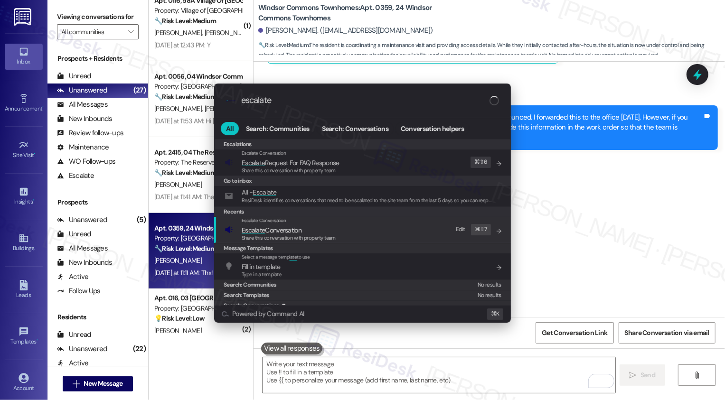
type input "escalate"
click at [301, 233] on span "Escalate Conversation" at bounding box center [272, 230] width 60 height 9
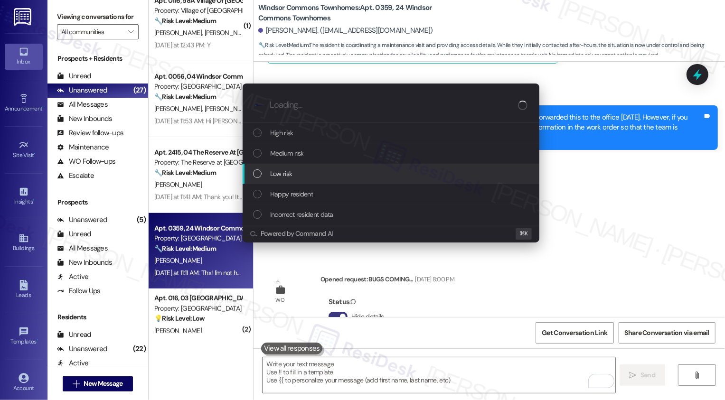
click at [295, 174] on div "Low risk" at bounding box center [392, 174] width 278 height 10
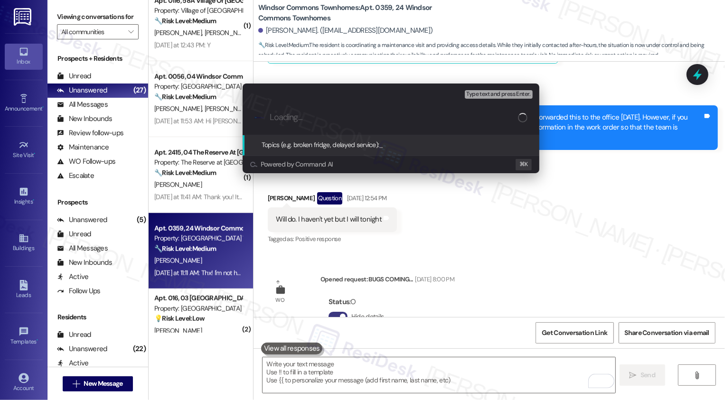
paste input "door trim and the discoloration around the light switch"
click at [273, 119] on input "door trim and the discoloration around the light switch" at bounding box center [394, 118] width 248 height 10
type input "w"
type input "Work Order PTE Instructions"
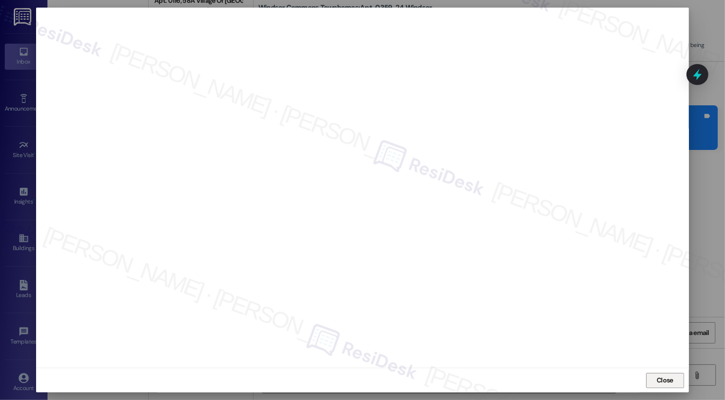
click at [657, 379] on button "Close" at bounding box center [665, 380] width 38 height 15
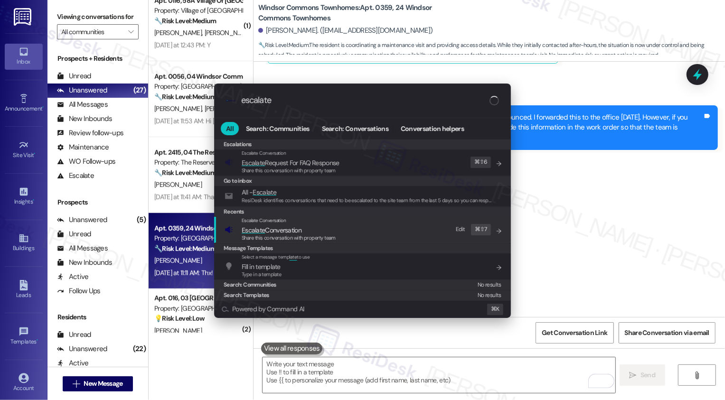
type input "escalate"
click at [288, 232] on span "Escalate Conversation" at bounding box center [272, 230] width 60 height 9
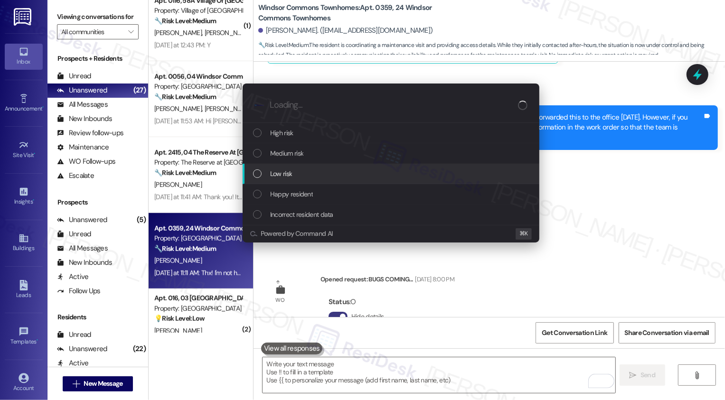
click at [273, 173] on span "Low risk" at bounding box center [281, 174] width 22 height 10
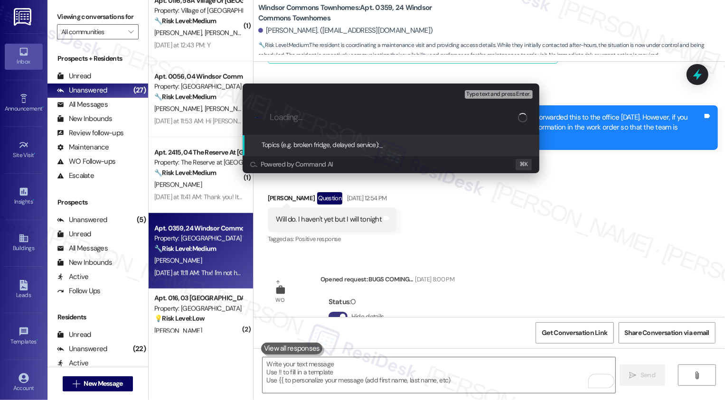
paste input "door trim and the discoloration around the light switch"
type input "door trim and the discoloration around the light switch"
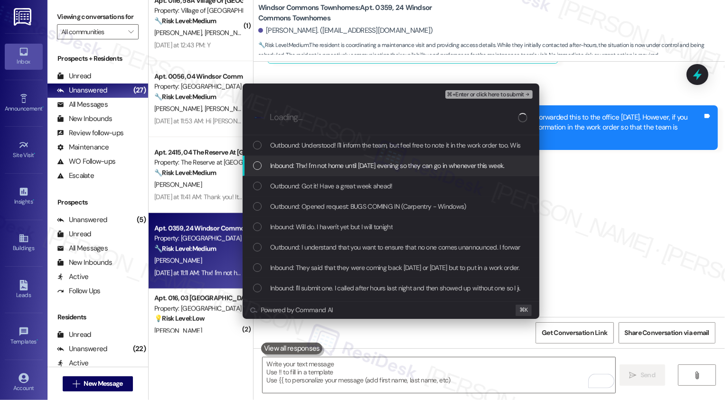
click at [554, 173] on div "Escalate Conversation Low risk door trim and the discoloration around the light…" at bounding box center [362, 200] width 725 height 400
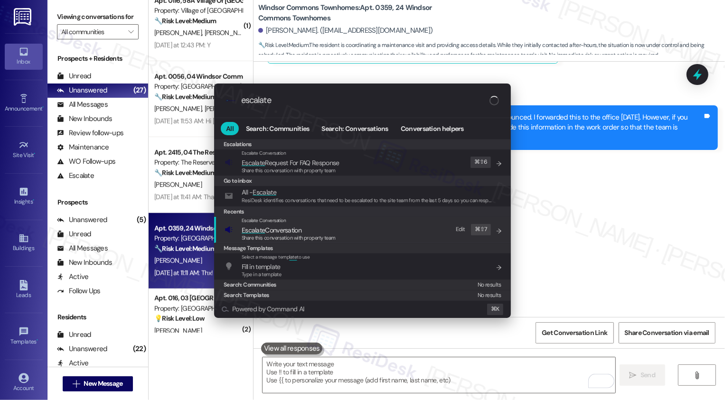
type input "escalate"
click at [333, 234] on span "Escalate Conversation" at bounding box center [289, 230] width 94 height 10
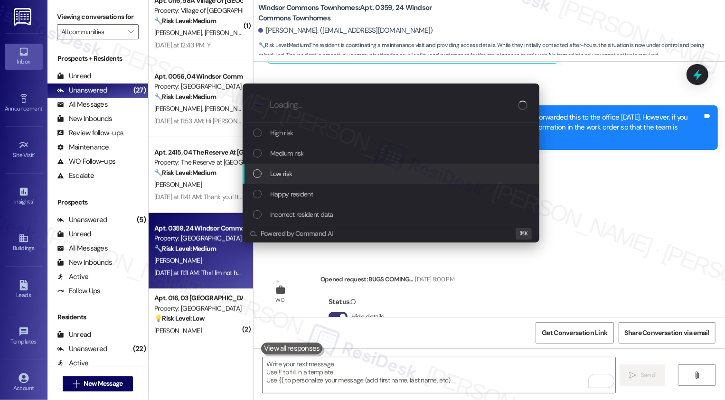
click at [298, 174] on div "Low risk" at bounding box center [392, 174] width 278 height 10
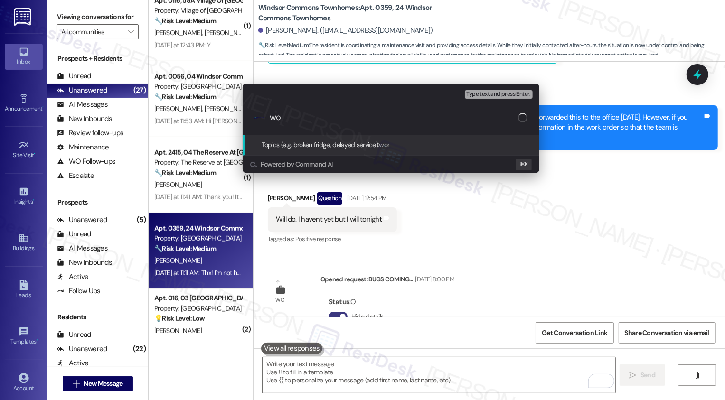
type input "w"
type input "Work Order PTE Instructions"
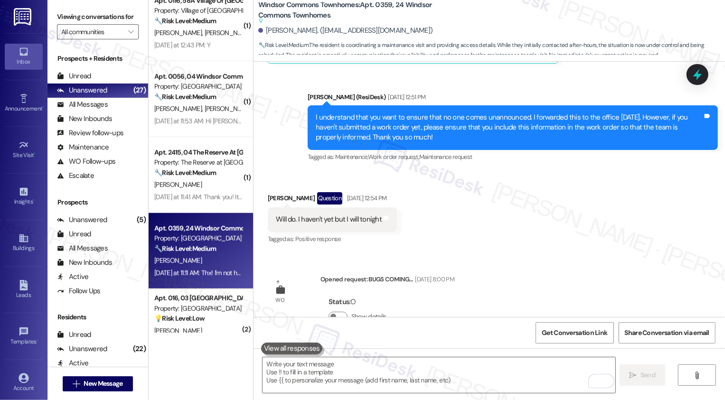
scroll to position [12104, 0]
